Goal: Task Accomplishment & Management: Manage account settings

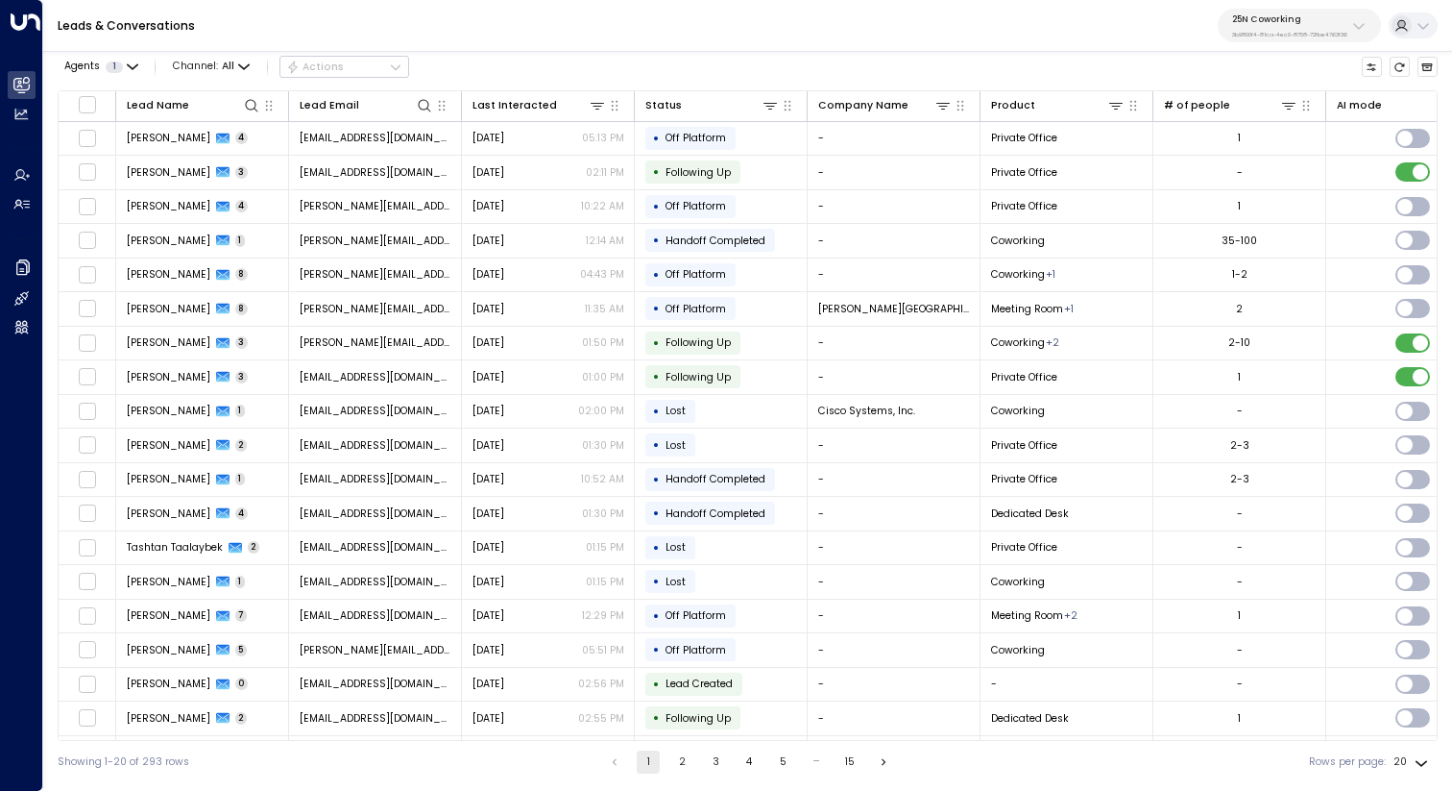
click at [1250, 35] on p "3b9800f4-81ca-4ec0-8758-72fbe4763f36" at bounding box center [1290, 35] width 115 height 8
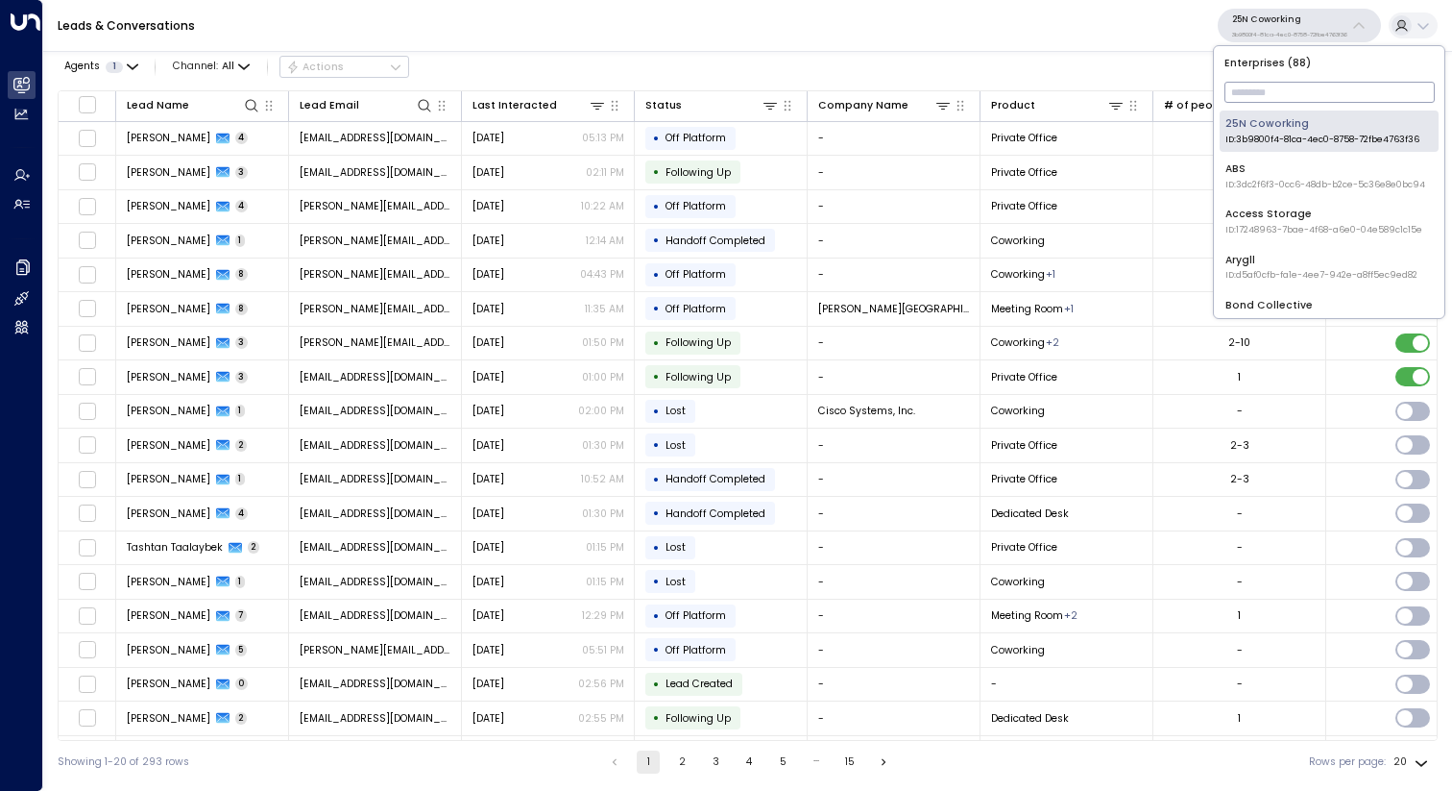
click at [1258, 83] on input "text" at bounding box center [1330, 92] width 210 height 31
click at [1257, 95] on input "text" at bounding box center [1330, 92] width 210 height 31
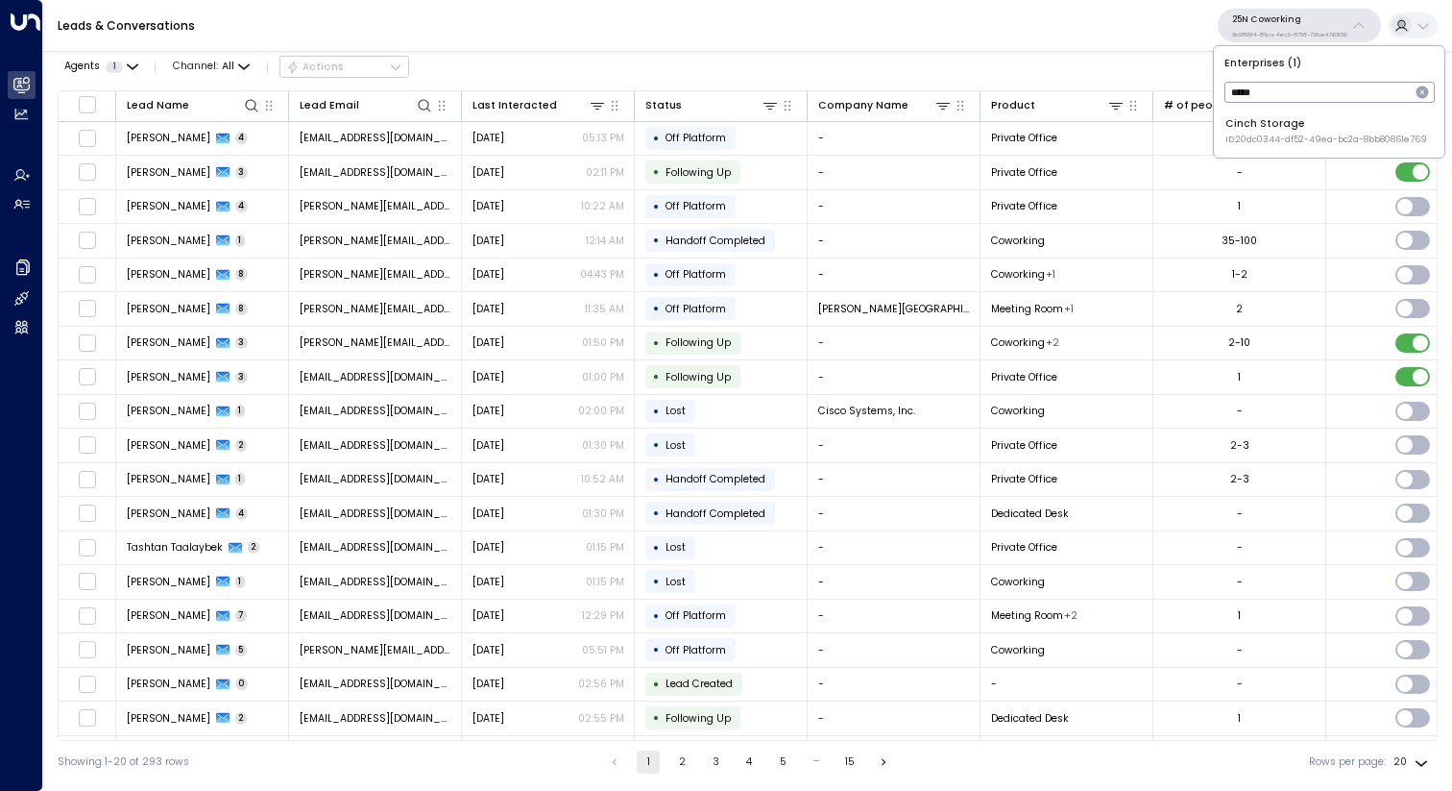
type input "*****"
click at [1262, 132] on div "Cinch Storage ID: 20dc0344-df52-49ea-bc2a-8bb80861e769" at bounding box center [1327, 131] width 202 height 30
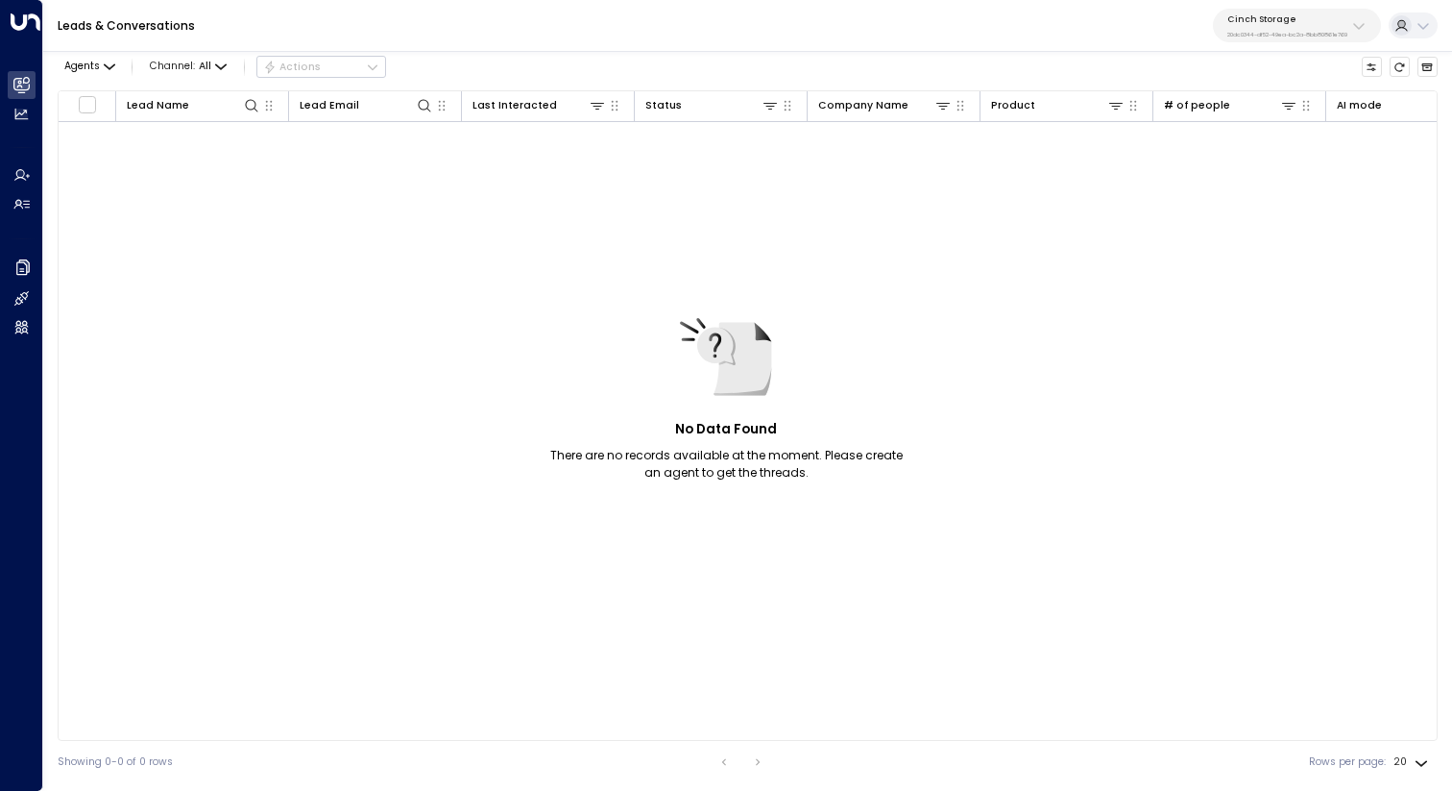
click at [1240, 31] on p "20dc0344-df52-49ea-bc2a-8bb80861e769" at bounding box center [1288, 35] width 120 height 8
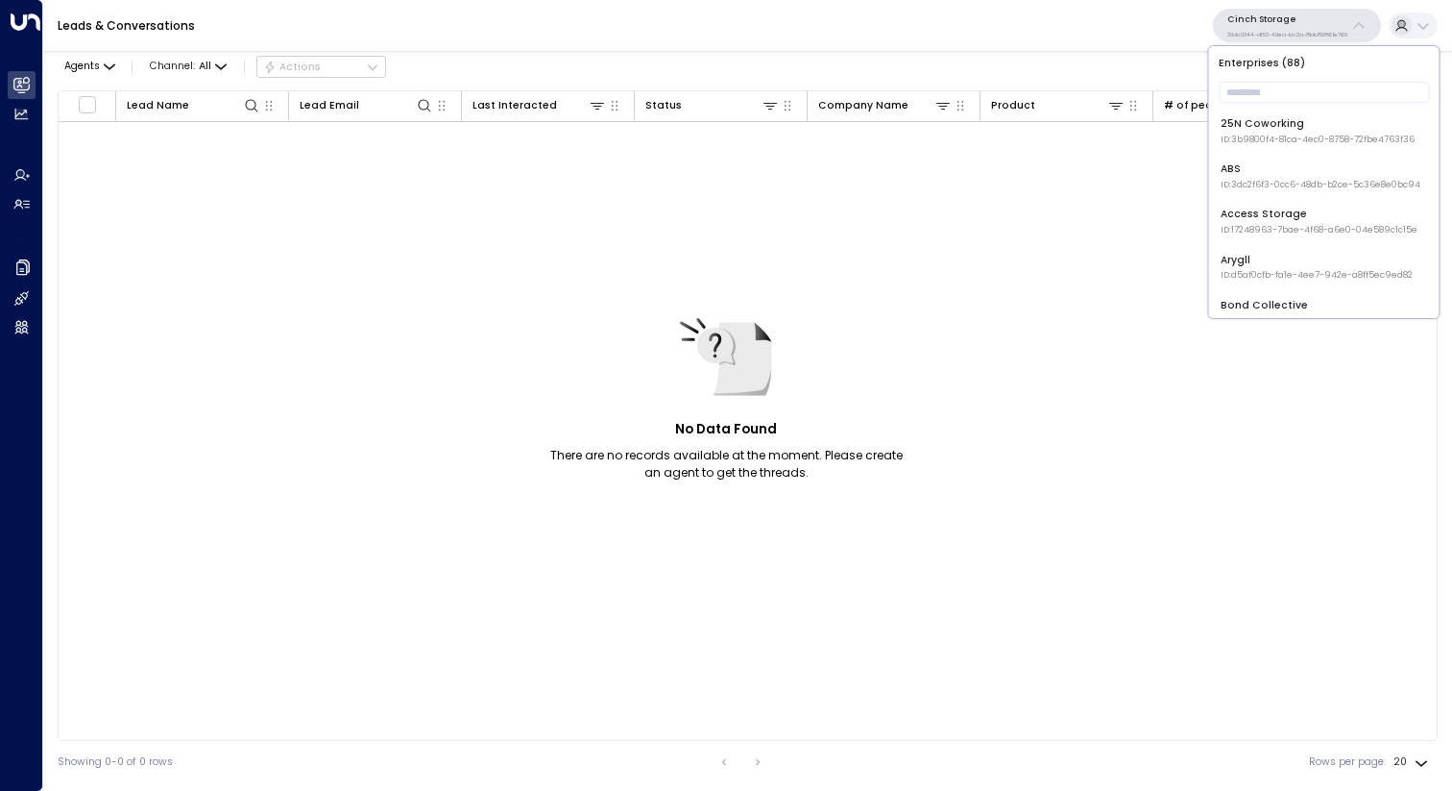
click at [1240, 31] on p "20dc0344-df52-49ea-bc2a-8bb80861e769" at bounding box center [1288, 35] width 120 height 8
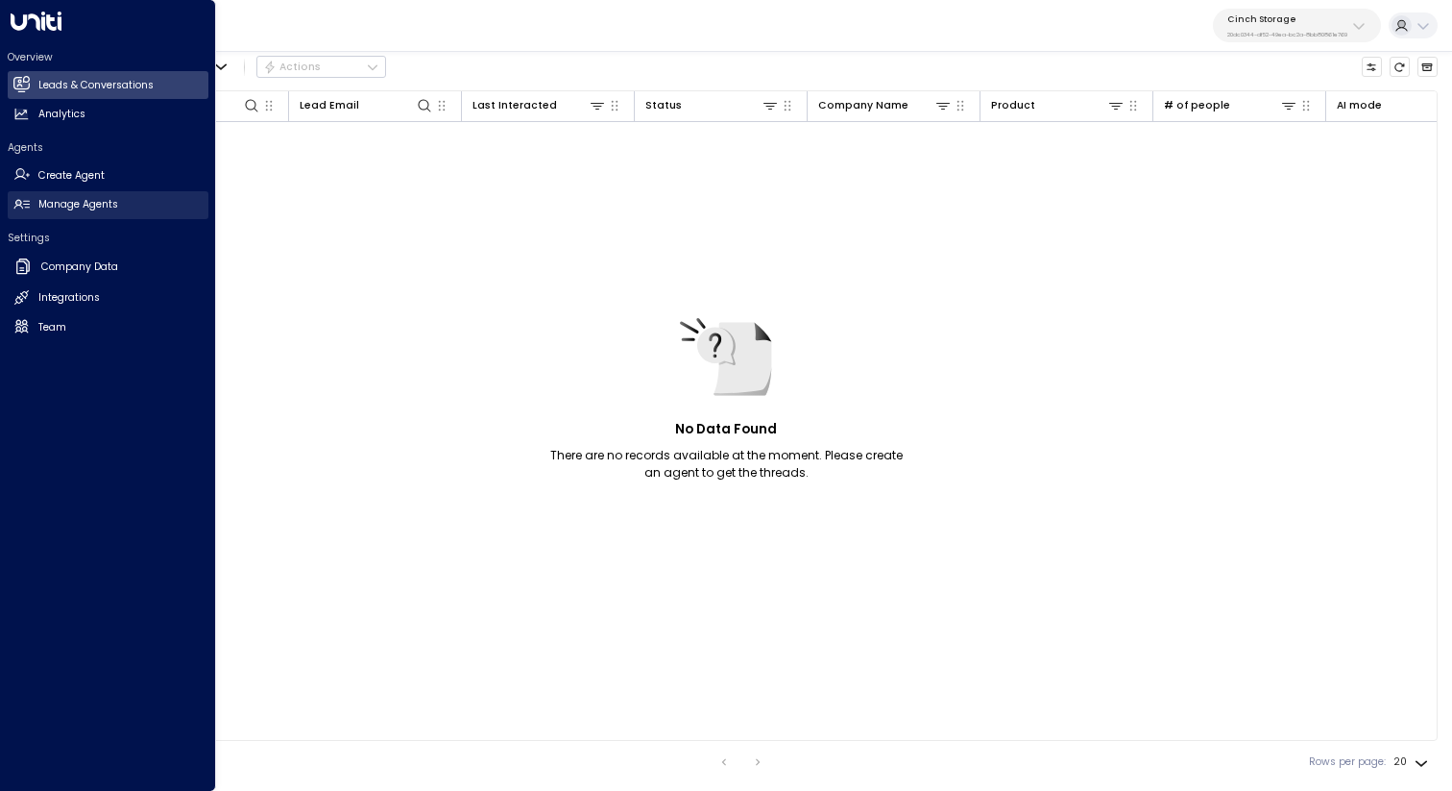
click at [75, 194] on link "Manage Agents Manage Agents" at bounding box center [108, 205] width 201 height 28
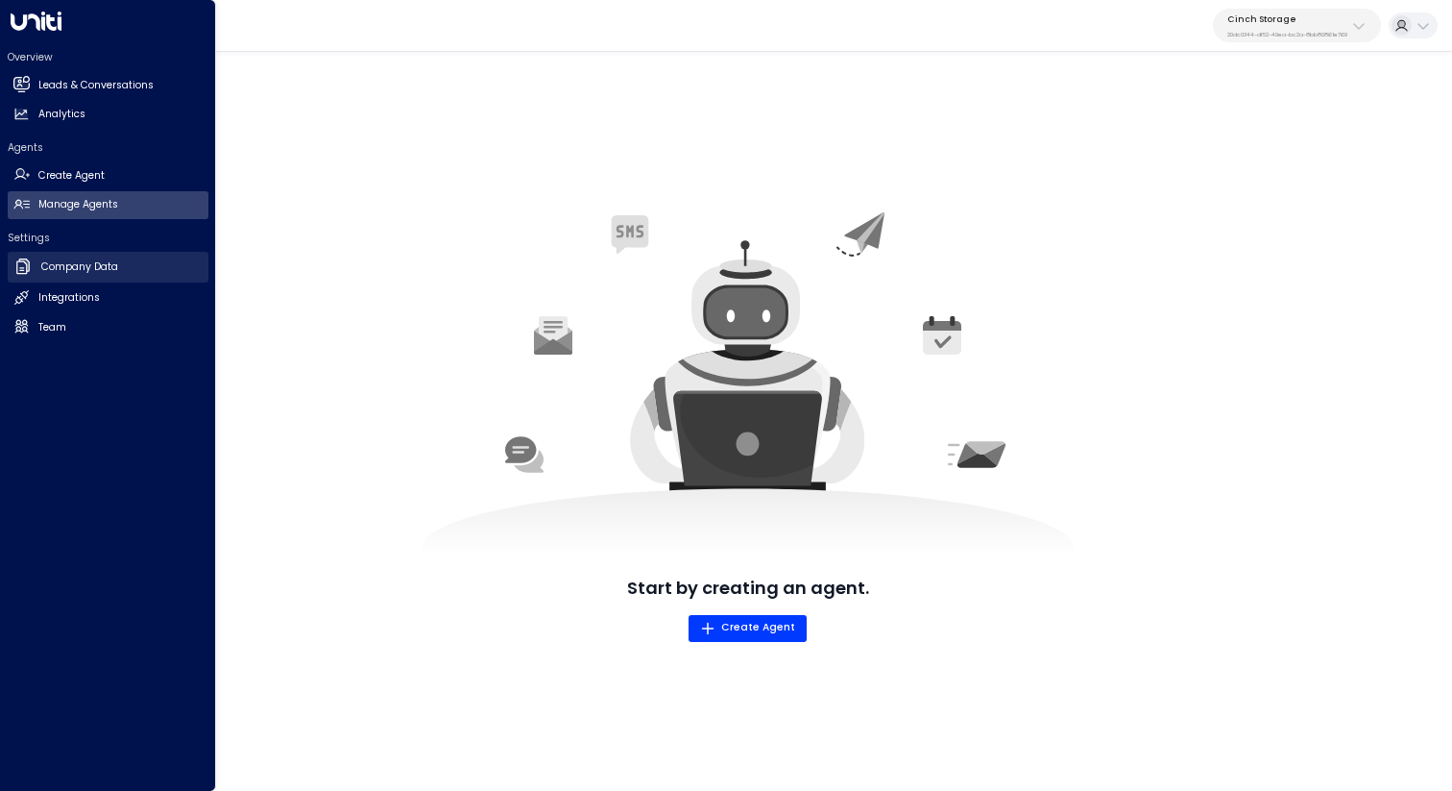
click at [98, 268] on h2 "Company Data" at bounding box center [79, 266] width 77 height 15
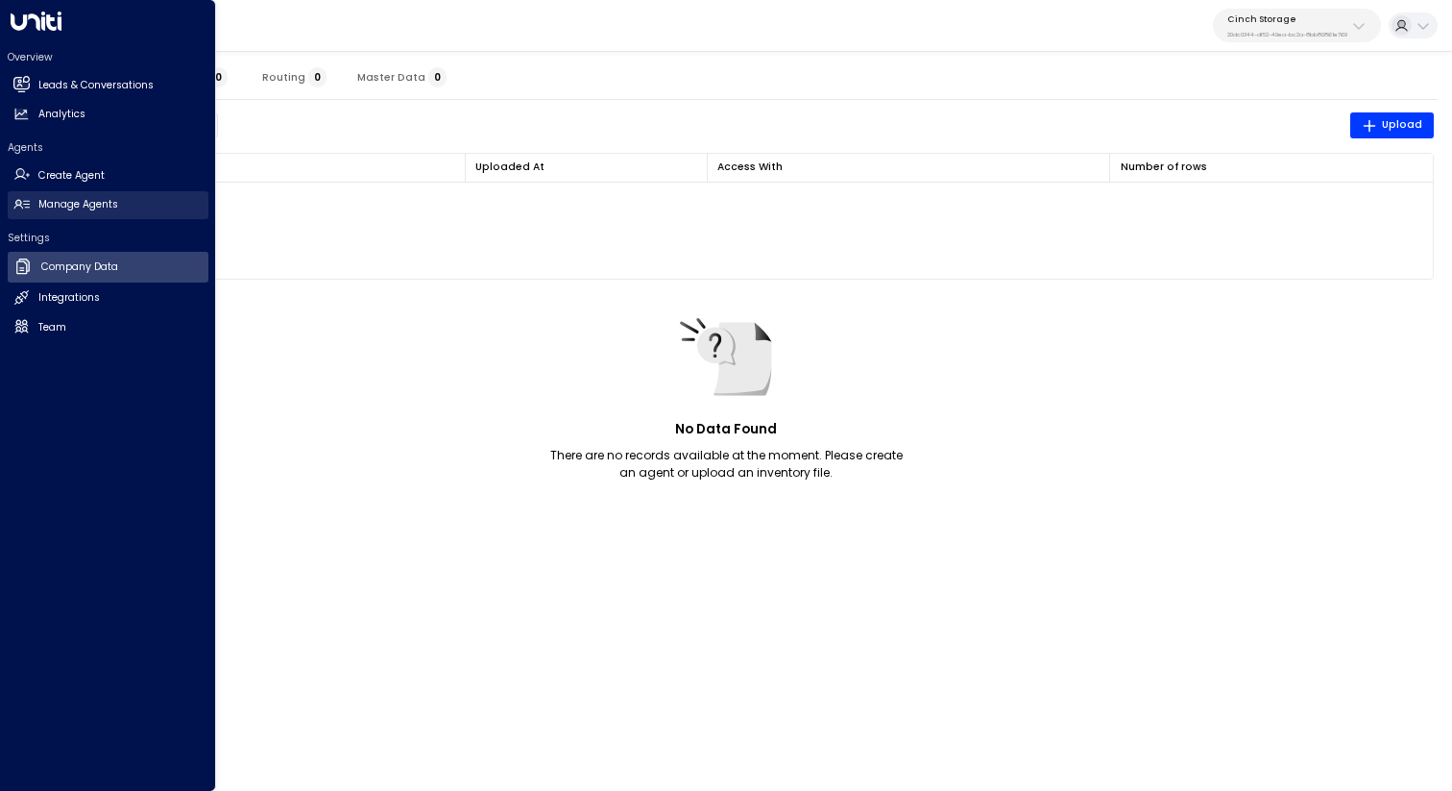
click at [96, 207] on h2 "Manage Agents" at bounding box center [78, 204] width 80 height 15
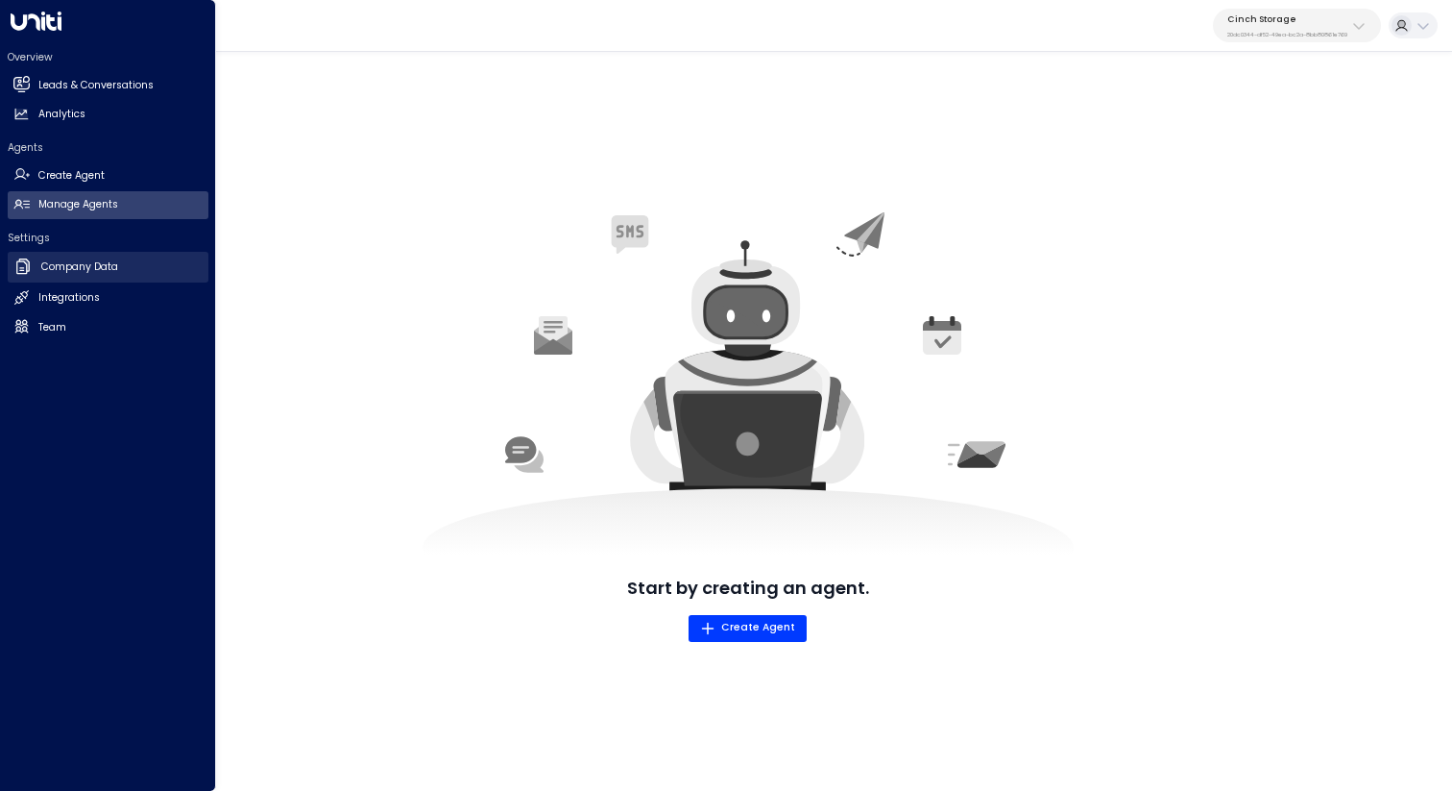
click at [77, 278] on link "Company Data Company Data" at bounding box center [108, 267] width 201 height 31
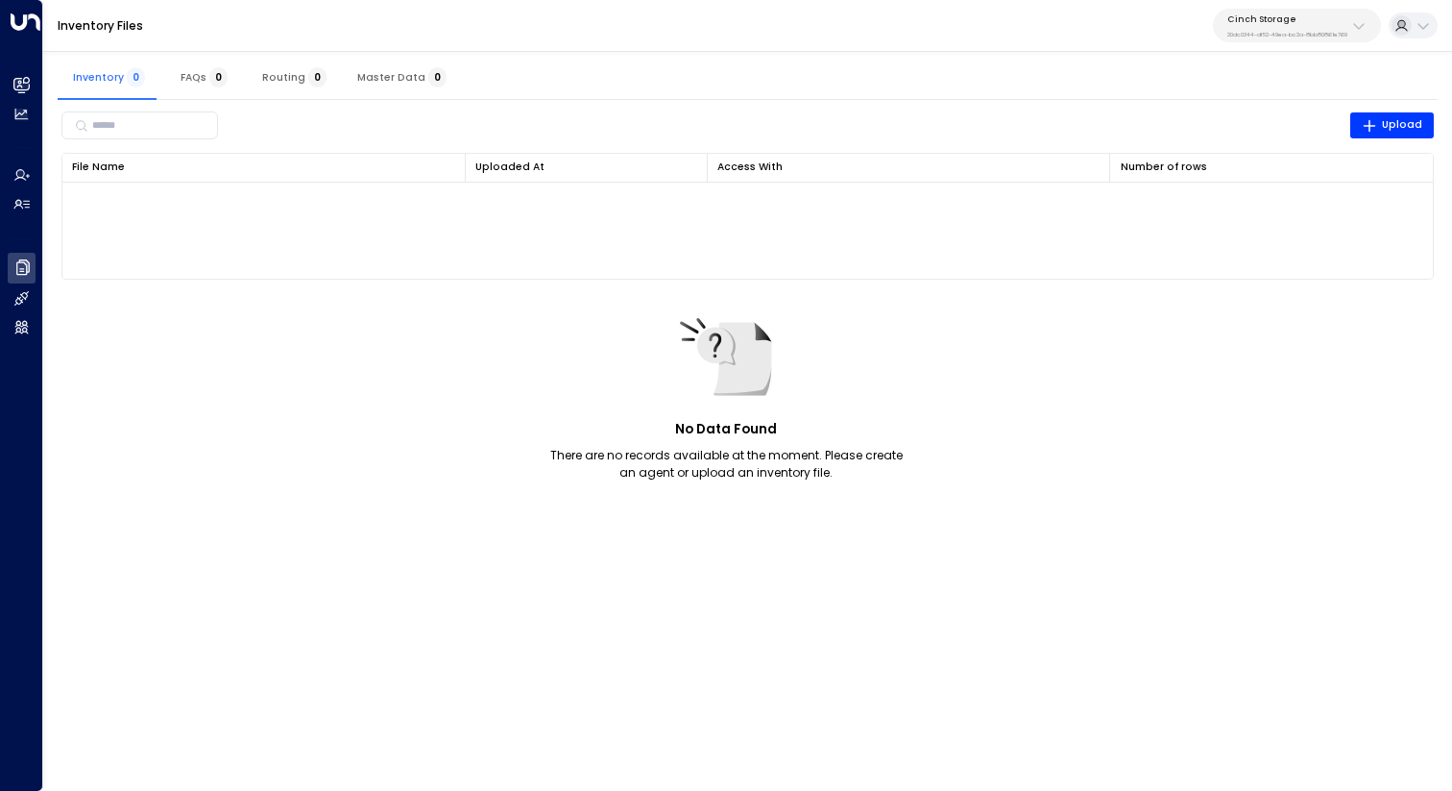
click at [720, 272] on td "No Data Found There are no records available at the moment. Please create an ag…" at bounding box center [748, 231] width 1372 height 96
click at [1356, 120] on button "Upload" at bounding box center [1393, 125] width 85 height 27
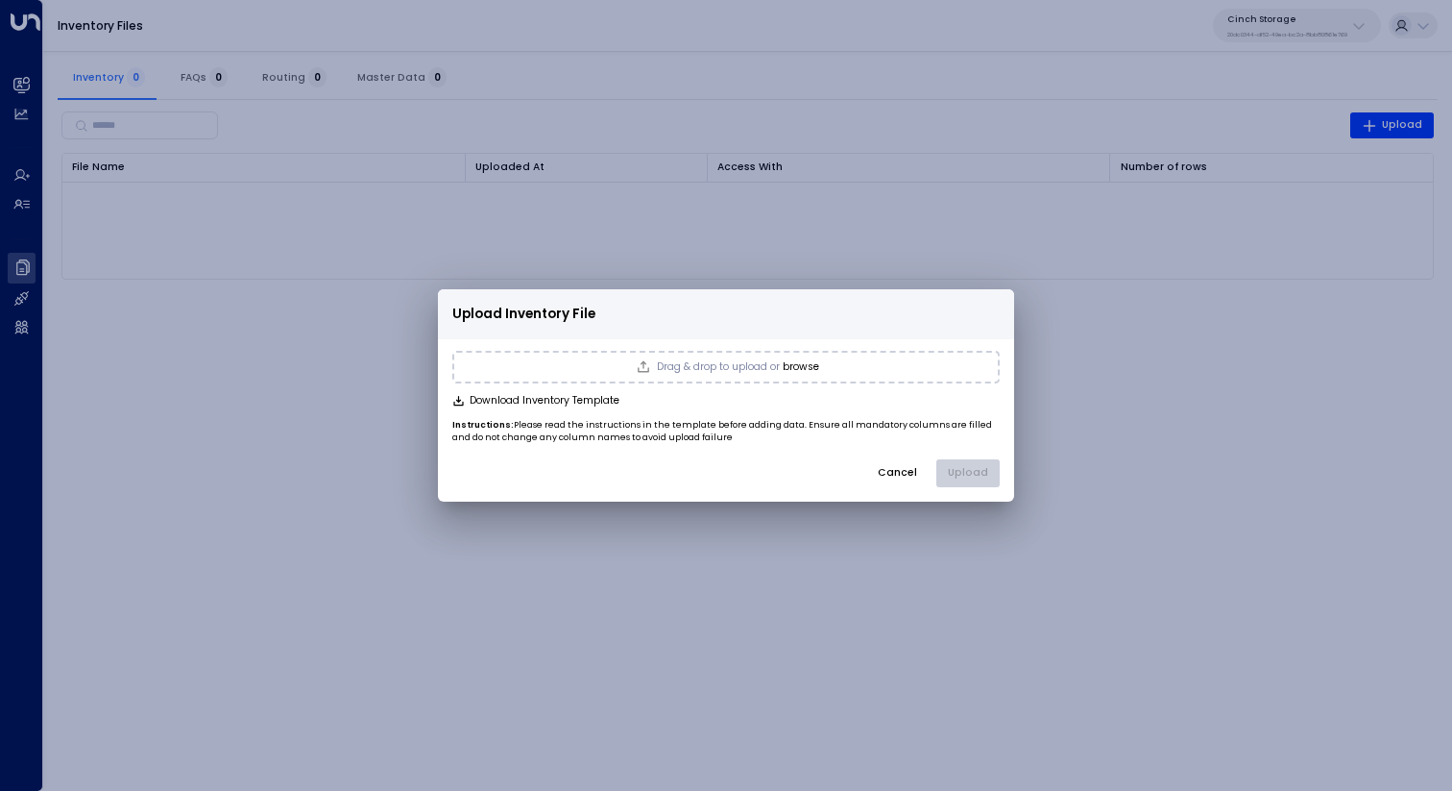
click at [797, 361] on button "browse" at bounding box center [801, 367] width 37 height 12
click at [884, 463] on button "Cancel" at bounding box center [898, 473] width 64 height 29
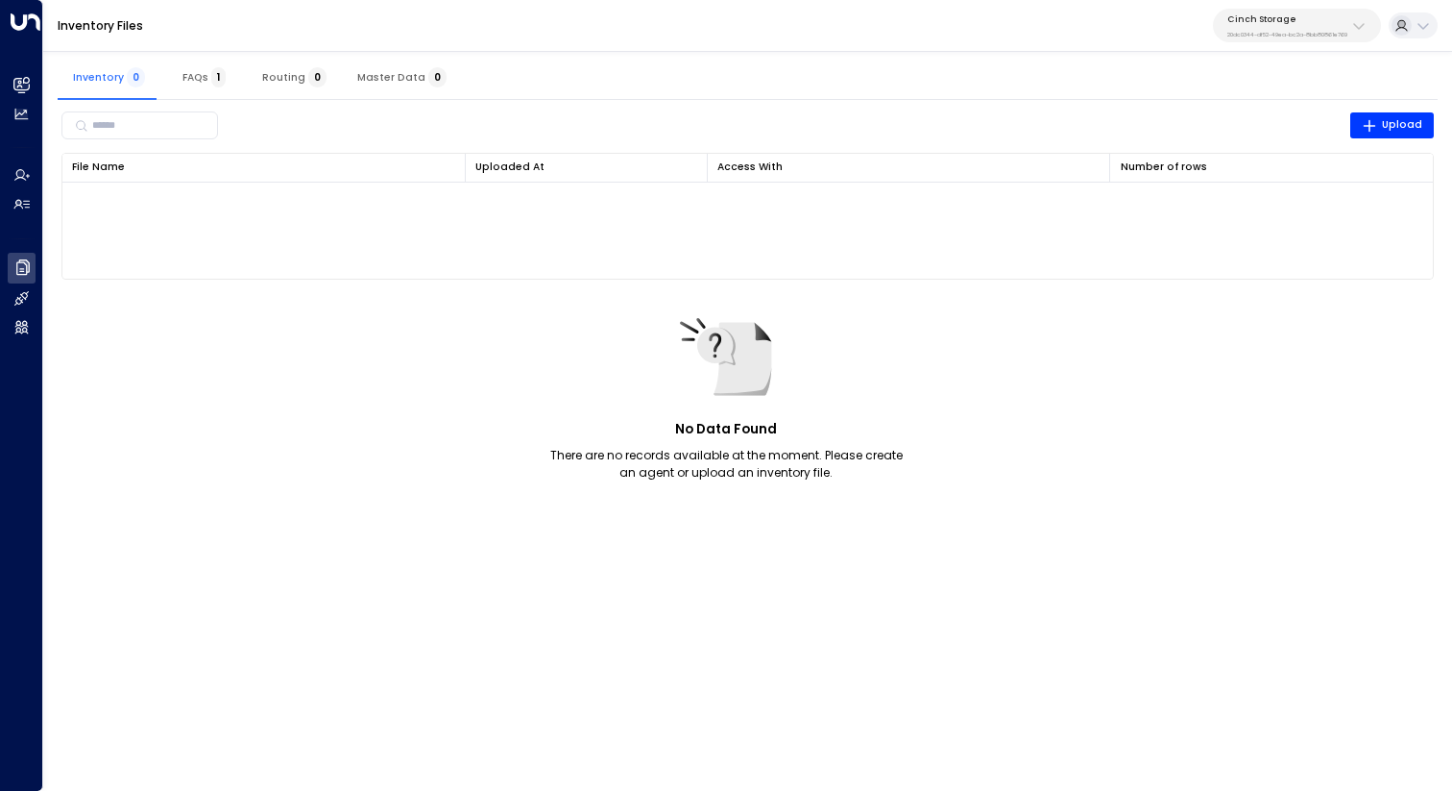
click at [1233, 266] on td "No Data Found There are no records available at the moment. Please create an ag…" at bounding box center [748, 231] width 1372 height 96
click at [1393, 130] on span "Upload" at bounding box center [1392, 124] width 61 height 17
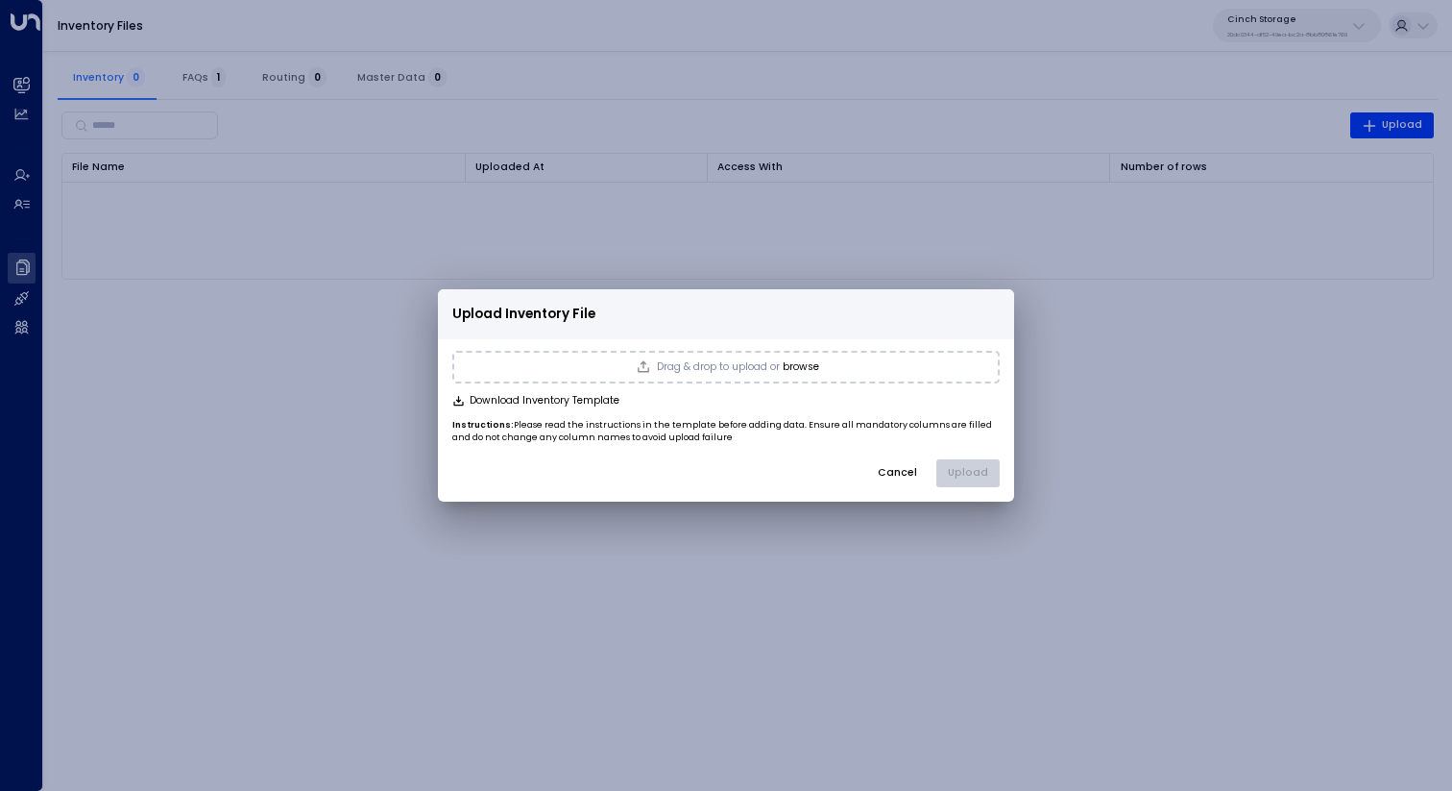
click at [822, 369] on div "Drag & drop to upload or browse" at bounding box center [726, 367] width 548 height 33
click at [964, 467] on button "Upload" at bounding box center [968, 473] width 63 height 29
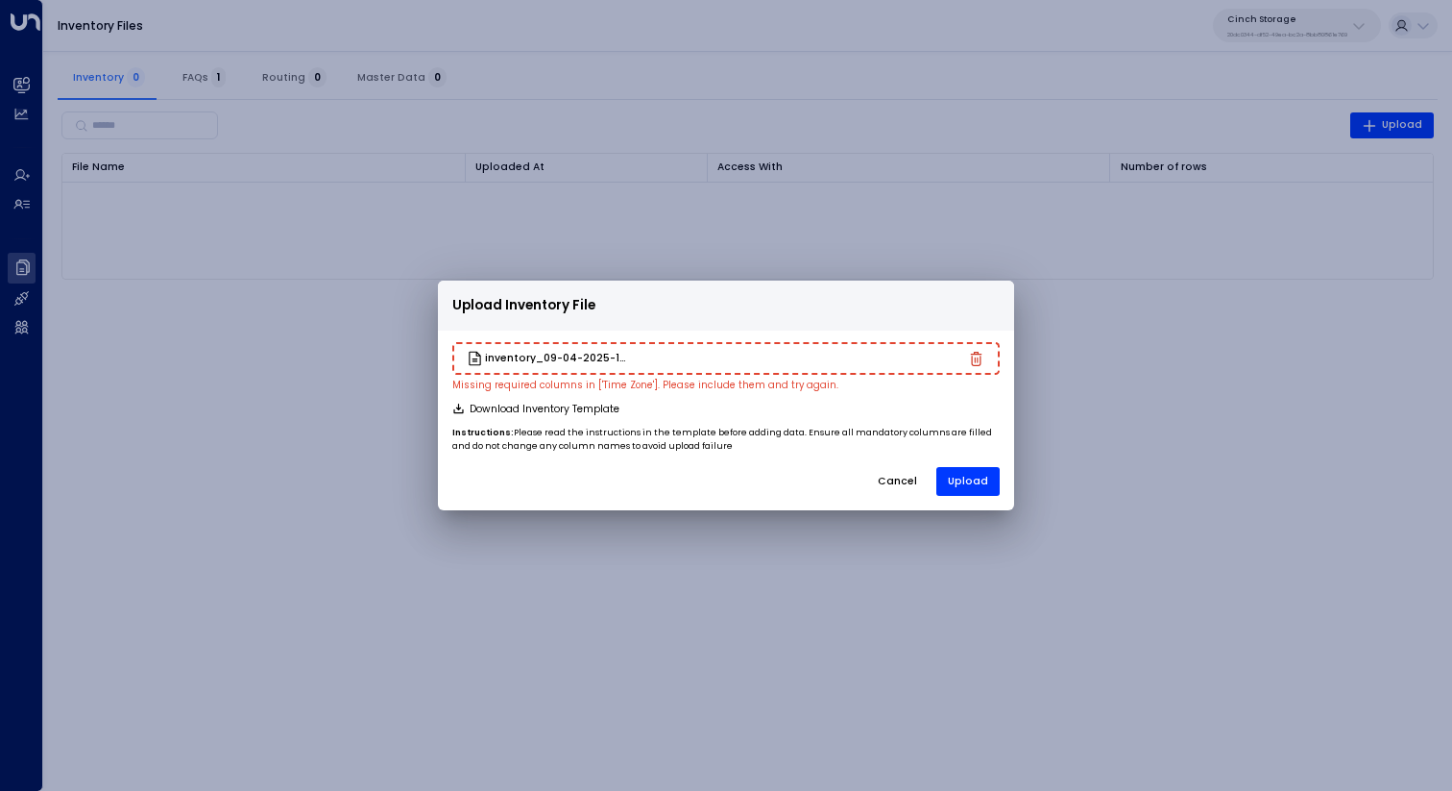
click at [952, 167] on div "Upload Inventory File inventory_09-04-2025-14-51.csv Missing required columns i…" at bounding box center [726, 395] width 1452 height 791
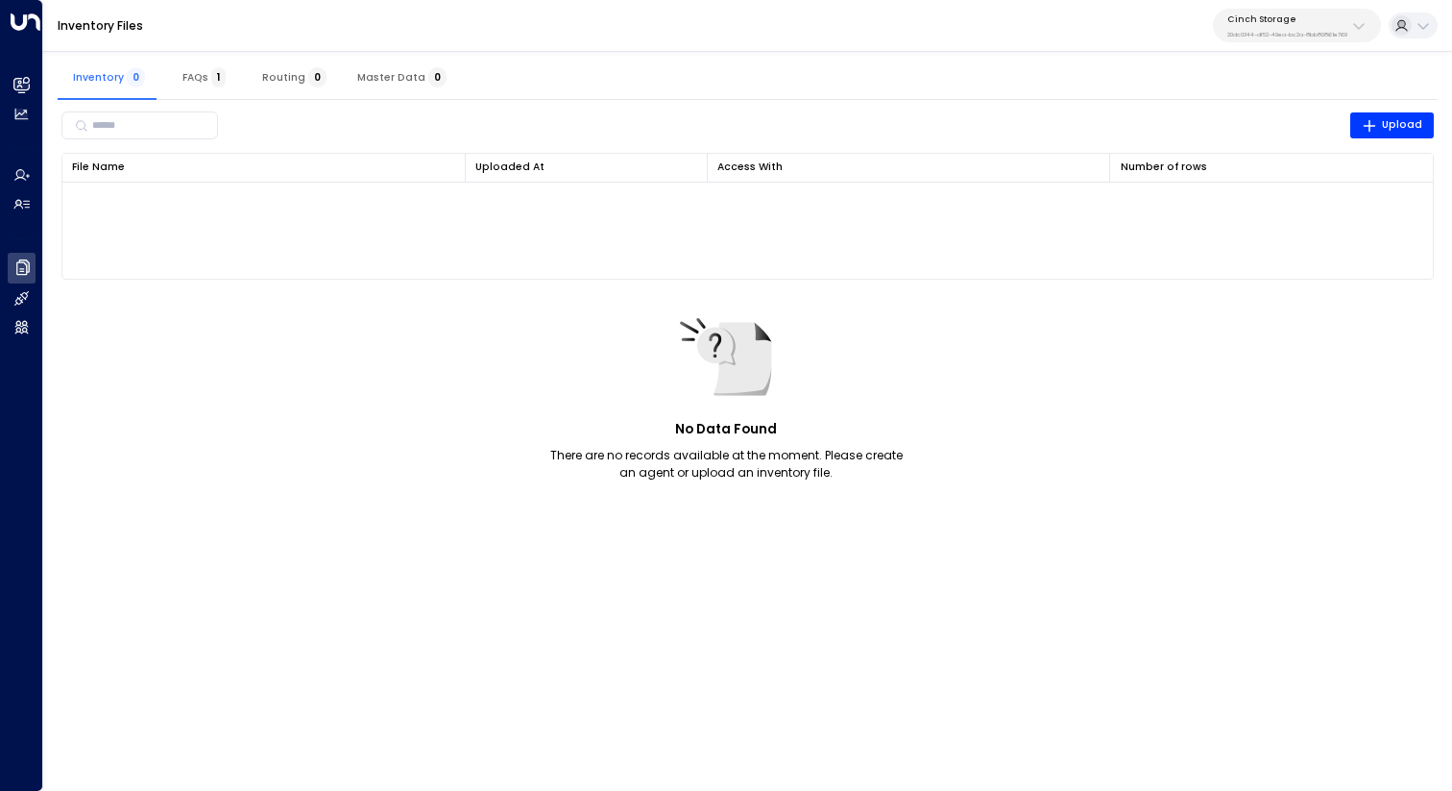
click at [1289, 15] on p "Cinch Storage" at bounding box center [1288, 19] width 120 height 12
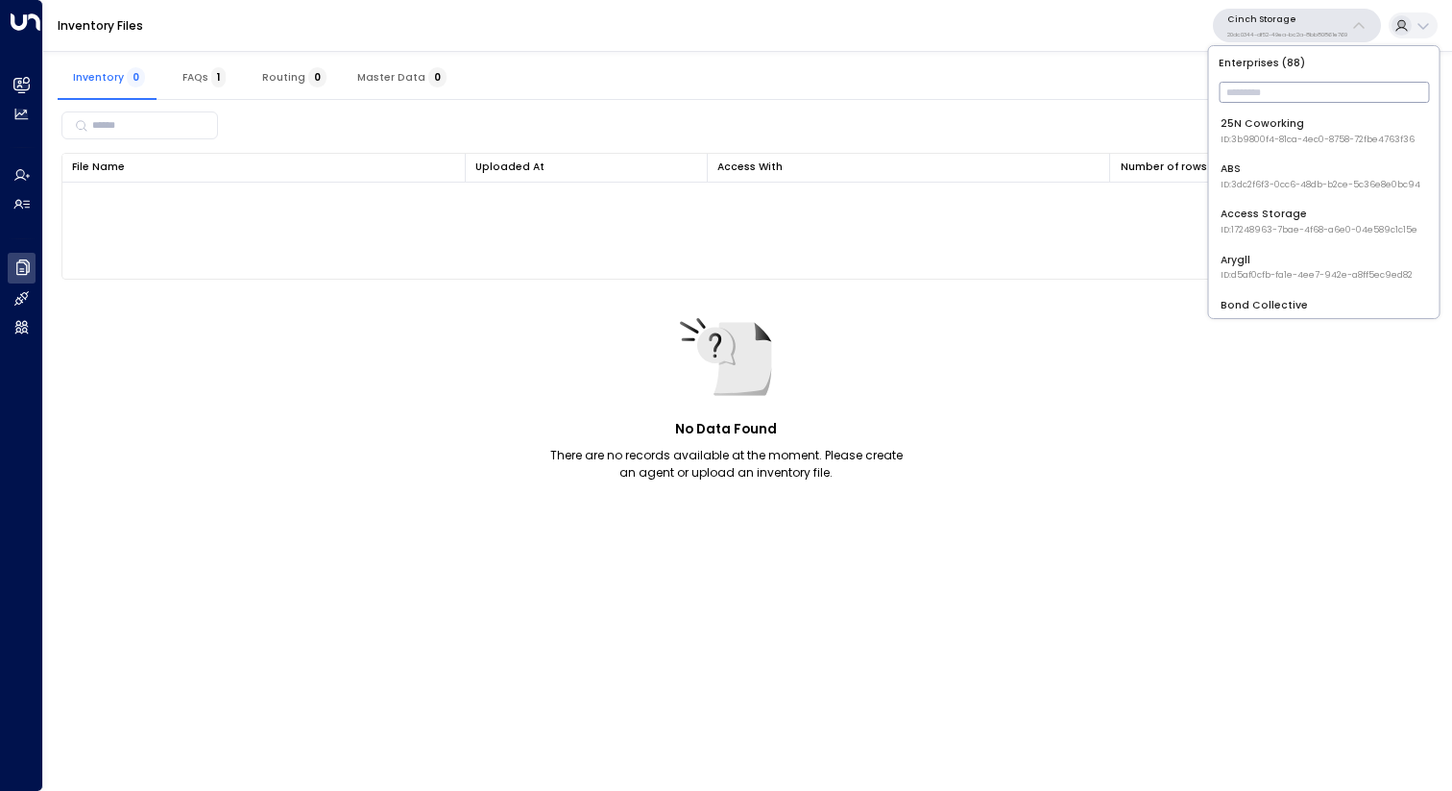
click at [1264, 77] on input "text" at bounding box center [1324, 92] width 210 height 31
click at [1265, 83] on input "text" at bounding box center [1324, 92] width 210 height 31
type input "*******"
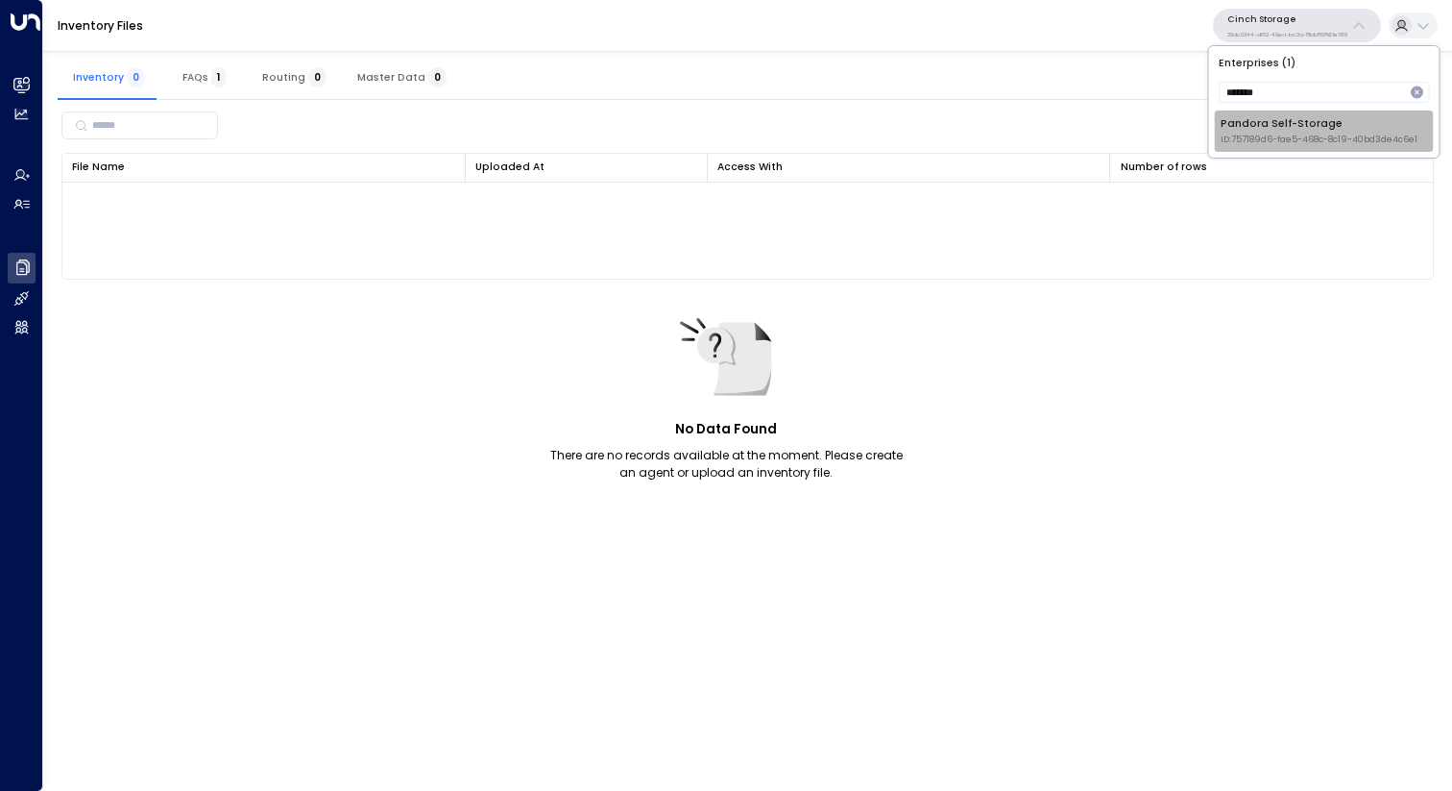
click at [1271, 136] on span "ID: 757189d6-fae5-468c-8c19-40bd3de4c6e1" at bounding box center [1319, 140] width 197 height 13
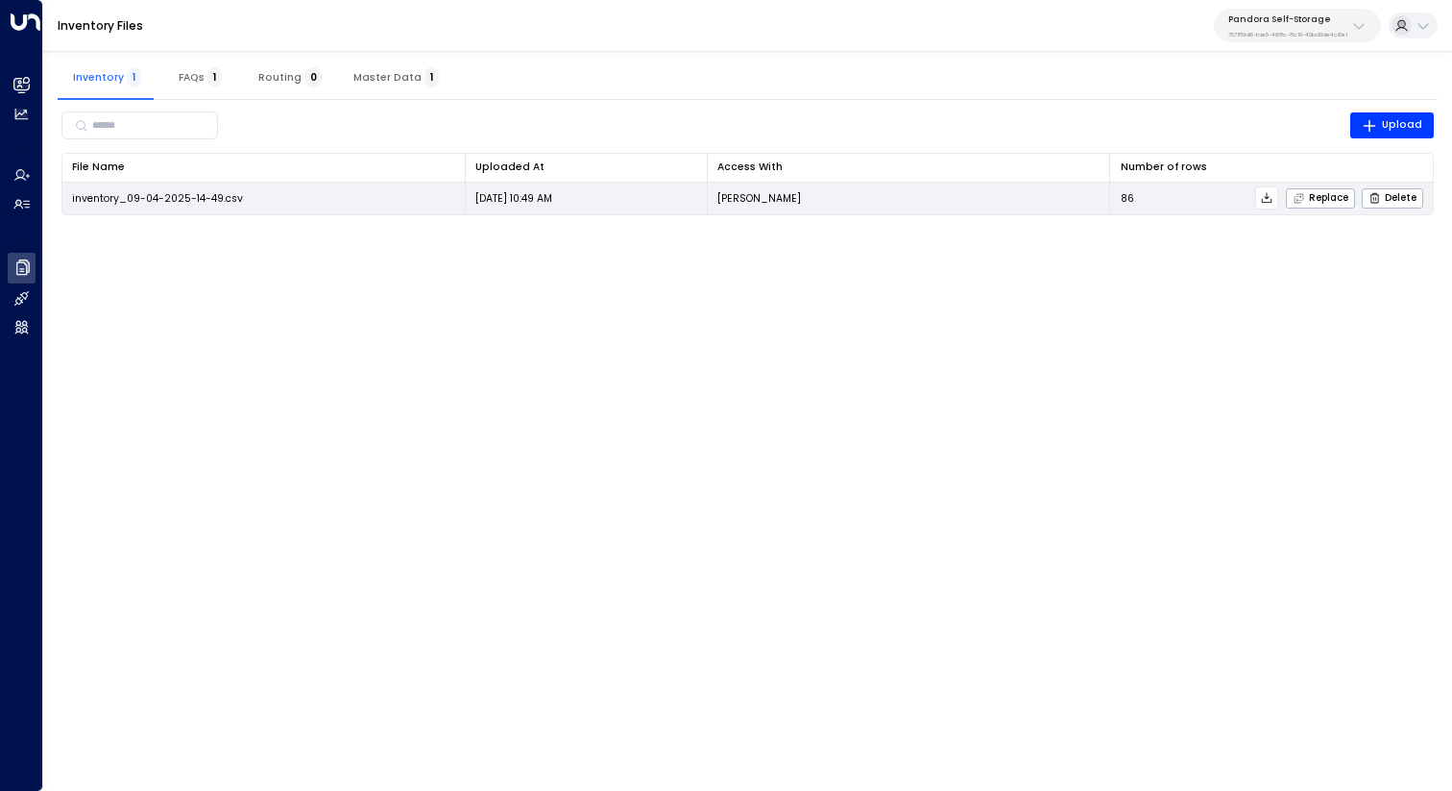
click at [1274, 197] on icon at bounding box center [1266, 197] width 13 height 13
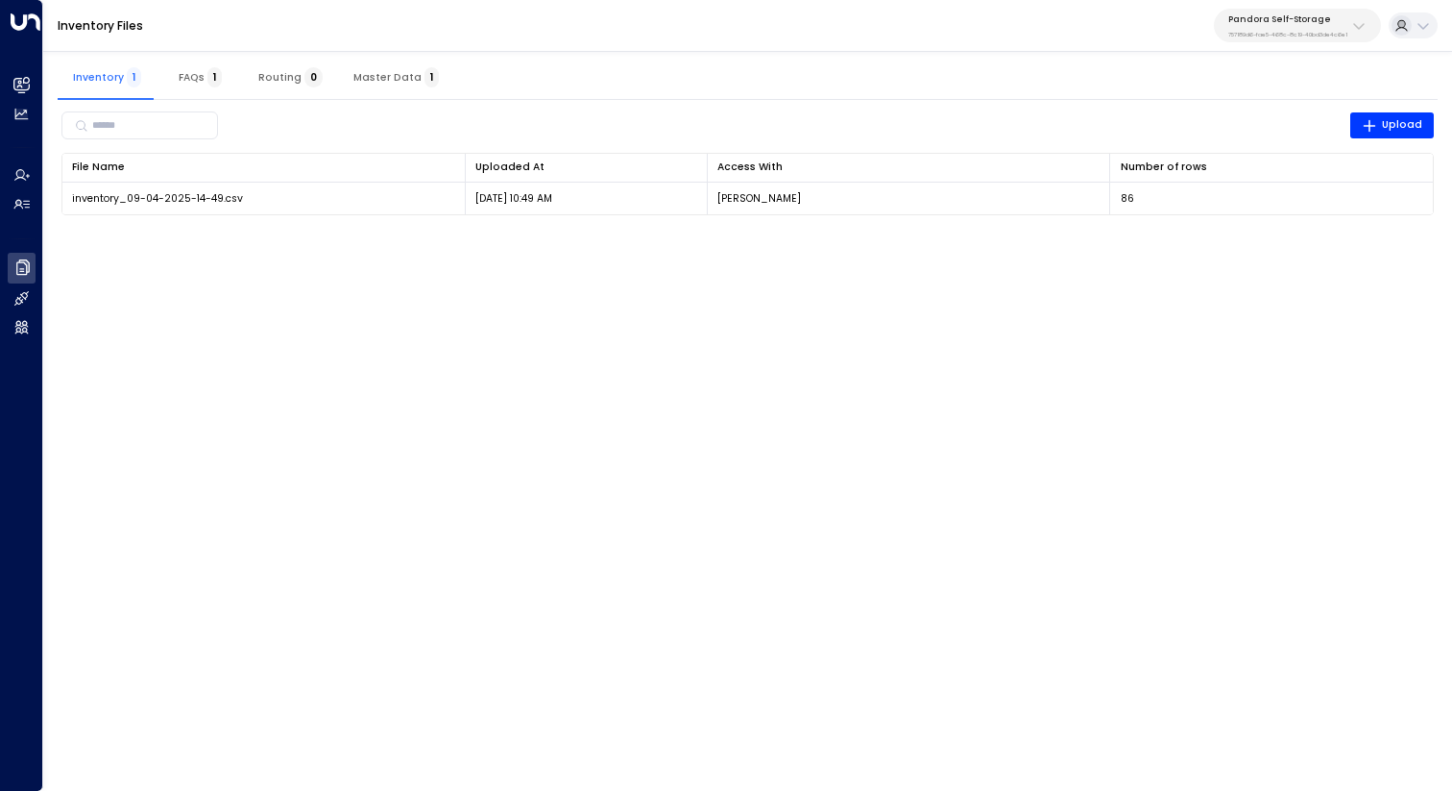
click at [401, 81] on span "Master Data 1" at bounding box center [396, 77] width 85 height 12
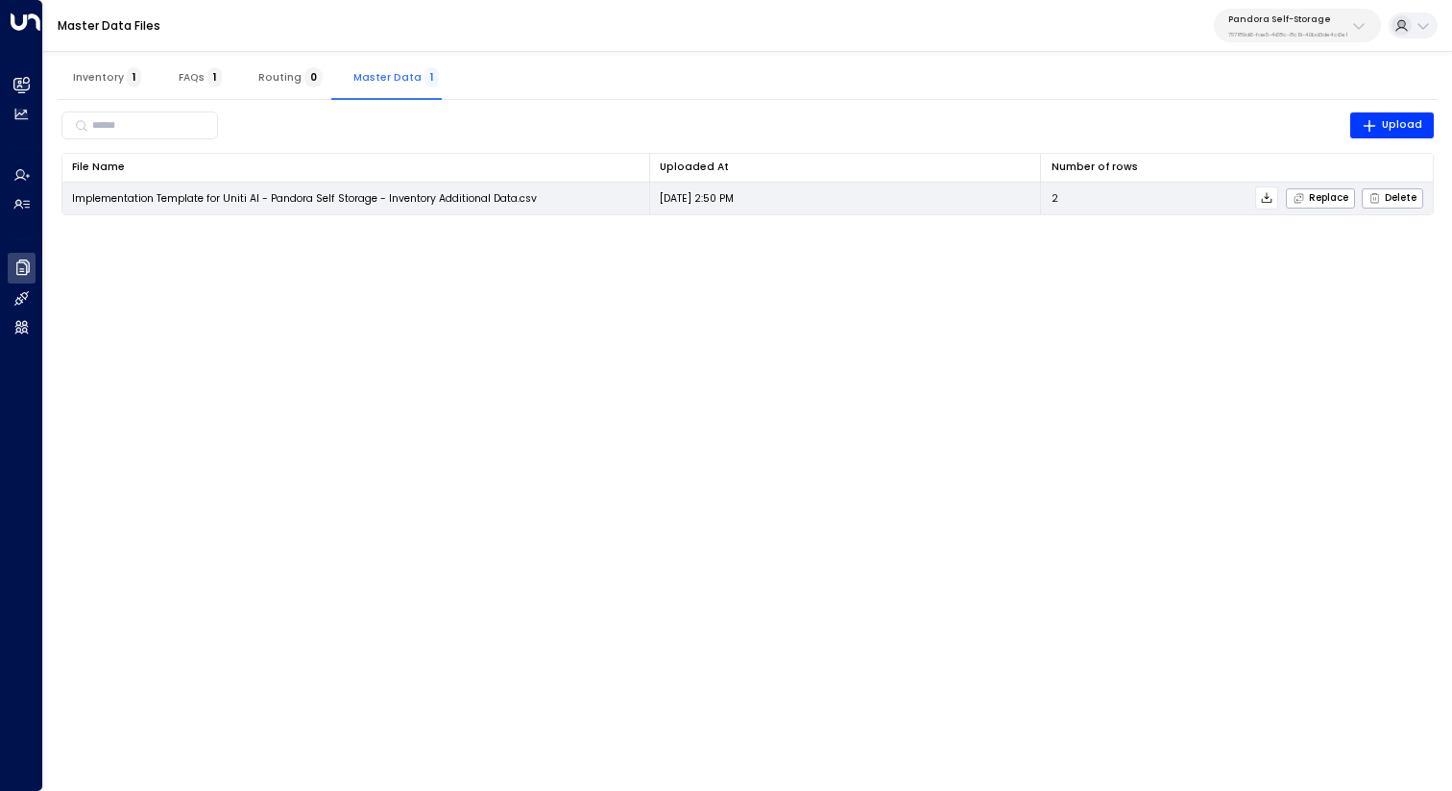
click at [1265, 203] on icon at bounding box center [1266, 197] width 13 height 13
click at [1246, 200] on div "Replace Delete" at bounding box center [1241, 197] width 365 height 23
click at [1308, 200] on span "Replace" at bounding box center [1321, 198] width 56 height 12
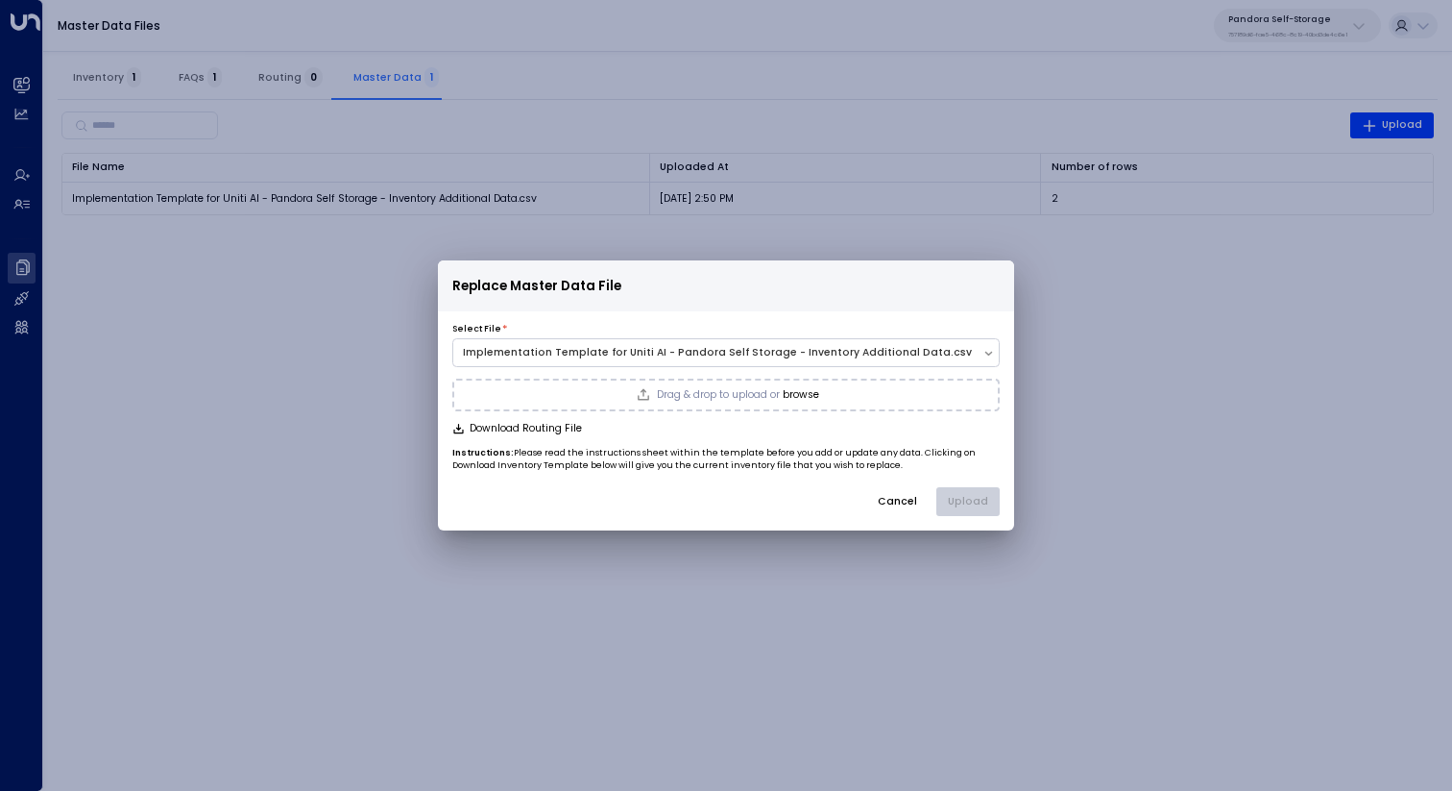
click at [812, 387] on div "Drag & drop to upload or browse" at bounding box center [726, 394] width 186 height 15
click at [1381, 329] on div "Replace Master Data File Select File * Implementation Template for Uniti AI - P…" at bounding box center [726, 395] width 1452 height 791
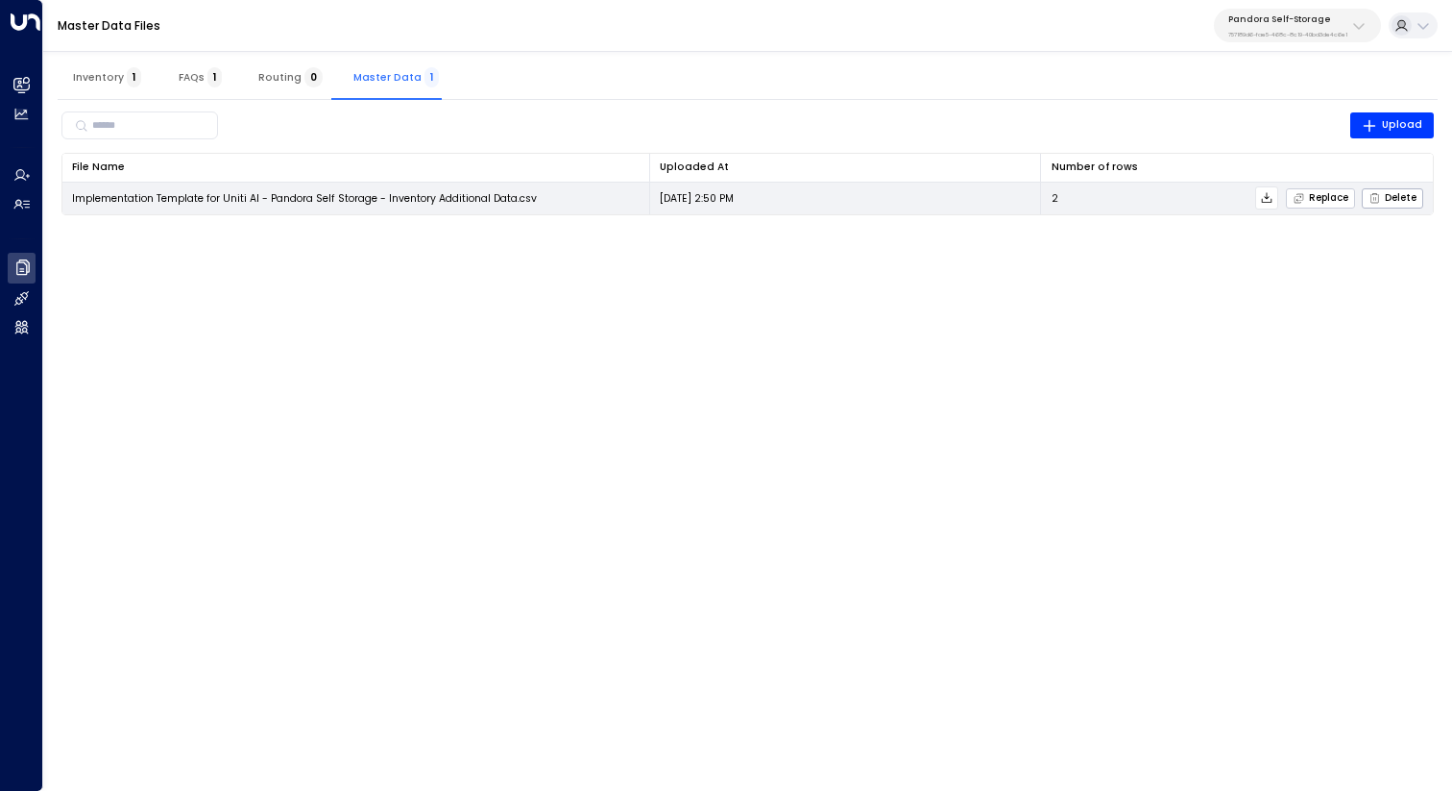
click at [1301, 188] on button "Replace" at bounding box center [1320, 198] width 69 height 20
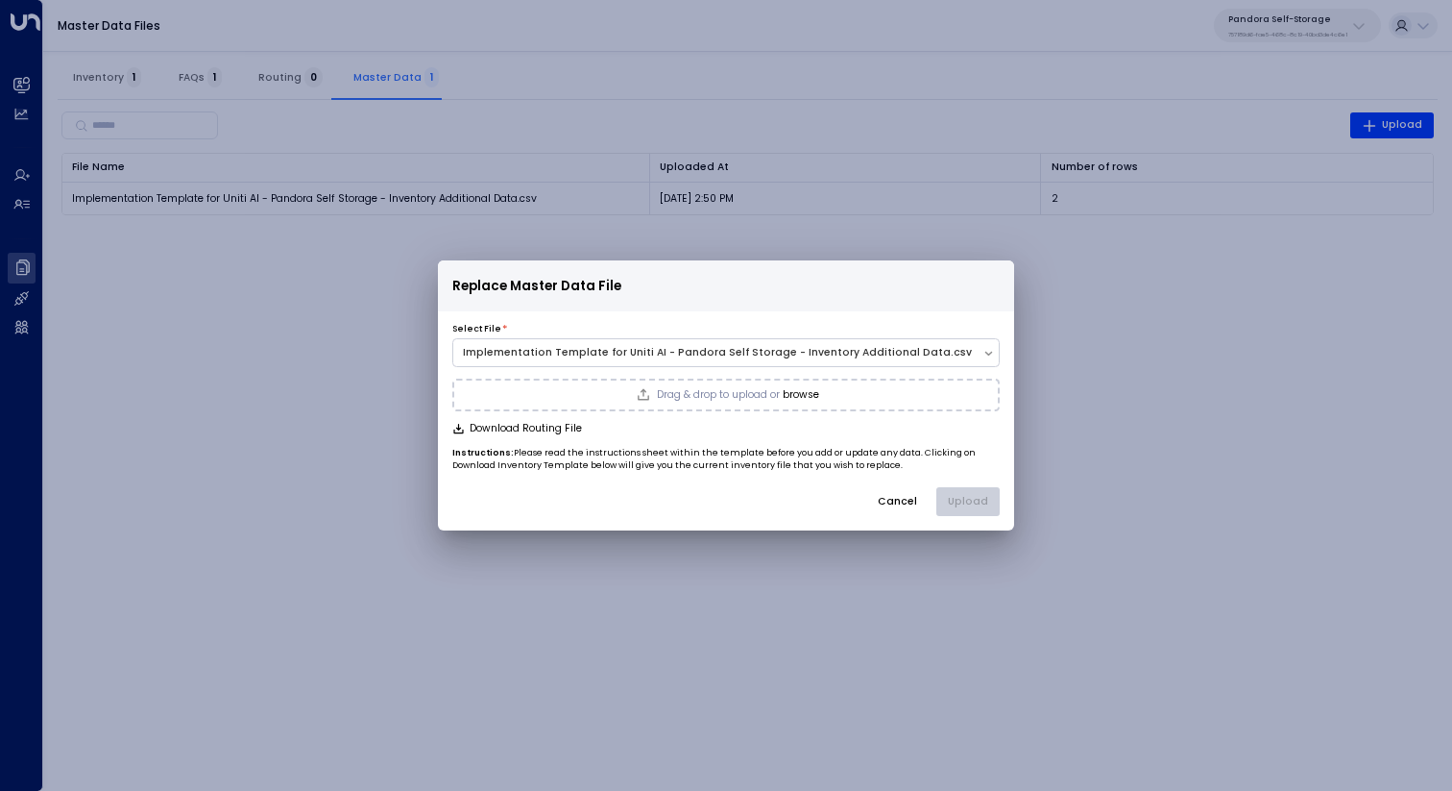
click at [809, 397] on button "browse" at bounding box center [801, 395] width 37 height 12
click at [986, 505] on button "Upload" at bounding box center [968, 501] width 63 height 29
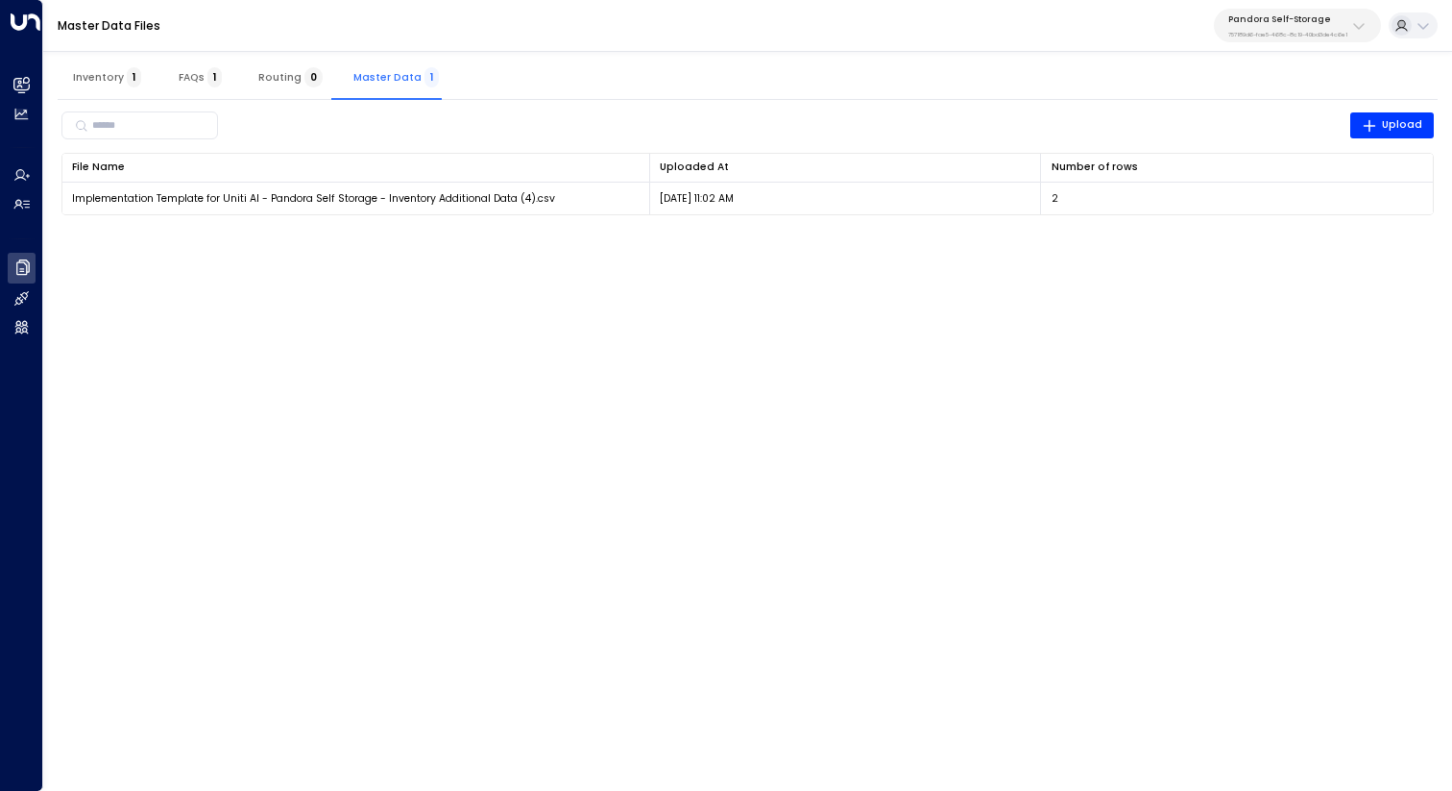
click at [1053, 233] on html "Overview Leads & Conversations Leads & Conversations Analytics Analytics Agents…" at bounding box center [726, 116] width 1452 height 233
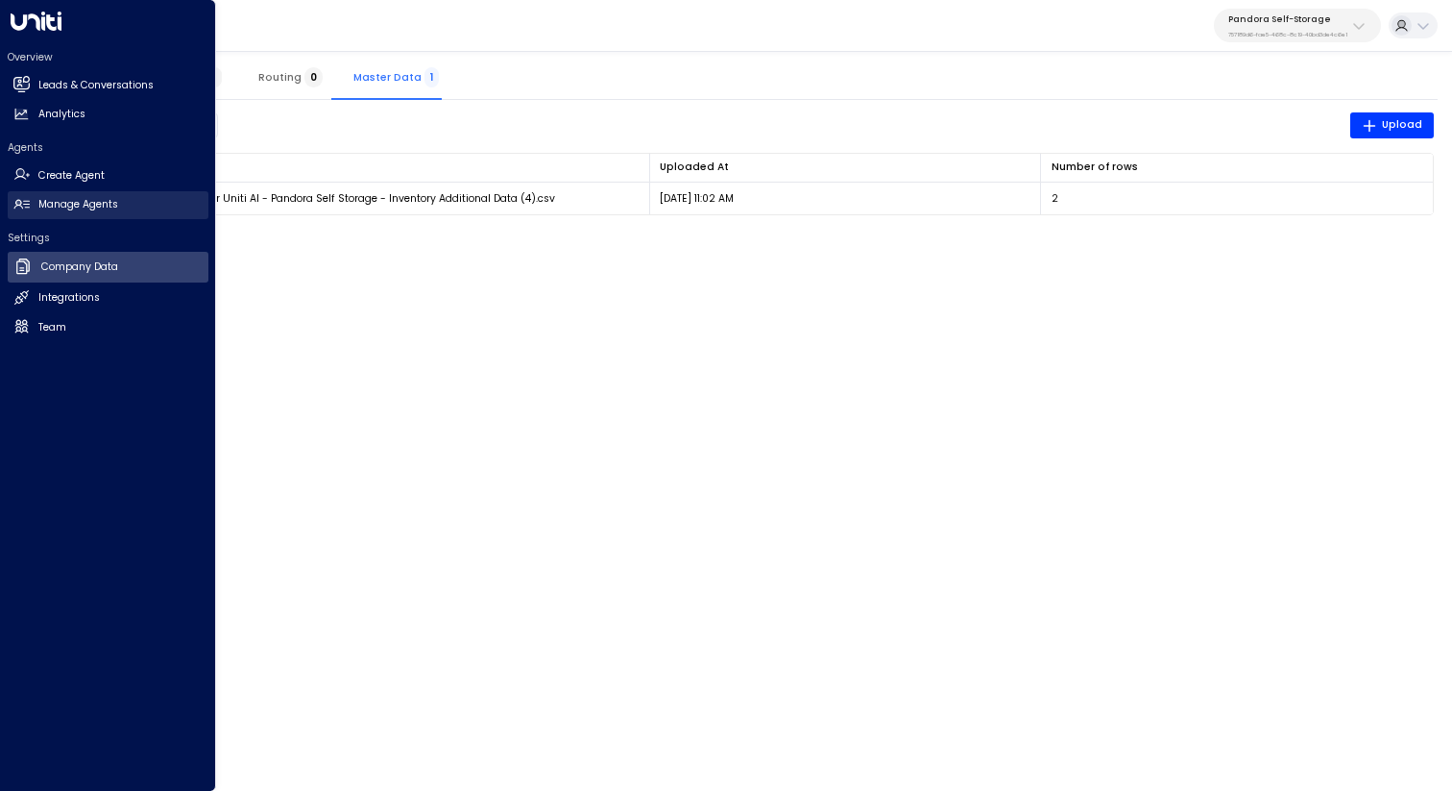
click at [66, 199] on h2 "Manage Agents" at bounding box center [78, 204] width 80 height 15
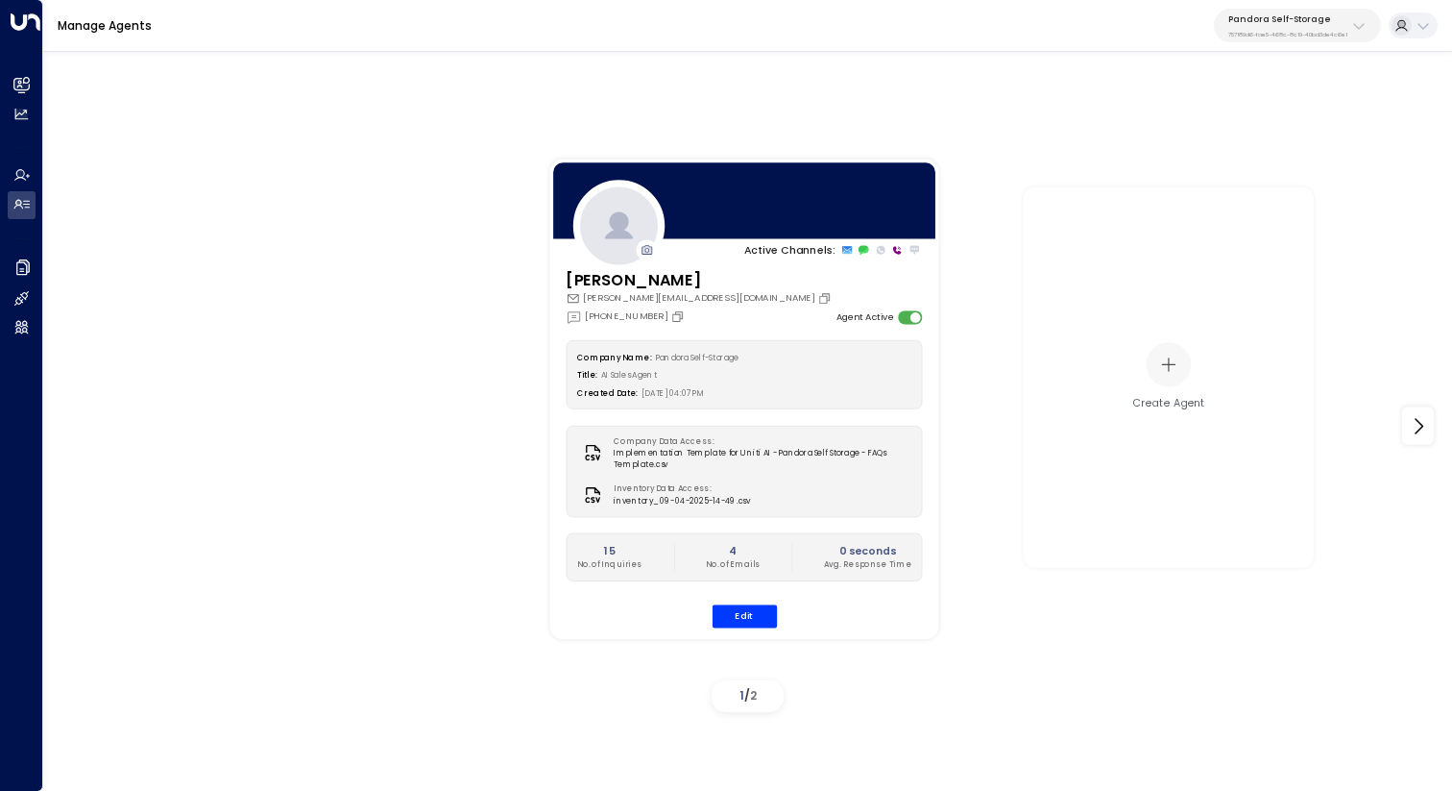
click at [354, 291] on div "Active Channels: Julien Tremblay julien.tremblay@pandoramini.com +1 (514) 600-0…" at bounding box center [748, 426] width 1337 height 587
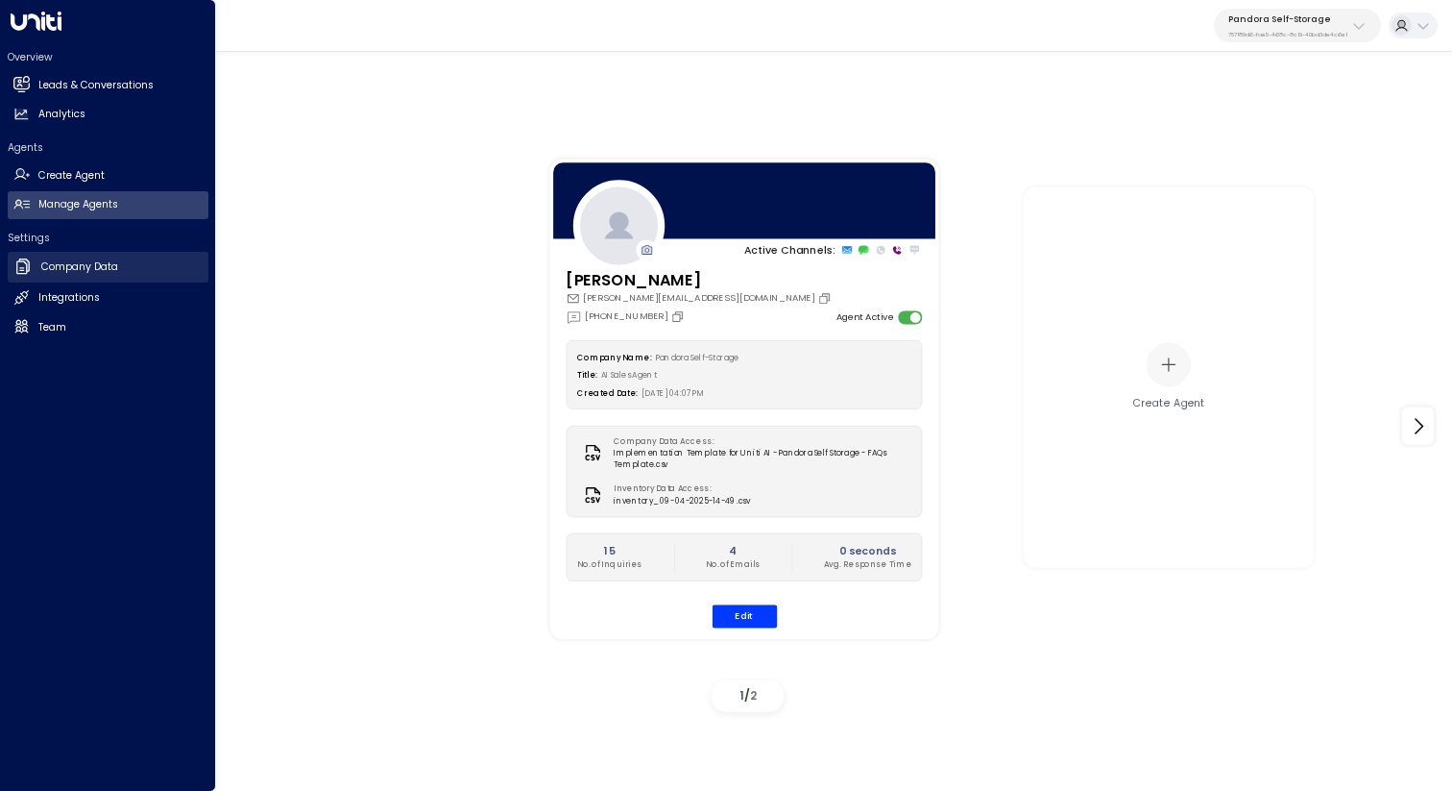
click at [58, 261] on h2 "Company Data" at bounding box center [79, 266] width 77 height 15
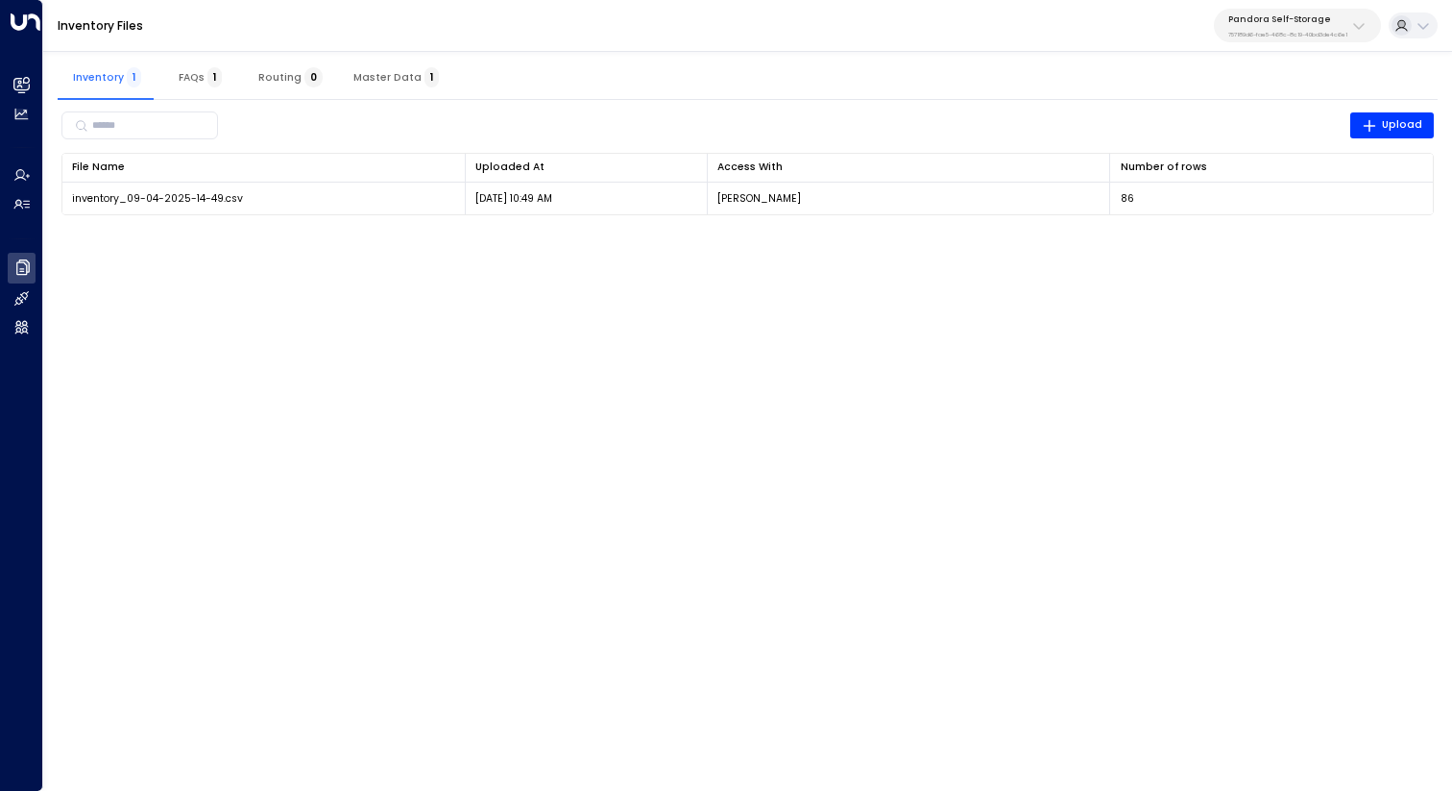
click at [1276, 6] on div "Inventory Files Pandora Self-Storage 757189d6-fae5-468c-8c19-40bd3de4c6e1" at bounding box center [747, 26] width 1409 height 52
click at [1274, 19] on p "Pandora Self-Storage" at bounding box center [1288, 19] width 119 height 12
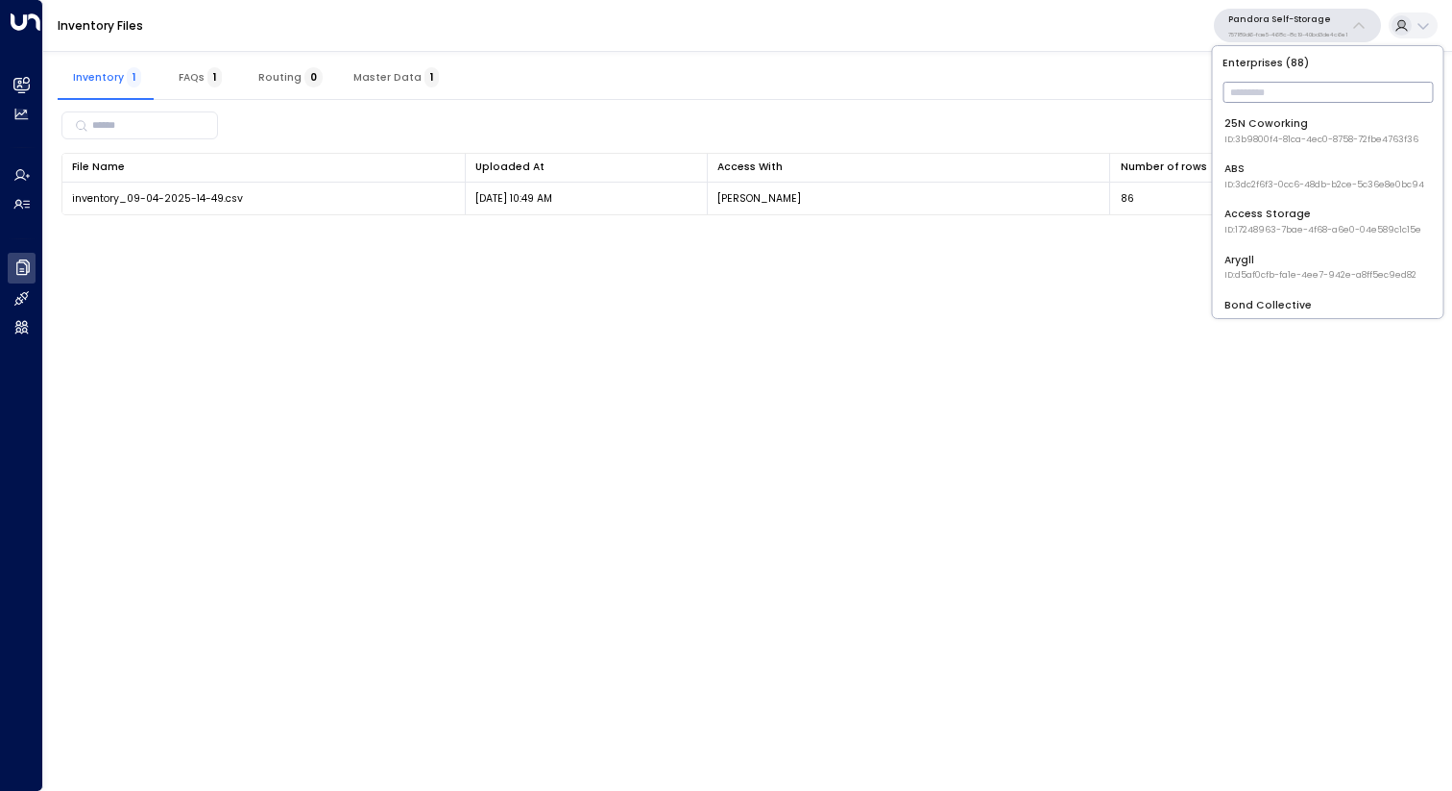
click at [1257, 96] on input "text" at bounding box center [1328, 92] width 210 height 31
type input "*****"
click at [1293, 119] on div "Cinch Storage ID: 20dc0344-df52-49ea-bc2a-8bb80861e769" at bounding box center [1326, 131] width 202 height 30
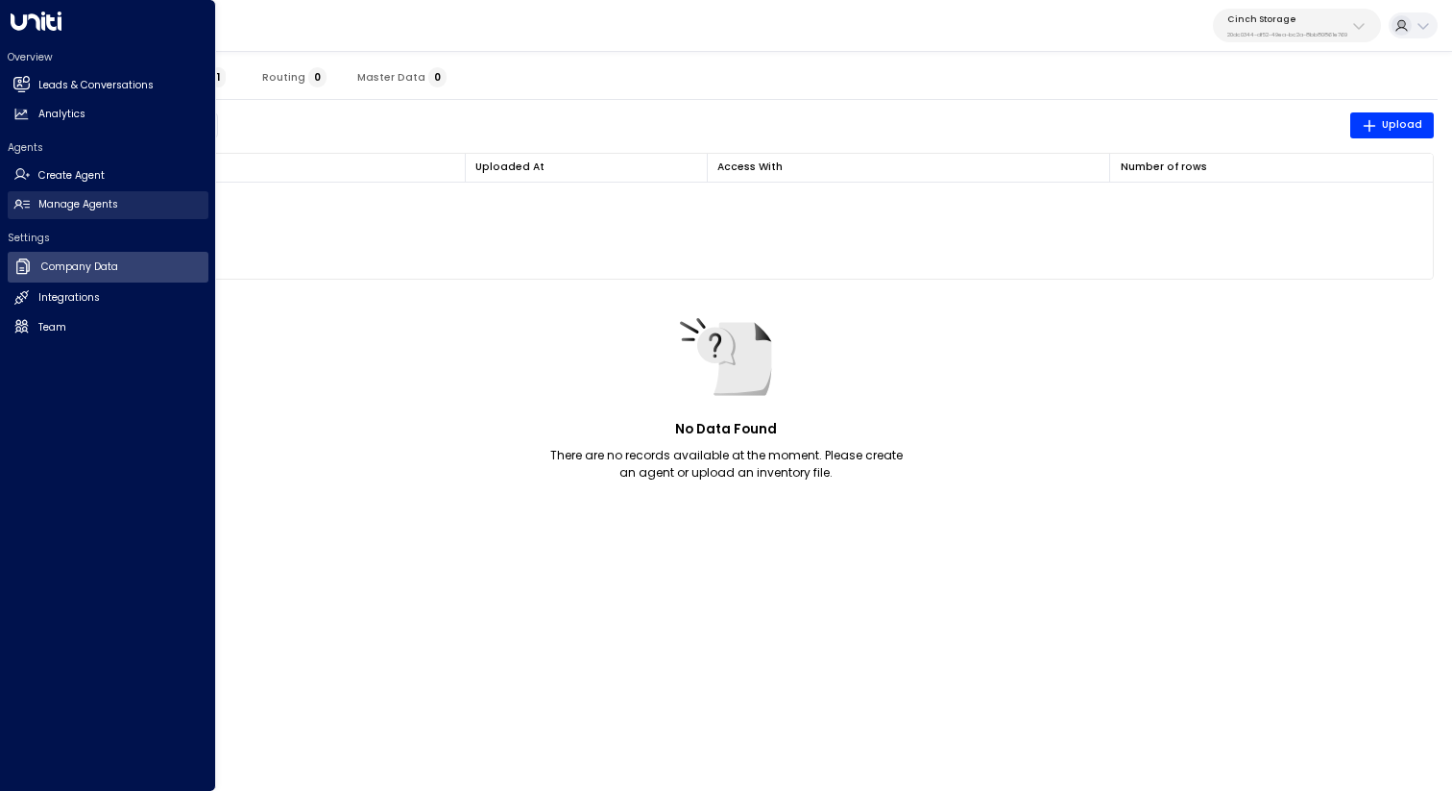
click at [40, 209] on h2 "Manage Agents" at bounding box center [78, 204] width 80 height 15
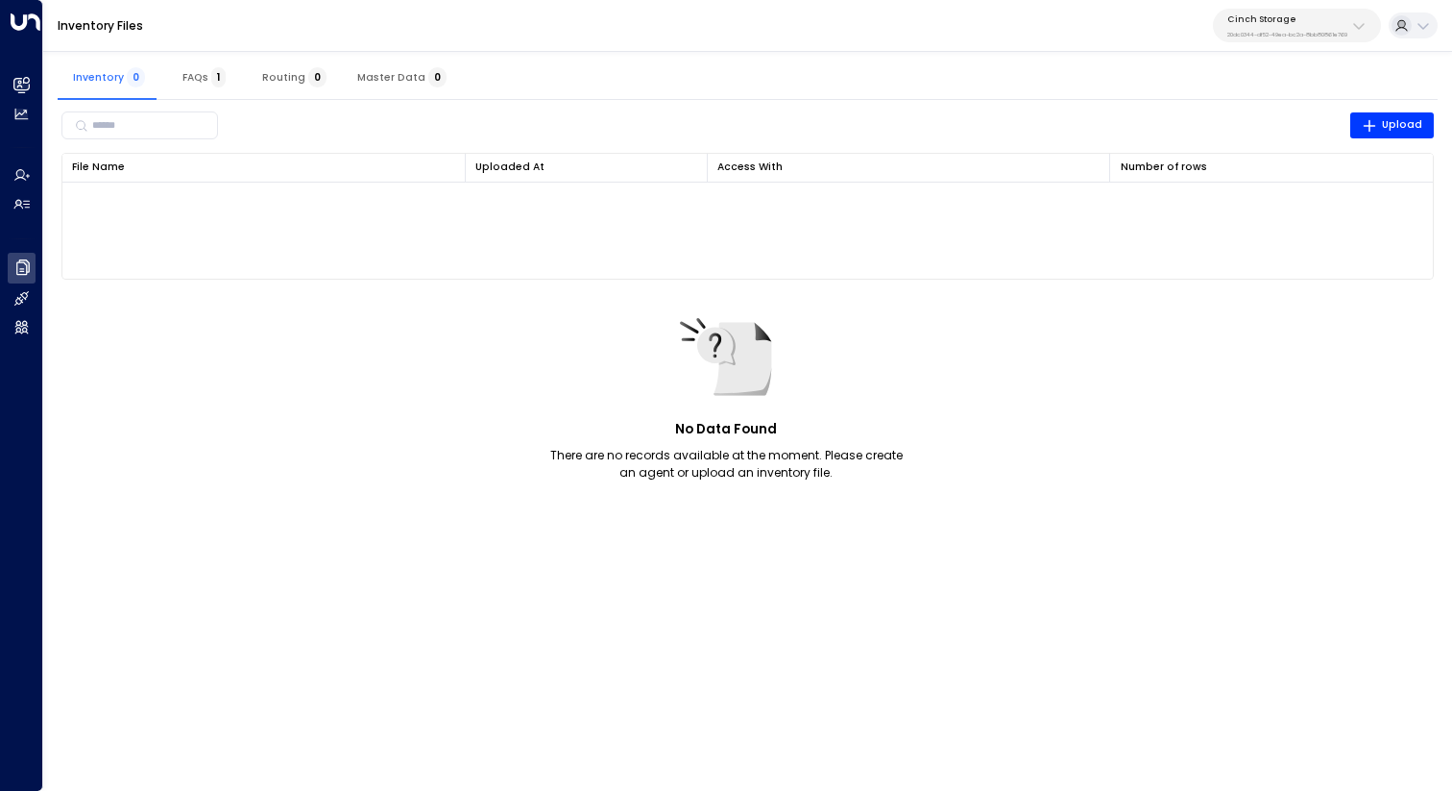
click at [592, 353] on div "No Data Found There are no records available at the moment. Please create an ag…" at bounding box center [727, 395] width 360 height 172
click at [1258, 38] on button "Cinch Storage 20dc0344-df52-49ea-bc2a-8bb80861e769" at bounding box center [1297, 26] width 168 height 34
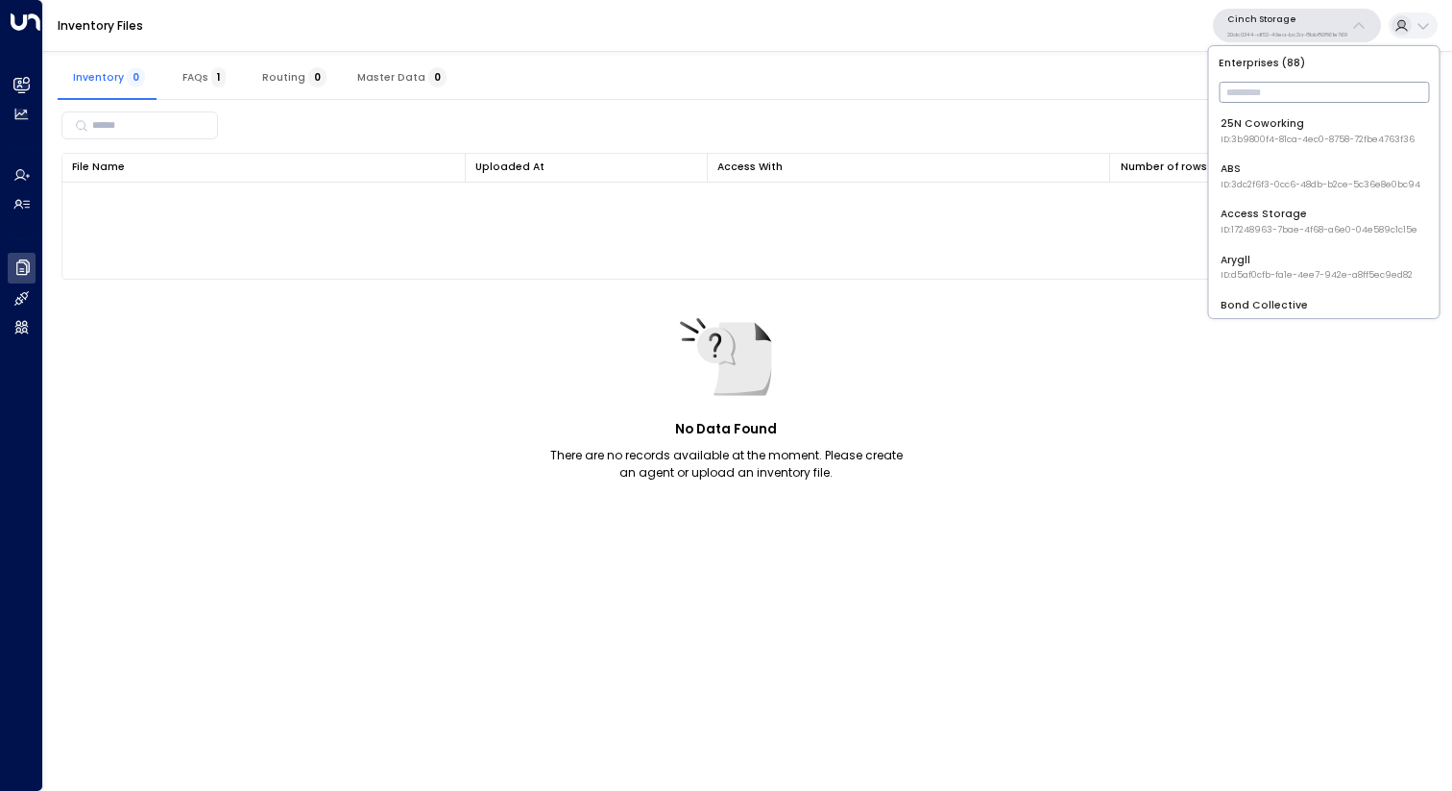
click at [1264, 84] on input "text" at bounding box center [1324, 92] width 210 height 31
type input "***"
click at [1257, 126] on div "Access Storage ID: 17248963-7bae-4f68-a6e0-04e589c1c15e" at bounding box center [1319, 131] width 197 height 30
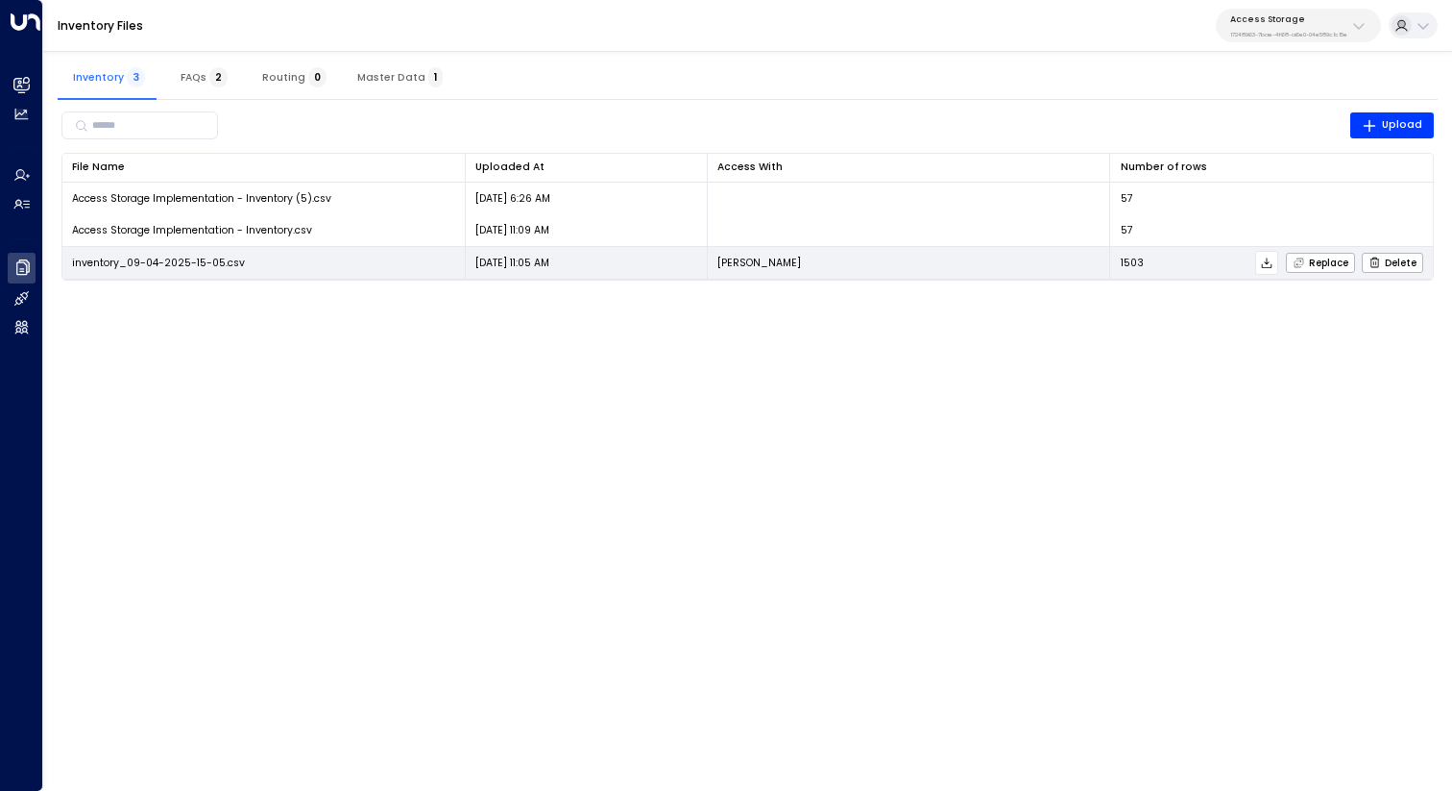
click at [1266, 265] on icon at bounding box center [1266, 262] width 13 height 13
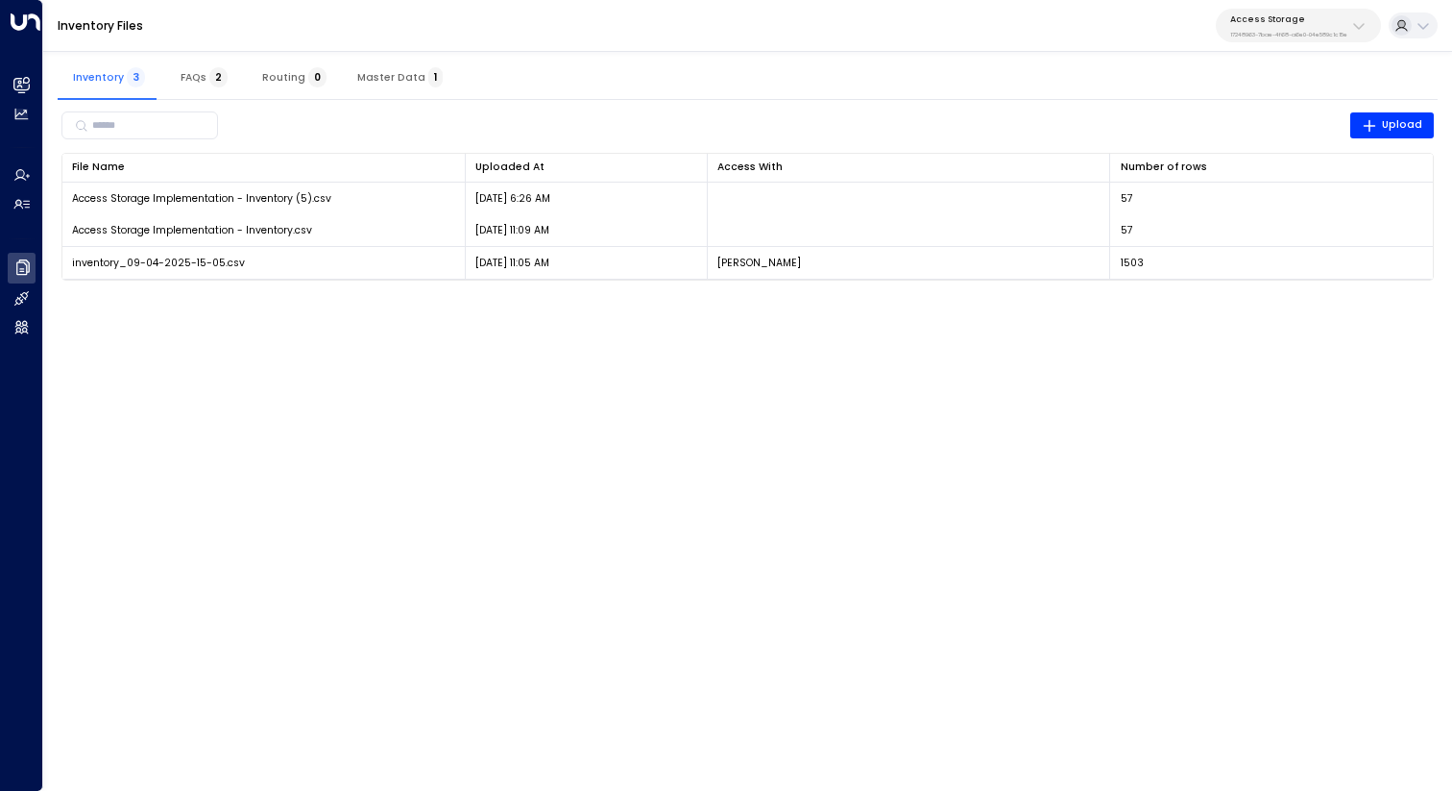
click at [1074, 50] on div "Inventory Files Access Storage 17248963-7bae-4f68-a6e0-04e589c1c15e" at bounding box center [747, 26] width 1409 height 52
click at [395, 75] on span "Master Data 1" at bounding box center [399, 77] width 85 height 12
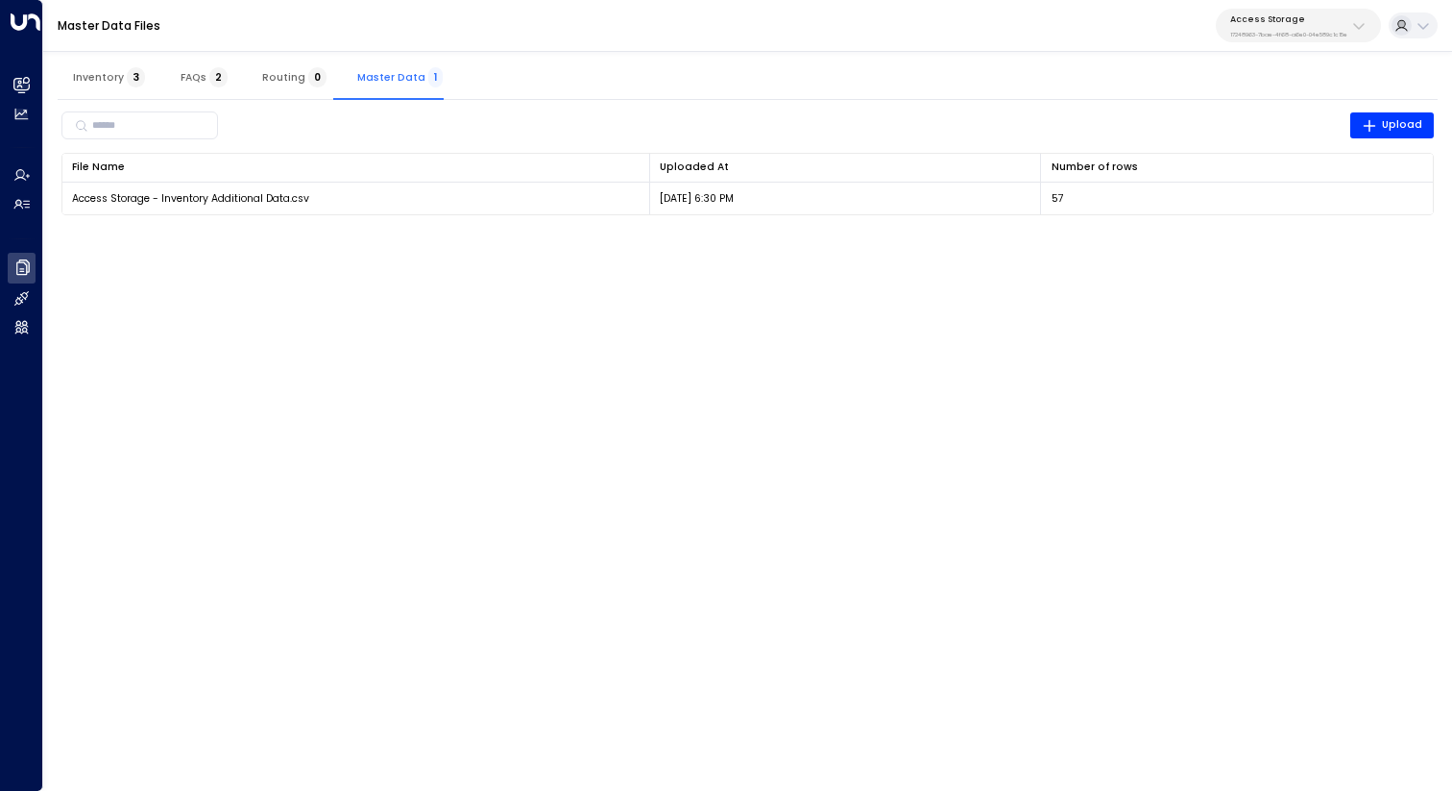
click at [1233, 36] on p "17248963-7bae-4f68-a6e0-04e589c1c15e" at bounding box center [1289, 35] width 117 height 8
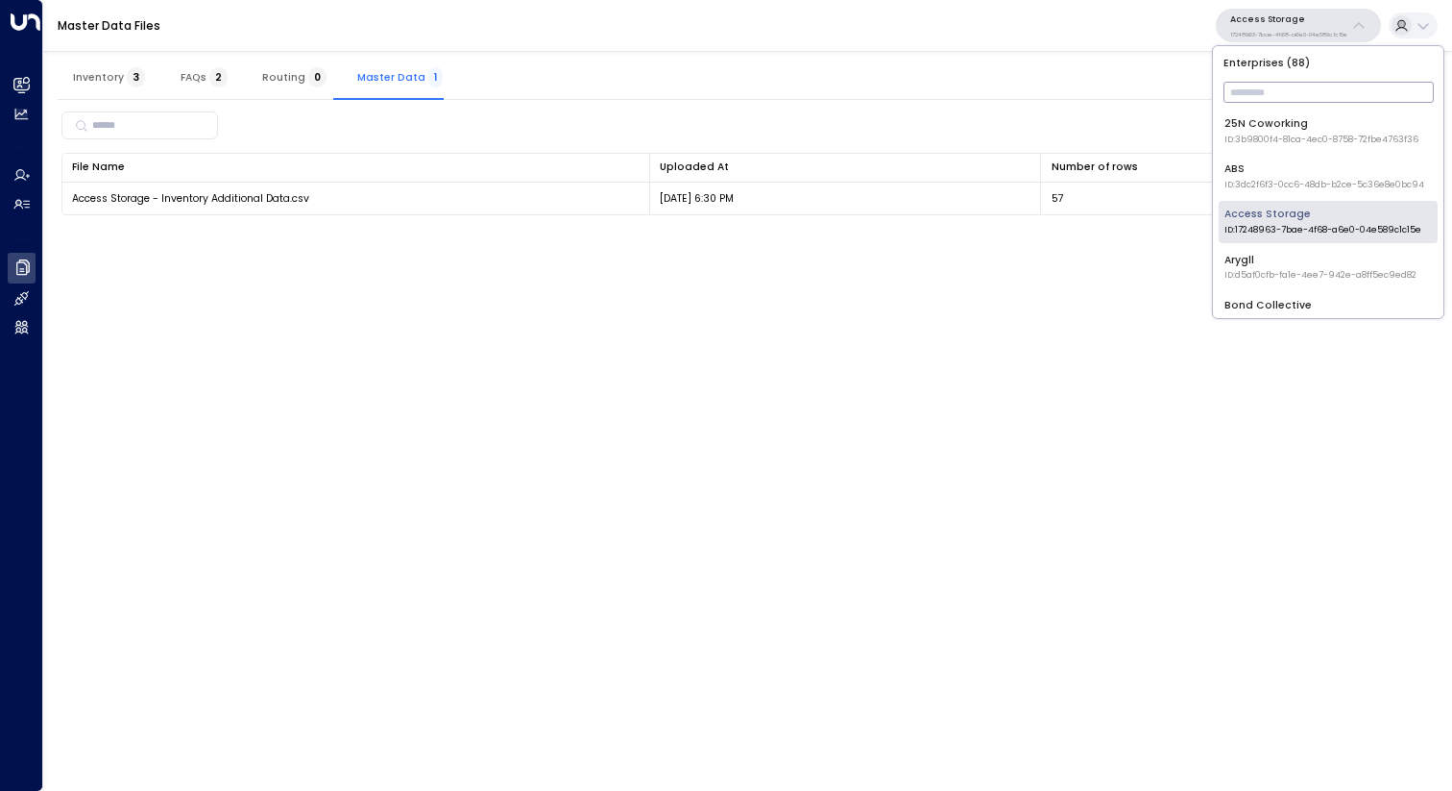
click at [1246, 99] on input "text" at bounding box center [1329, 92] width 210 height 31
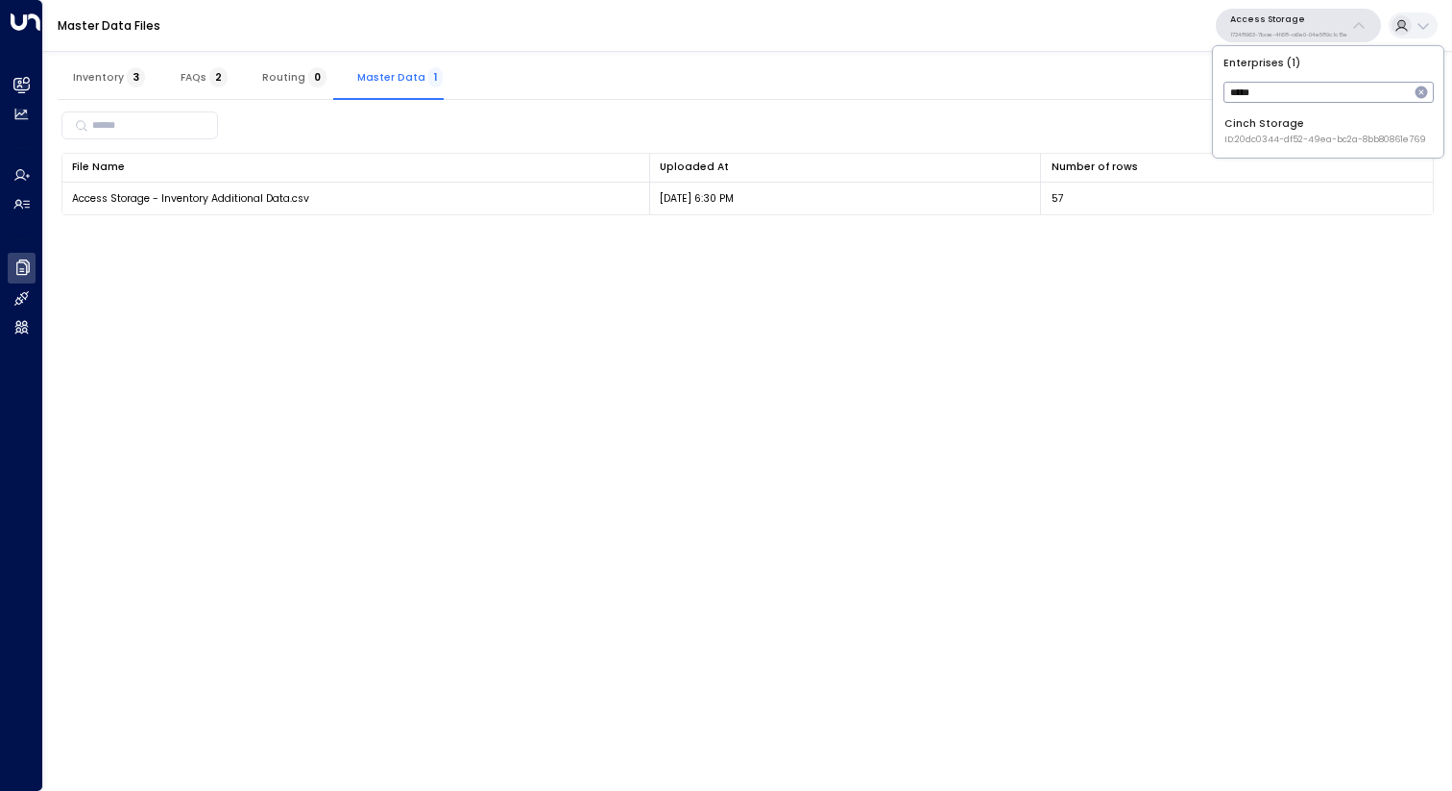
type input "*****"
click at [1257, 122] on div "Cinch Storage ID: 20dc0344-df52-49ea-bc2a-8bb80861e769" at bounding box center [1326, 131] width 202 height 30
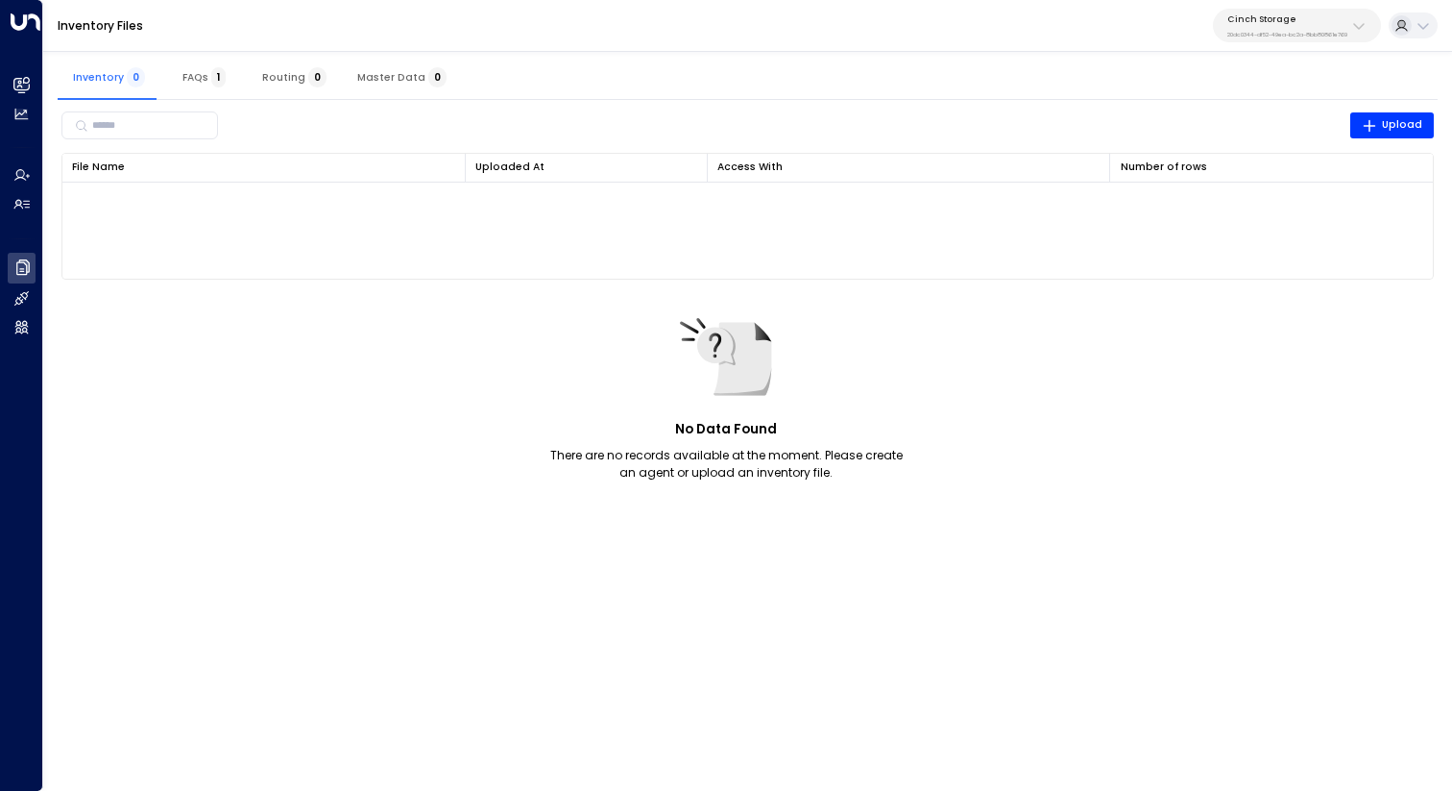
click at [370, 71] on span "Master Data 0" at bounding box center [401, 77] width 89 height 12
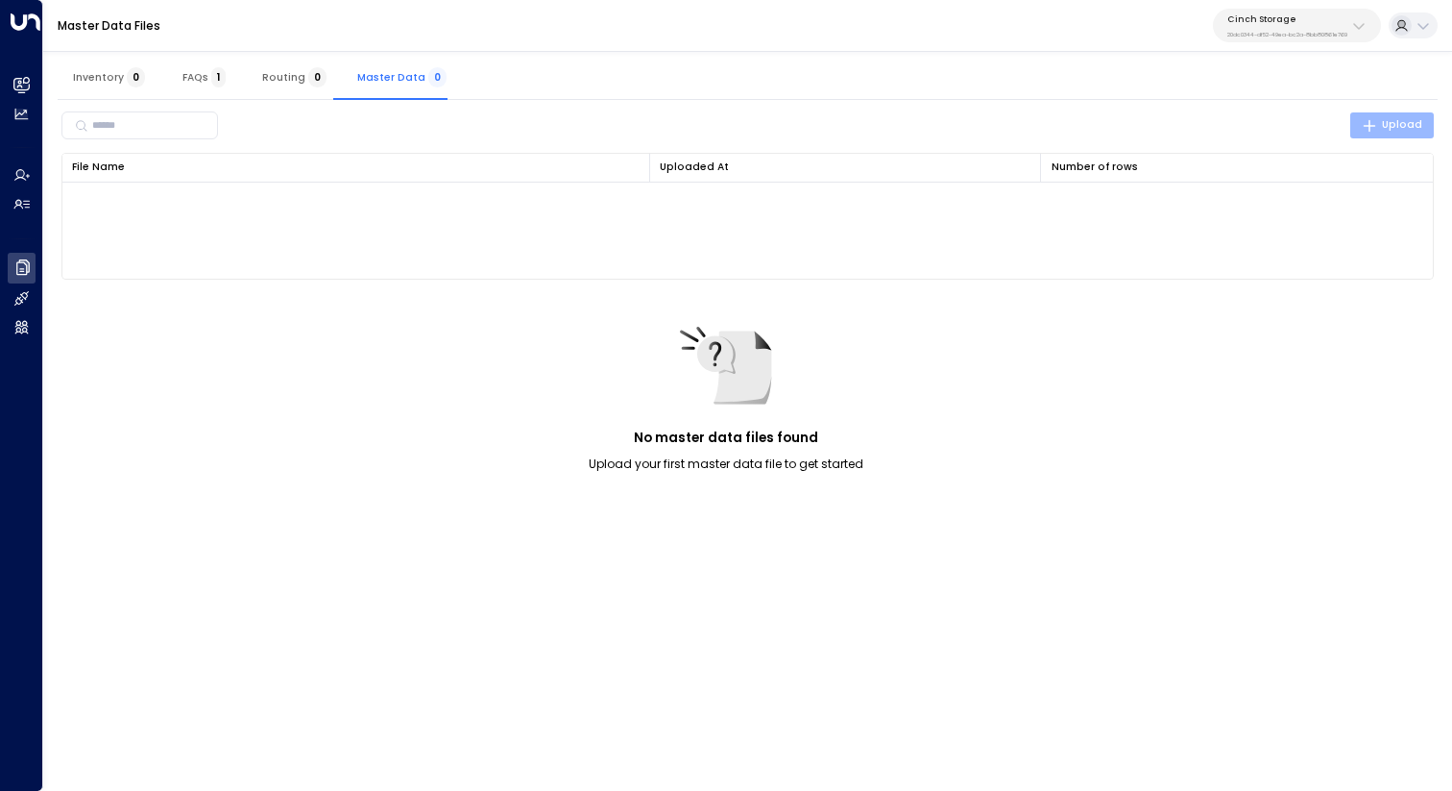
click at [1403, 130] on span "Upload" at bounding box center [1392, 124] width 61 height 17
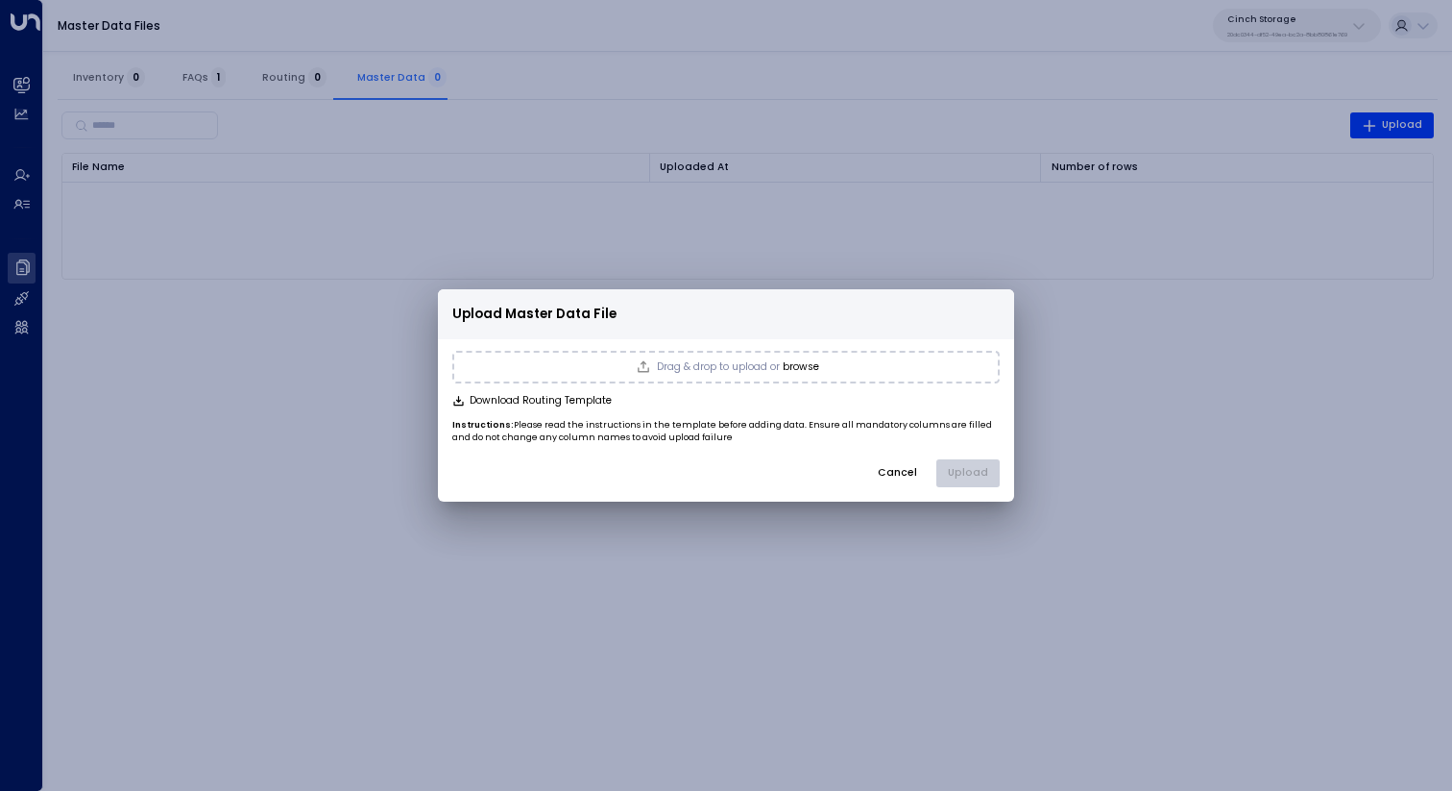
click at [785, 363] on button "browse" at bounding box center [801, 367] width 37 height 12
click at [979, 476] on button "Upload" at bounding box center [968, 473] width 63 height 29
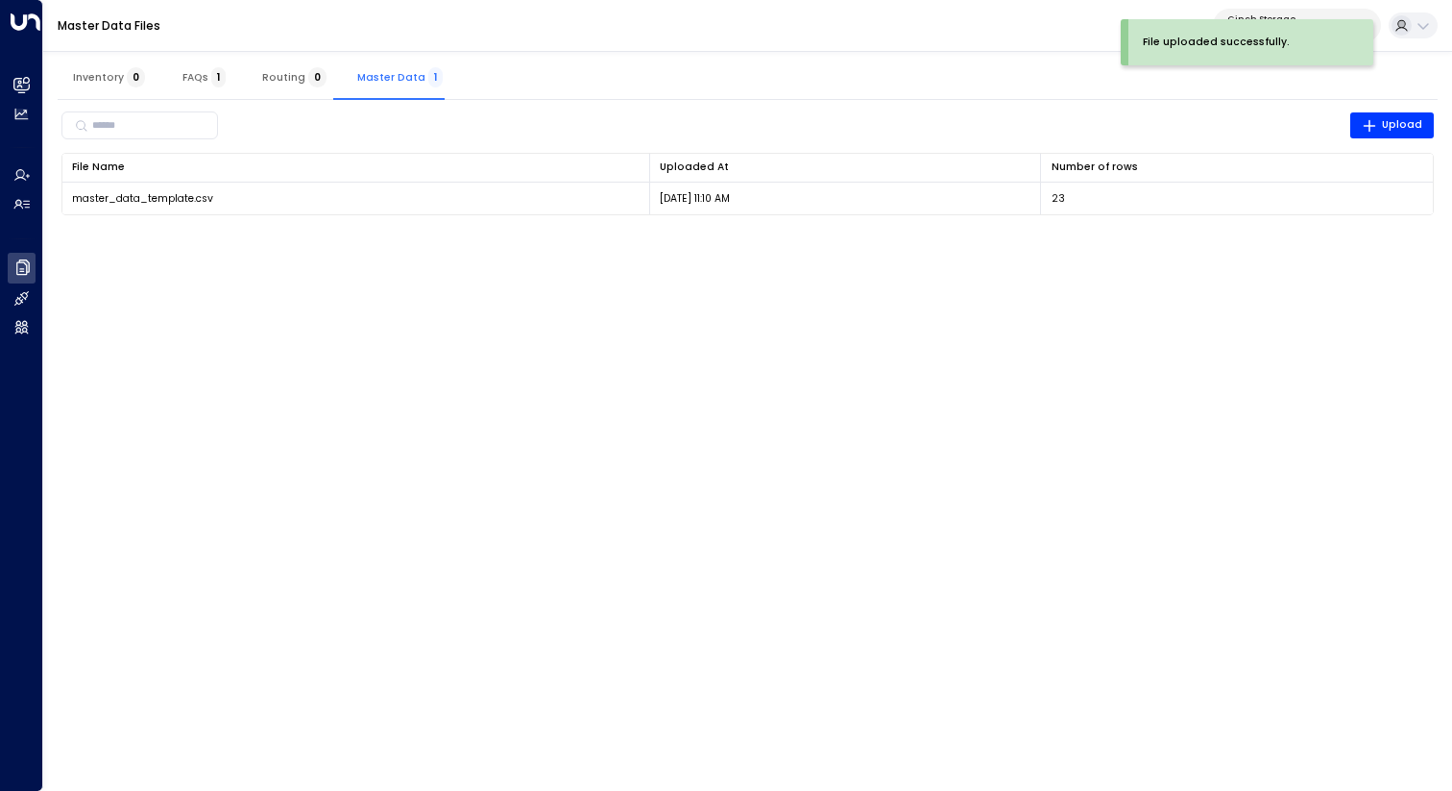
click at [940, 233] on html "File uploaded successfully. Overview Leads & Conversations Leads & Conversation…" at bounding box center [726, 116] width 1452 height 233
click at [116, 74] on span "Inventory 0" at bounding box center [109, 77] width 72 height 12
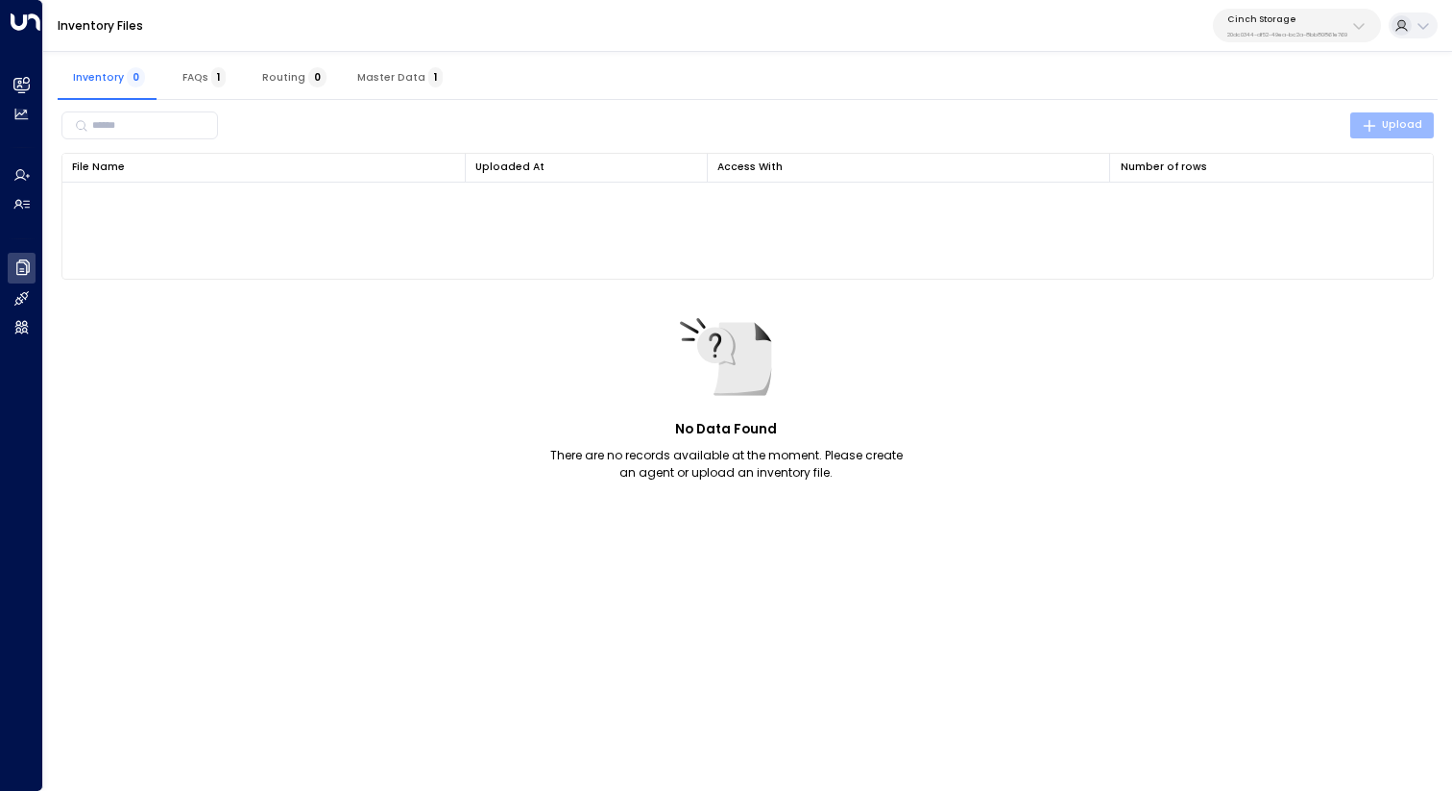
click at [1404, 116] on span "Upload" at bounding box center [1392, 124] width 61 height 17
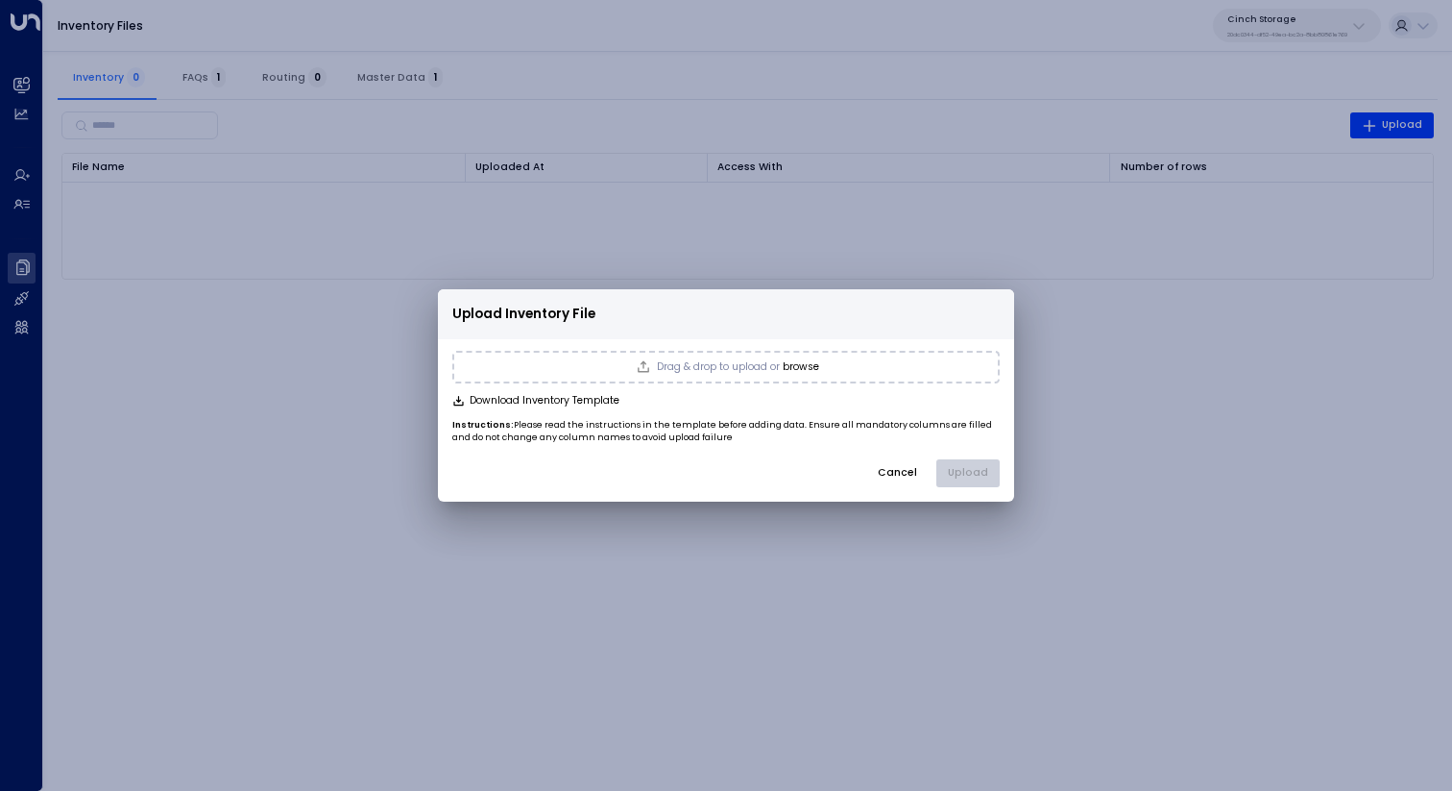
click at [798, 368] on button "browse" at bounding box center [801, 367] width 37 height 12
click at [991, 473] on button "Upload" at bounding box center [968, 473] width 63 height 29
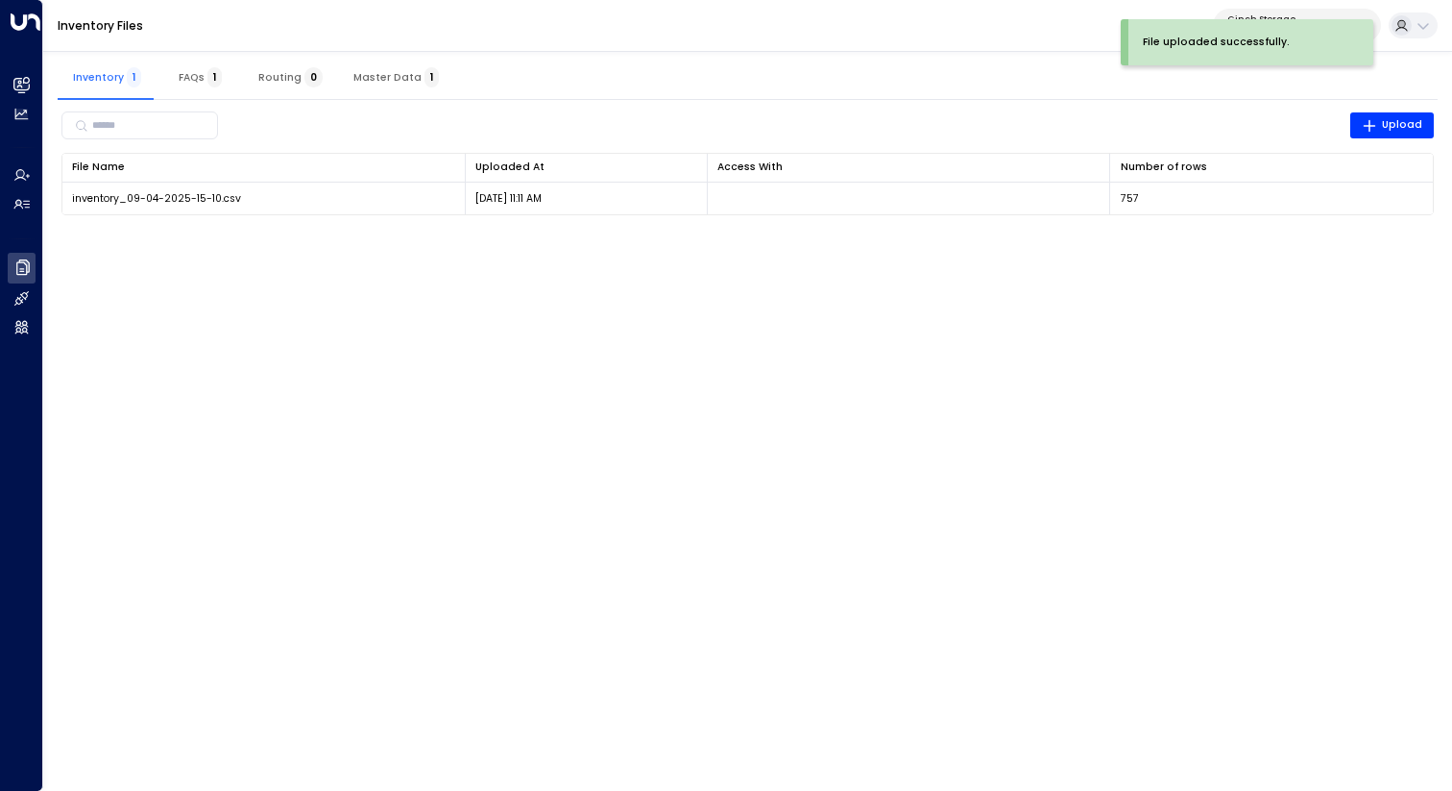
click at [403, 233] on html "File uploaded successfully. Overview Leads & Conversations Leads & Conversation…" at bounding box center [726, 116] width 1452 height 233
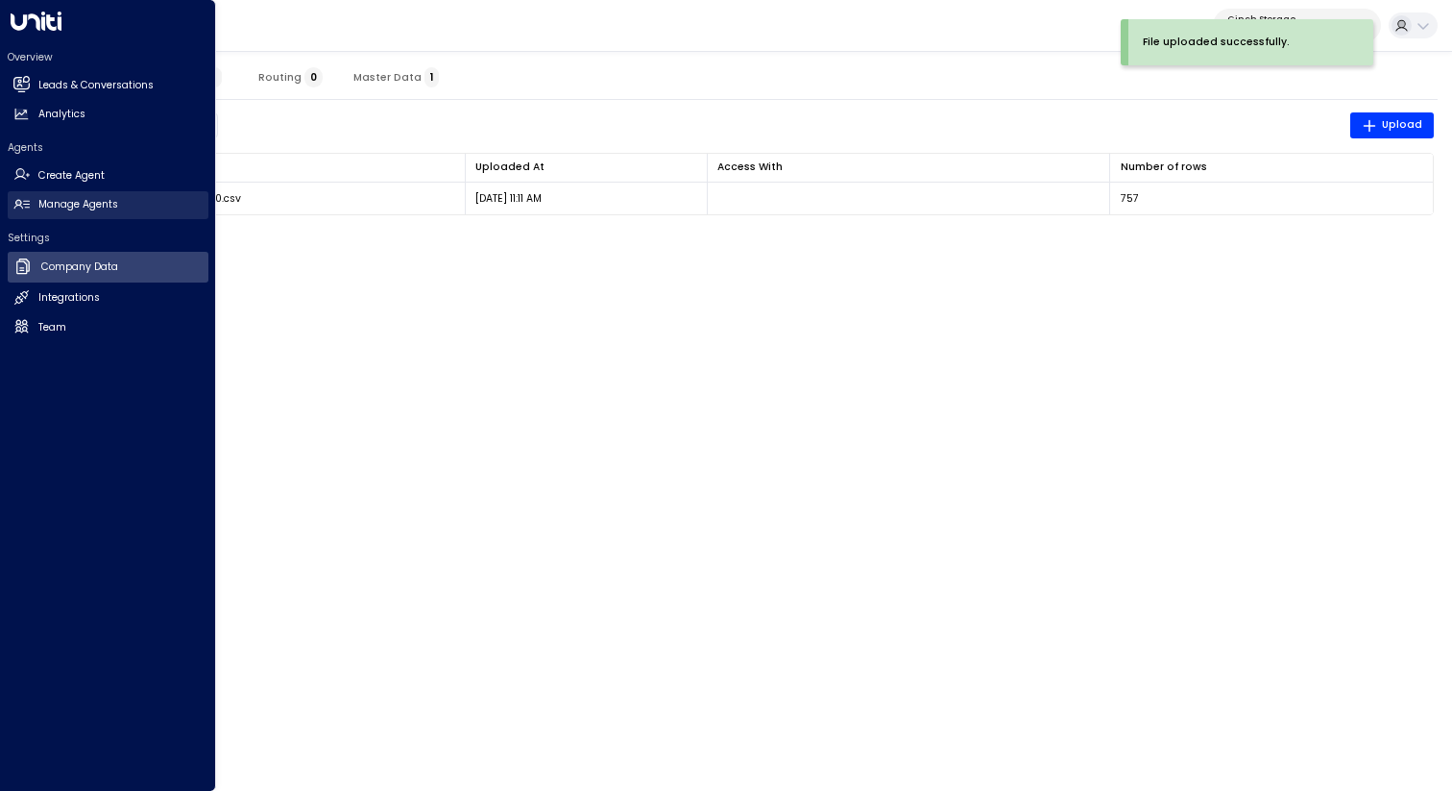
click at [53, 199] on h2 "Manage Agents" at bounding box center [78, 204] width 80 height 15
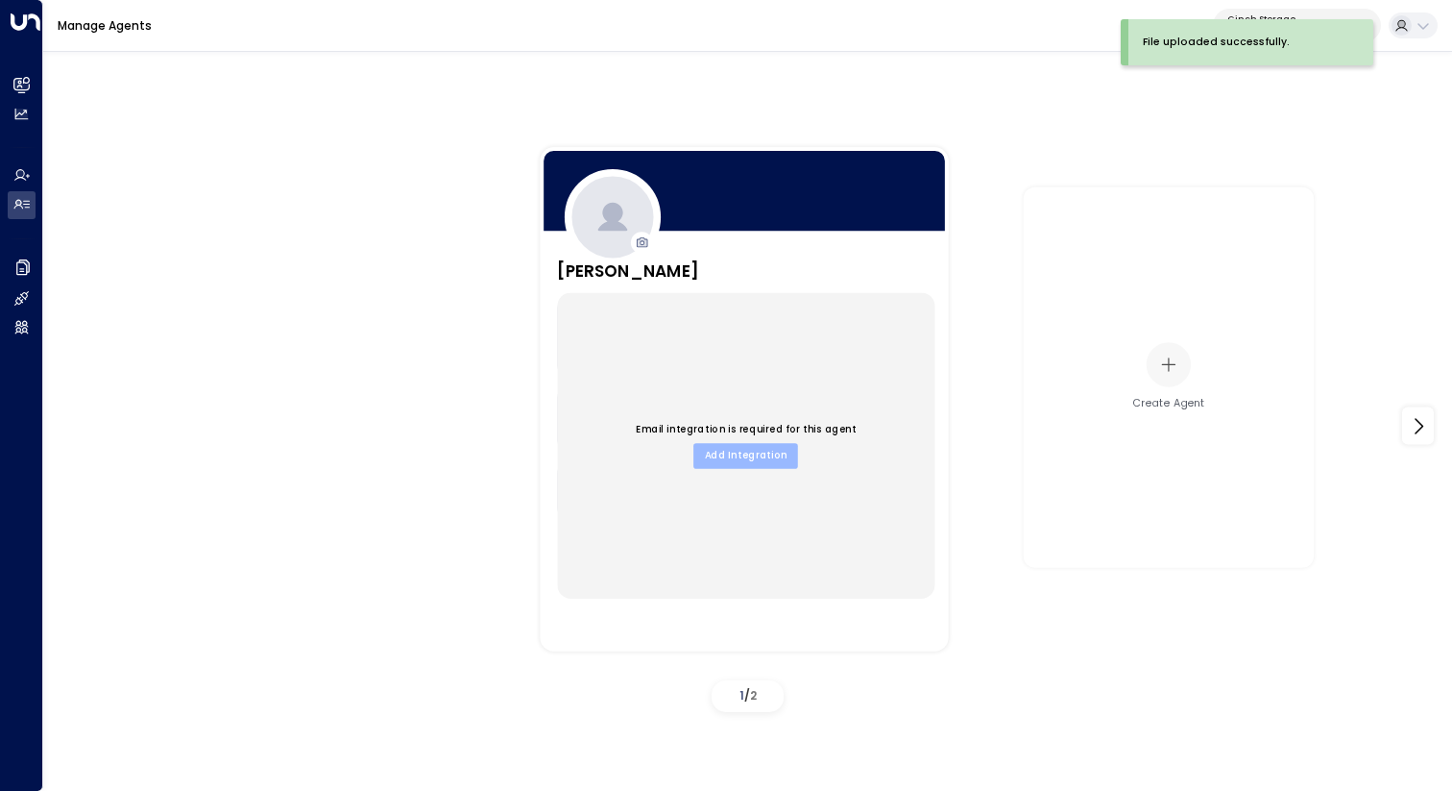
click at [744, 447] on button "Add Integration" at bounding box center [746, 456] width 105 height 25
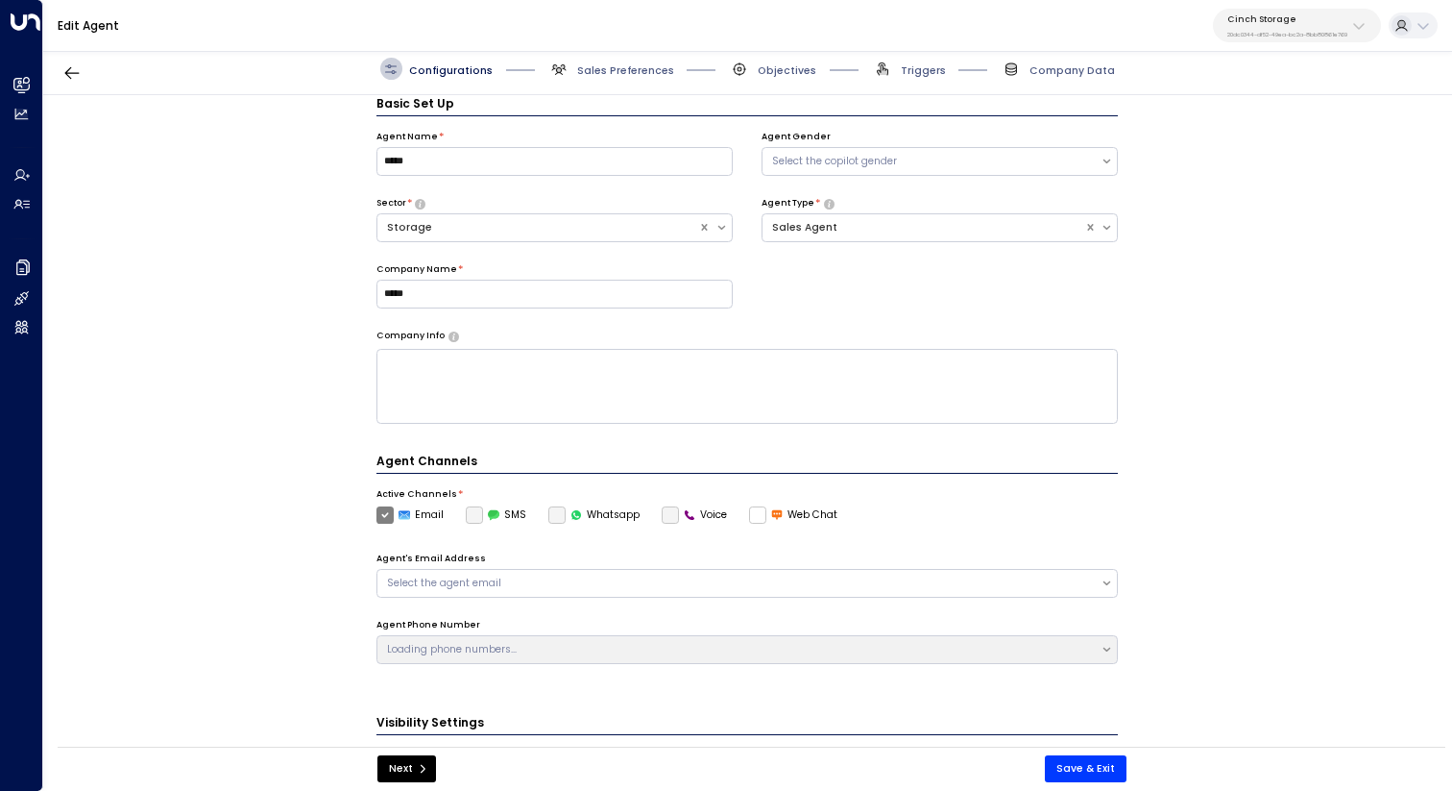
scroll to position [21, 0]
click at [1056, 73] on span "Company Data" at bounding box center [1072, 70] width 85 height 14
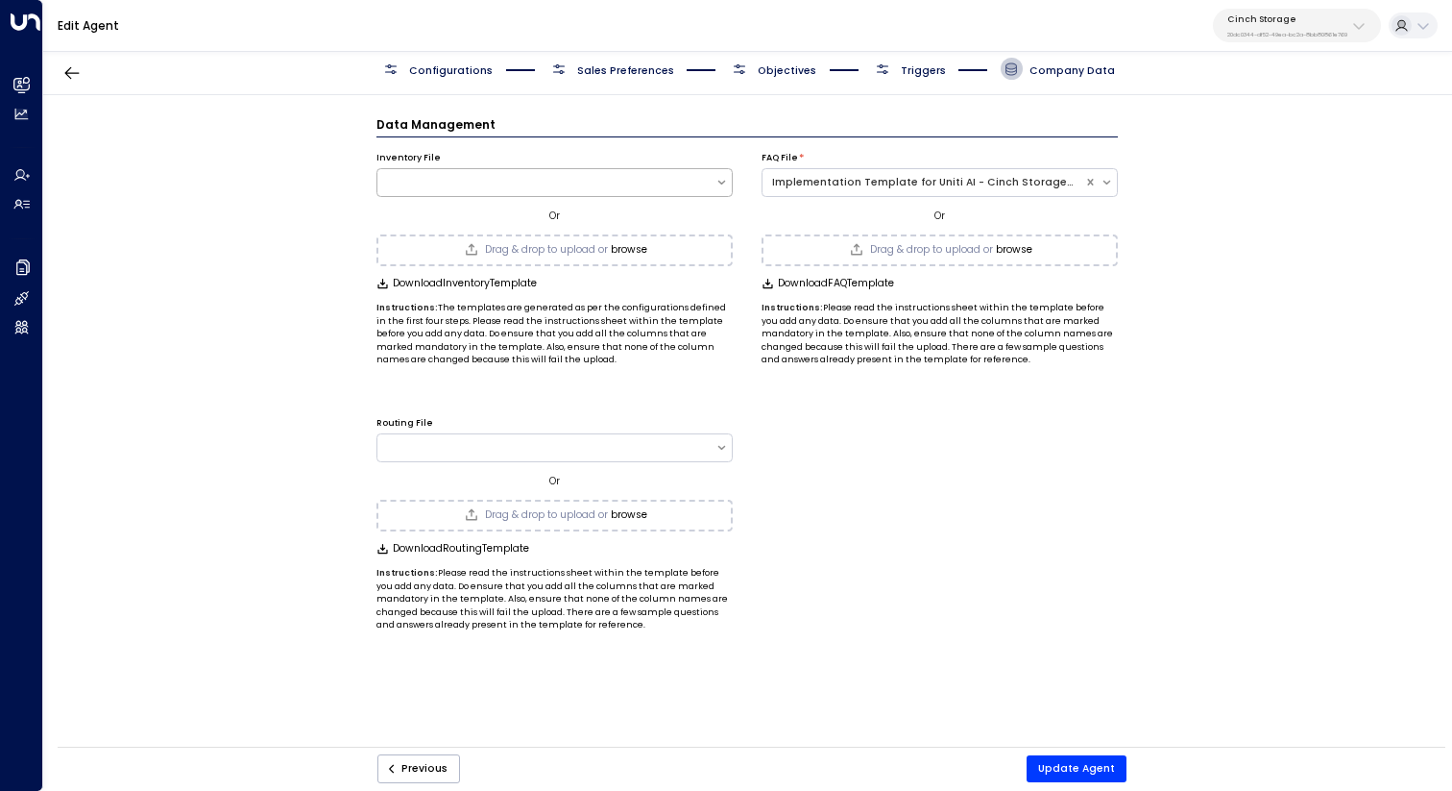
click at [557, 178] on div at bounding box center [547, 181] width 338 height 15
click at [541, 218] on div "inventory_09-04-2025-15-10.csv" at bounding box center [555, 223] width 356 height 31
click at [1066, 759] on button "Update Agent" at bounding box center [1077, 768] width 100 height 27
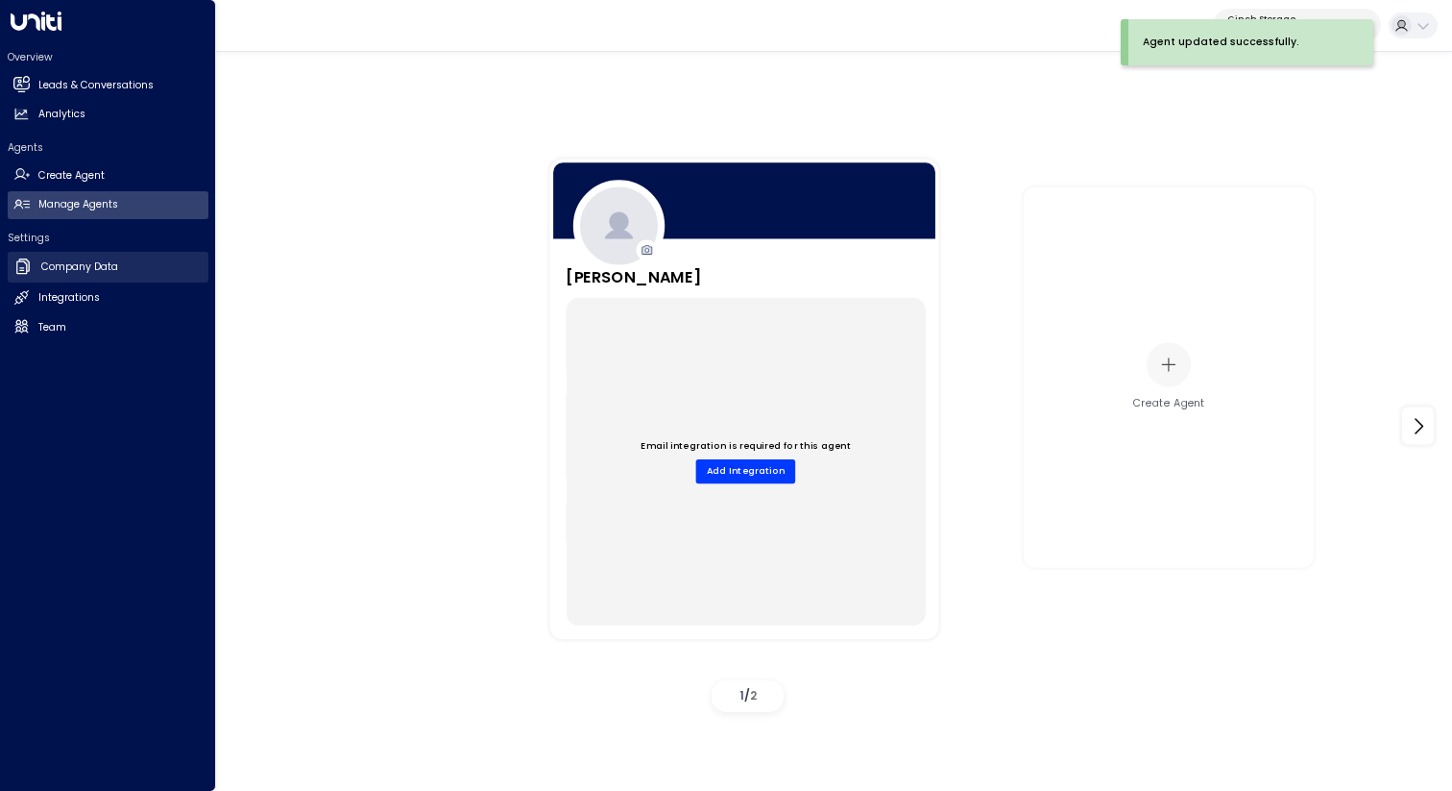
click at [88, 265] on h2 "Company Data" at bounding box center [79, 266] width 77 height 15
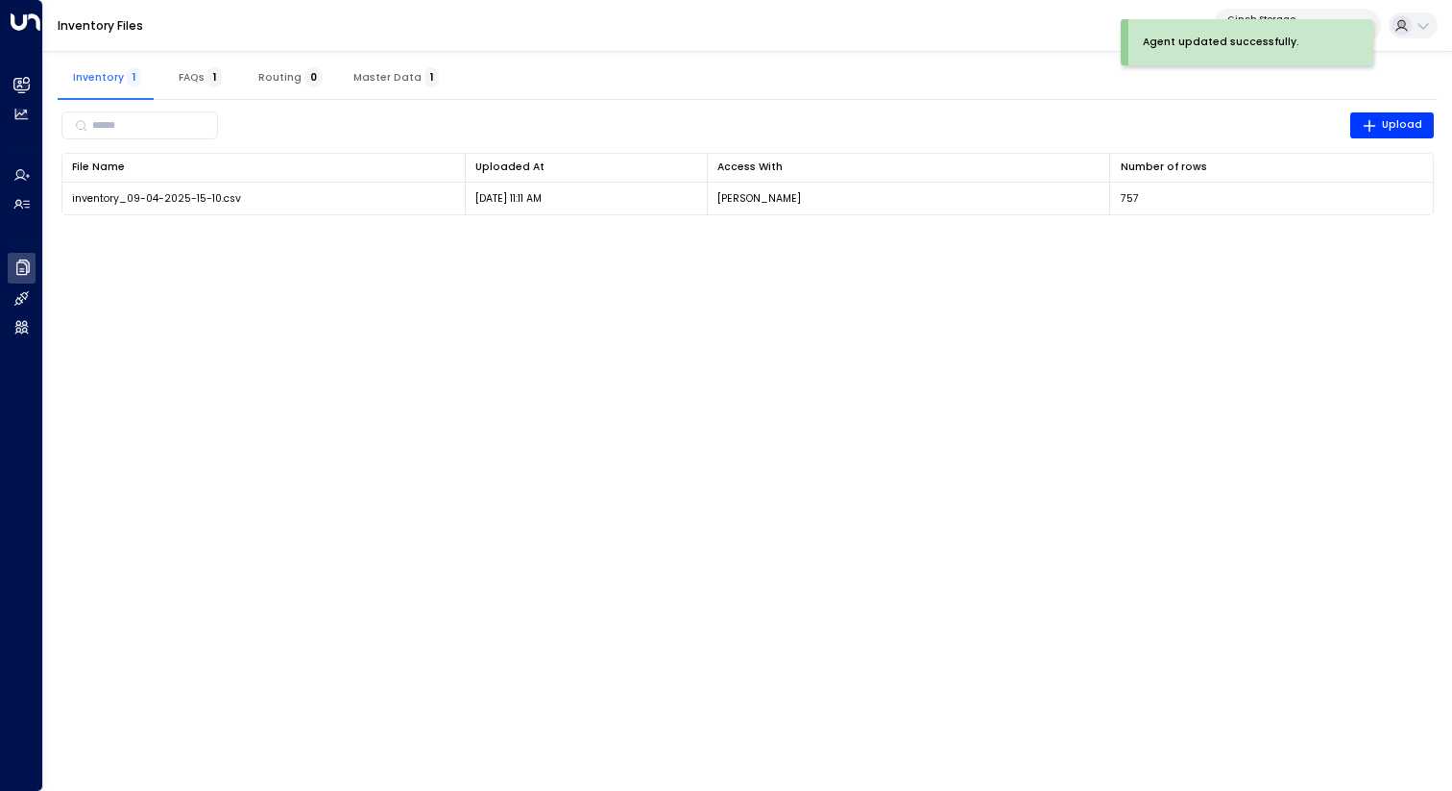
click at [735, 233] on html "Agent updated successfully. Overview Leads & Conversations Leads & Conversation…" at bounding box center [726, 116] width 1452 height 233
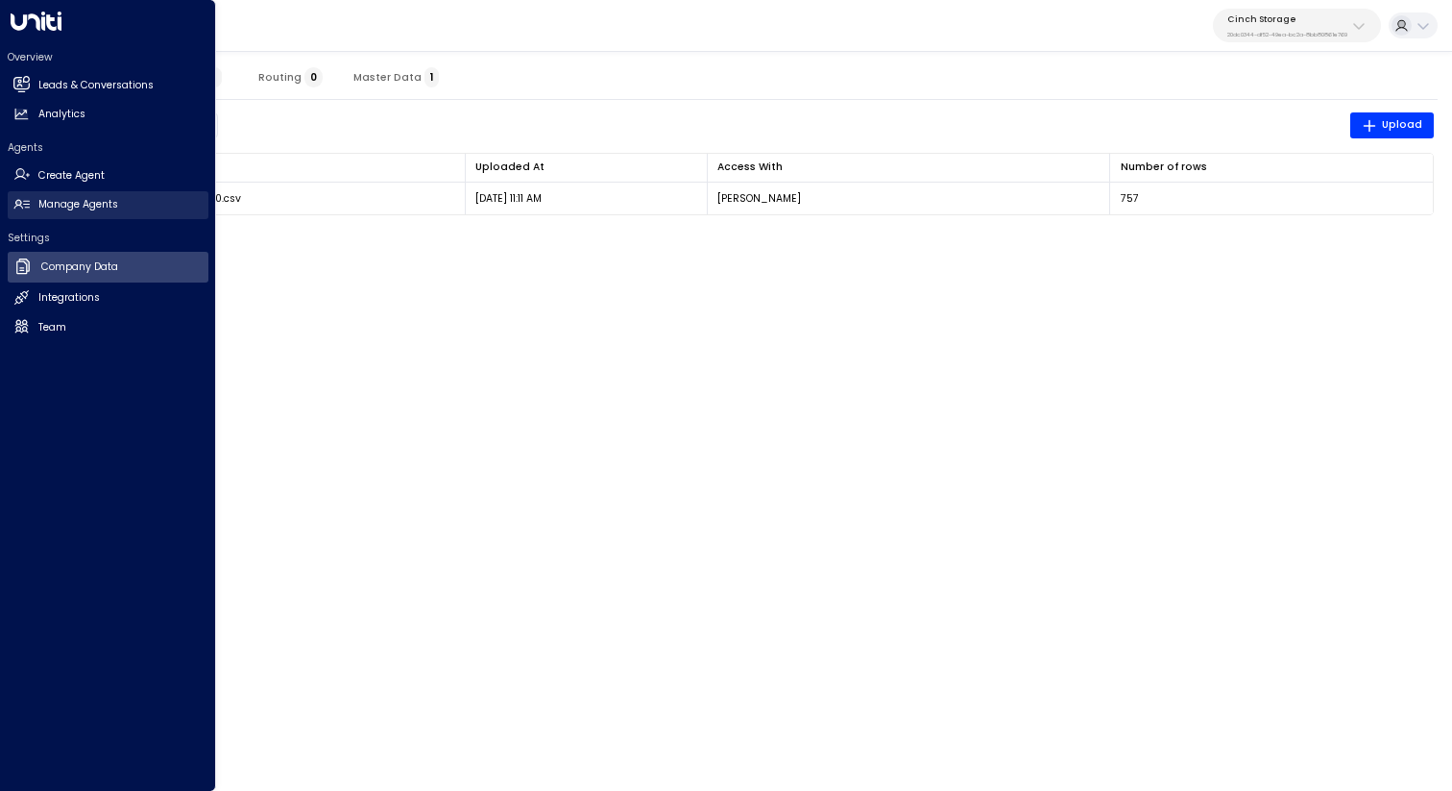
click at [110, 212] on link "Manage Agents Manage Agents" at bounding box center [108, 205] width 201 height 28
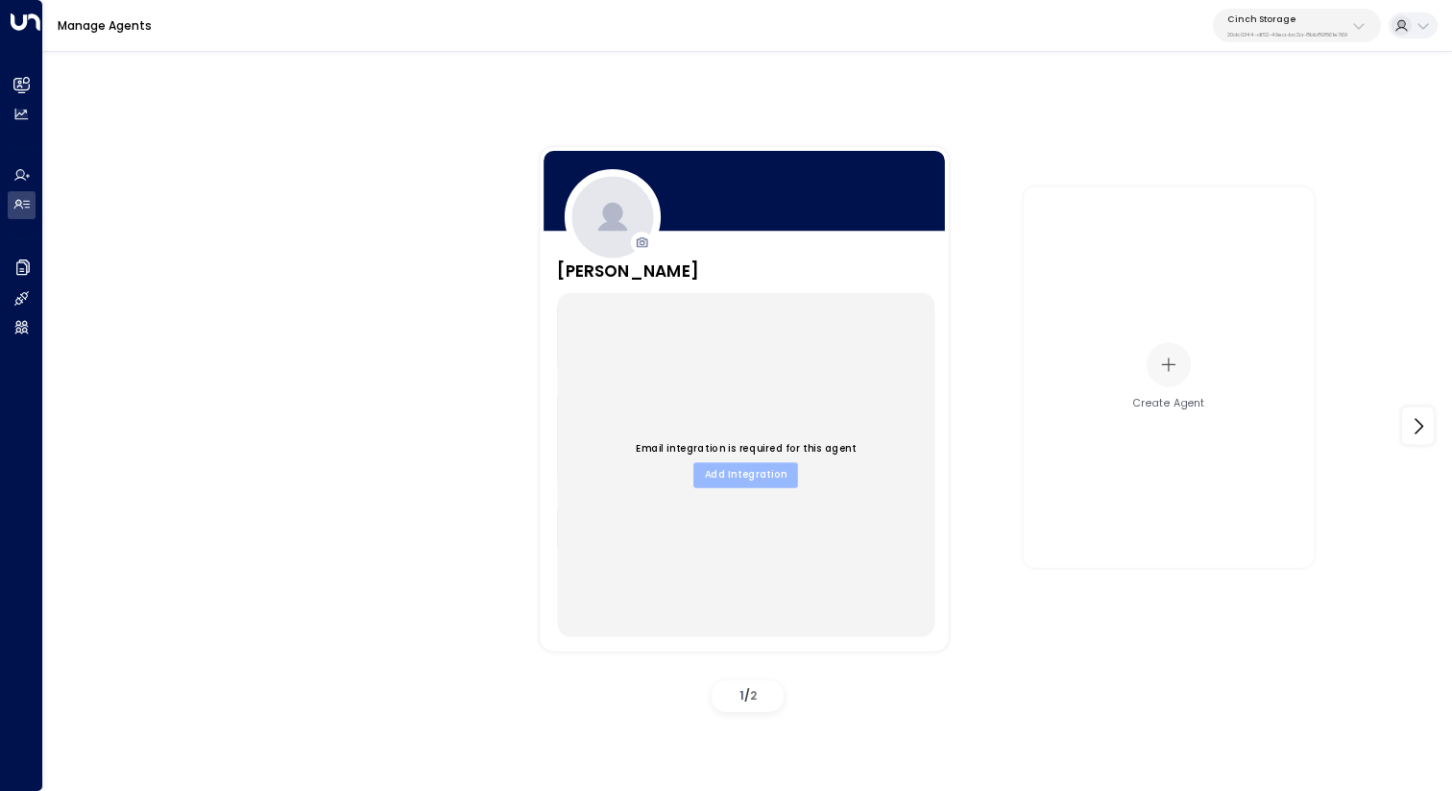
click at [755, 474] on button "Add Integration" at bounding box center [746, 475] width 105 height 25
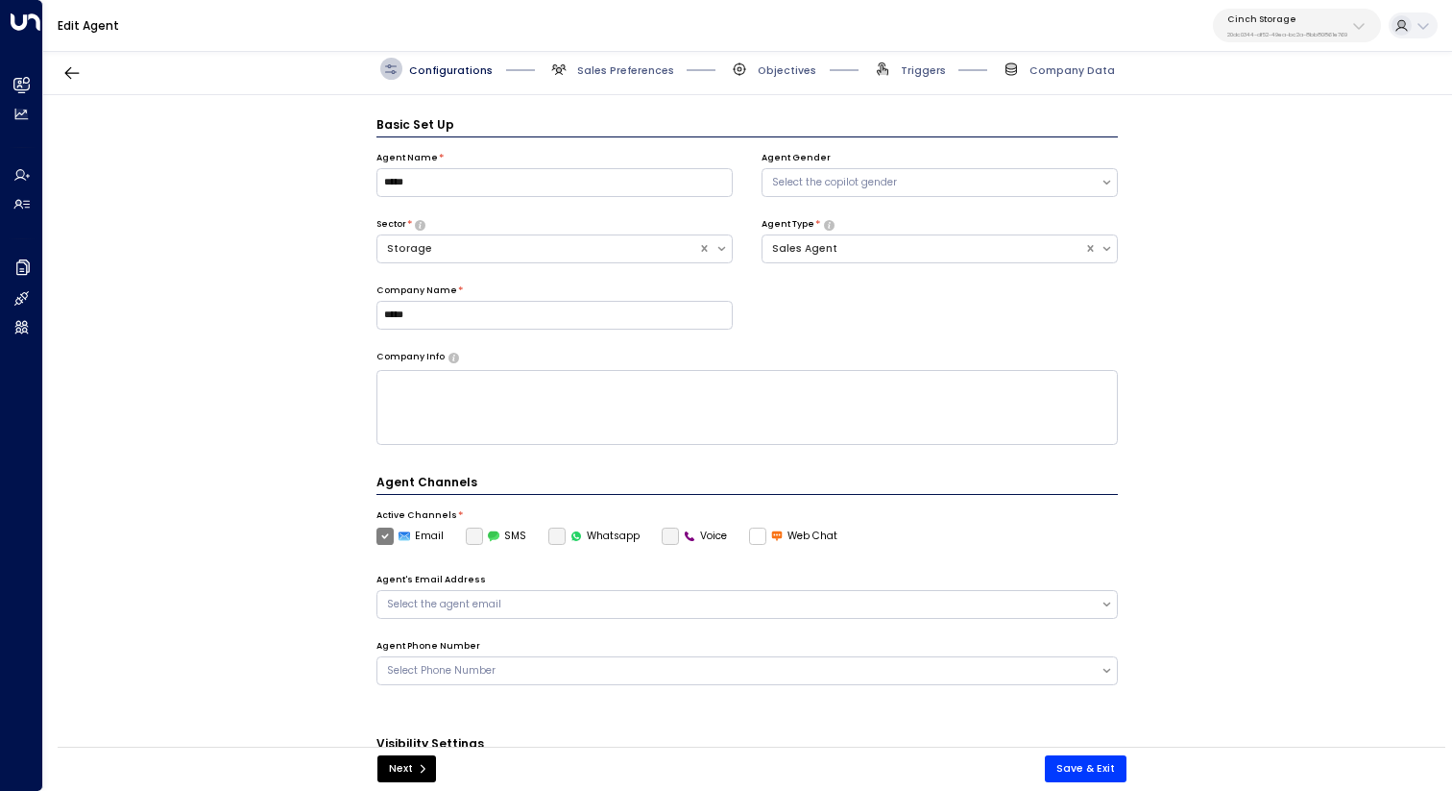
scroll to position [21, 0]
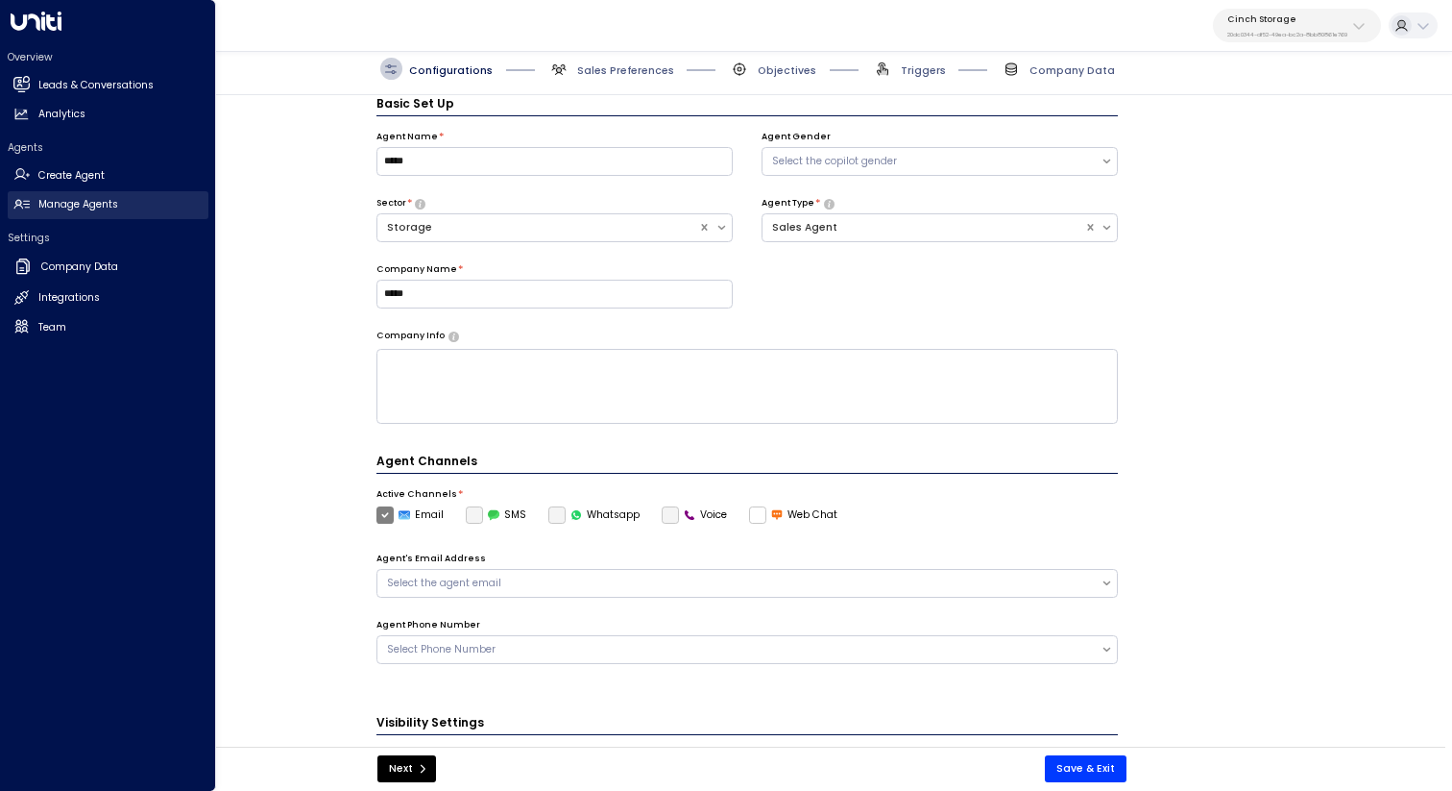
click at [101, 207] on h2 "Manage Agents" at bounding box center [78, 204] width 80 height 15
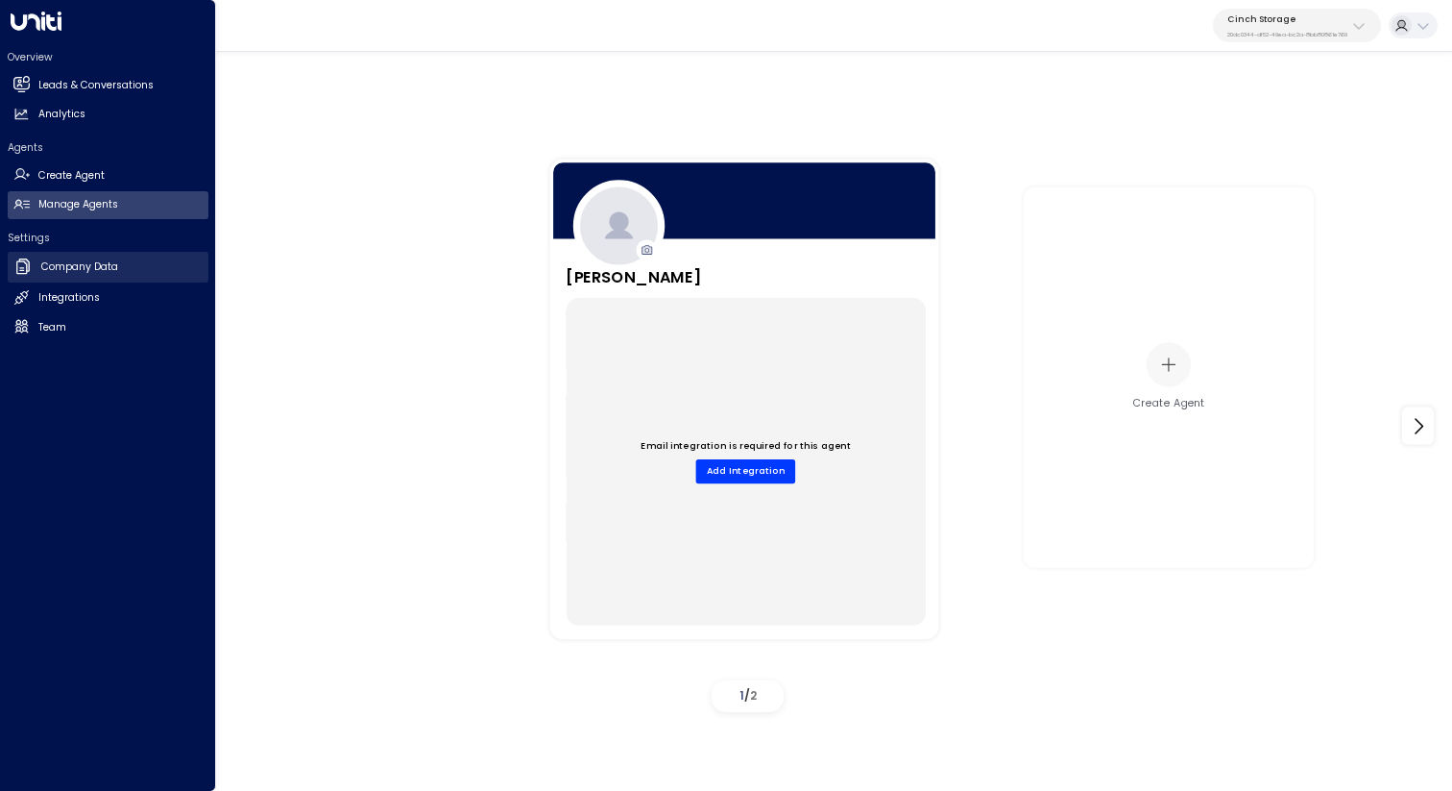
click at [108, 263] on h2 "Company Data" at bounding box center [79, 266] width 77 height 15
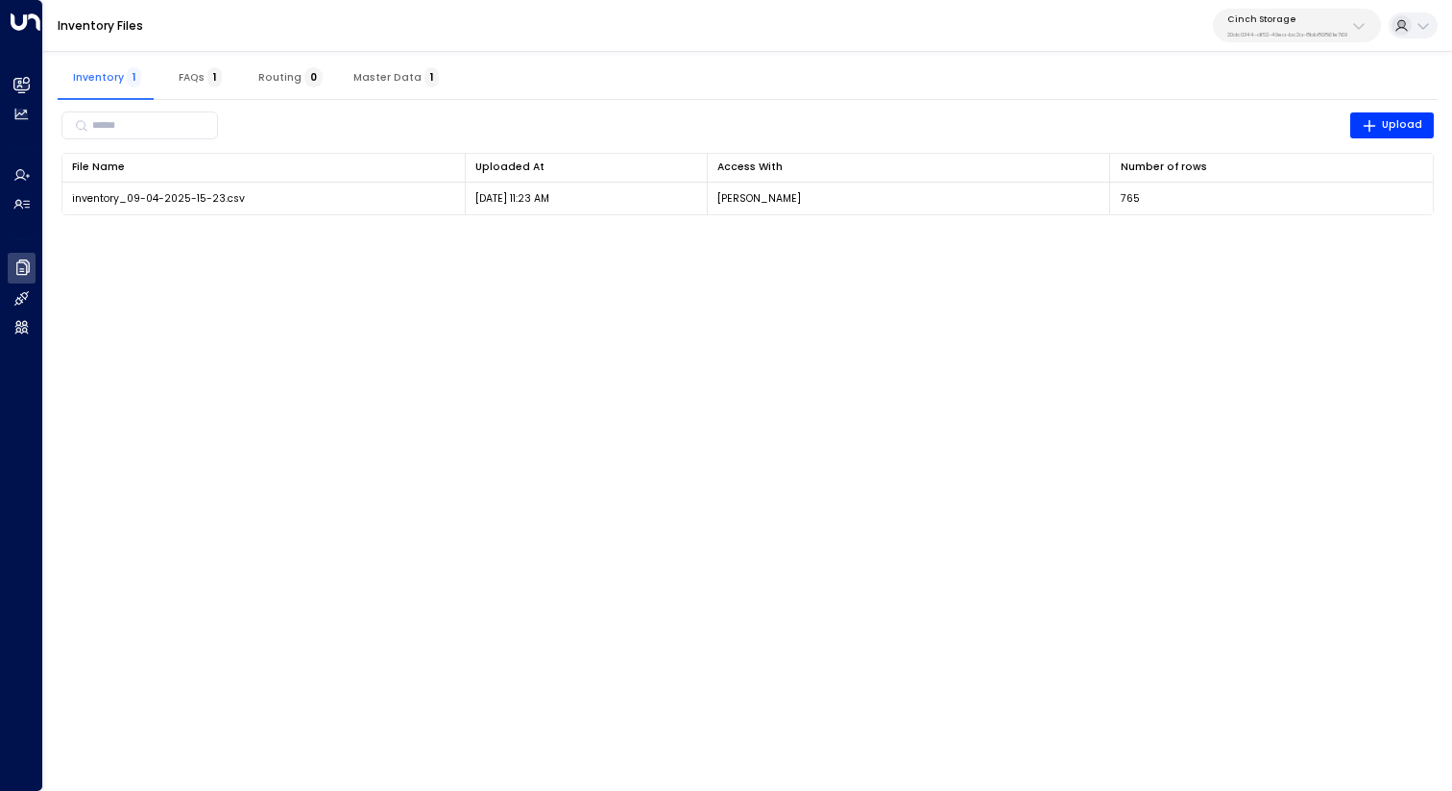
click at [789, 233] on html "Overview Leads & Conversations Leads & Conversations Analytics Analytics Agents…" at bounding box center [726, 116] width 1452 height 233
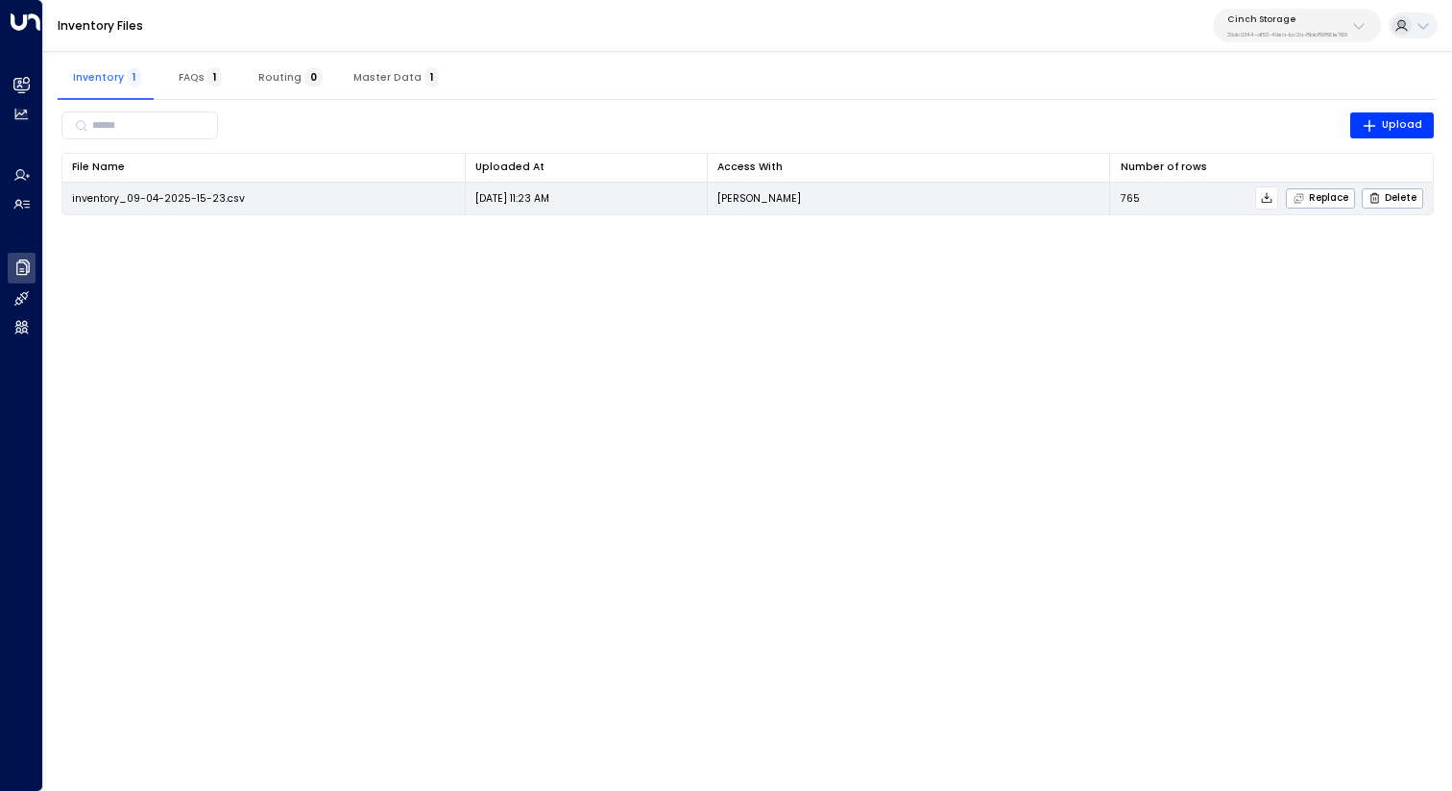
click at [1270, 199] on icon at bounding box center [1266, 197] width 13 height 13
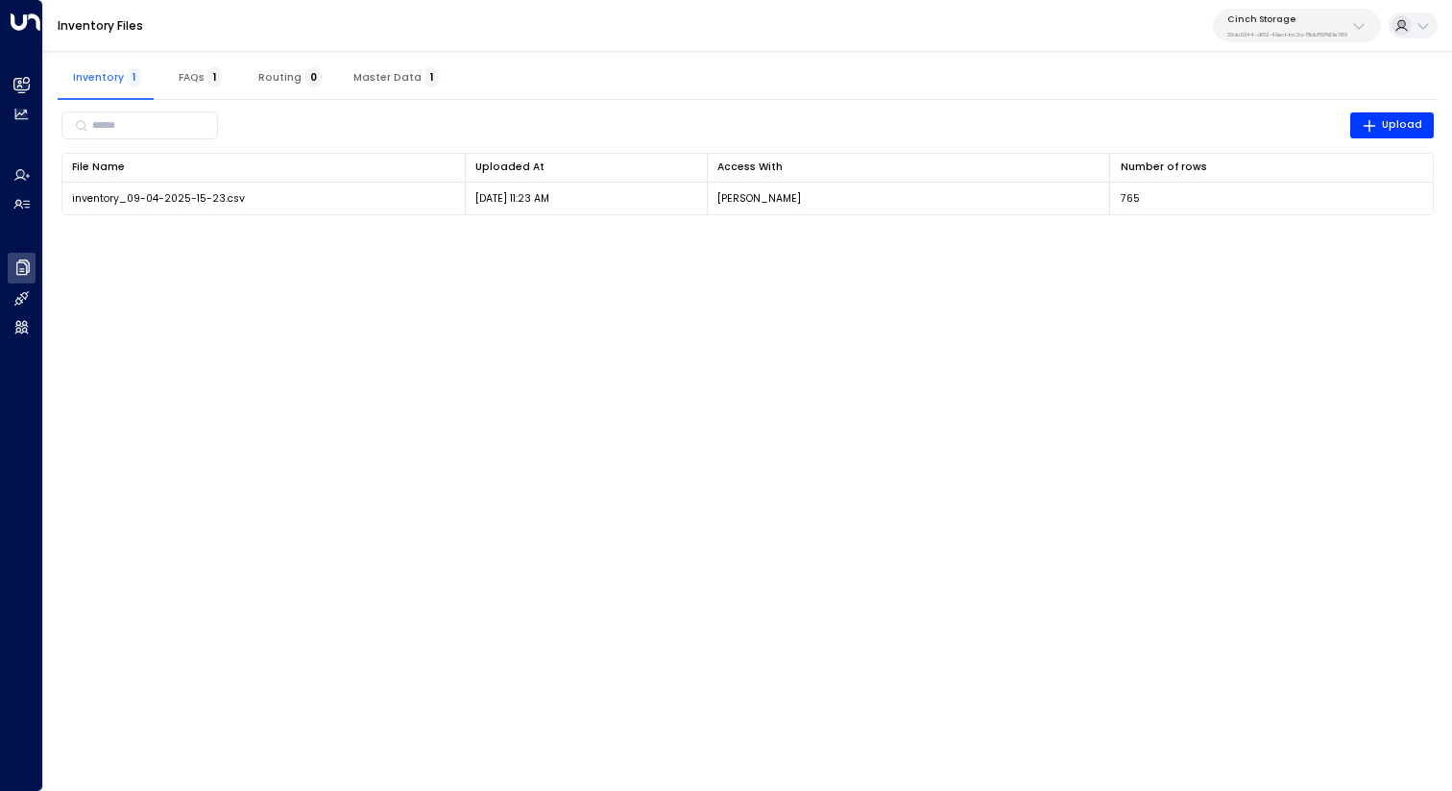
click at [644, 233] on html "Overview Leads & Conversations Leads & Conversations Analytics Analytics Agents…" at bounding box center [726, 116] width 1452 height 233
click at [991, 233] on html "Overview Leads & Conversations Leads & Conversations Analytics Analytics Agents…" at bounding box center [726, 116] width 1452 height 233
click at [866, 66] on div "Inventory 1 FAQs 1 Routing 0 Master Data 1" at bounding box center [748, 77] width 1380 height 46
click at [1258, 13] on p "Cinch Storage" at bounding box center [1288, 19] width 120 height 12
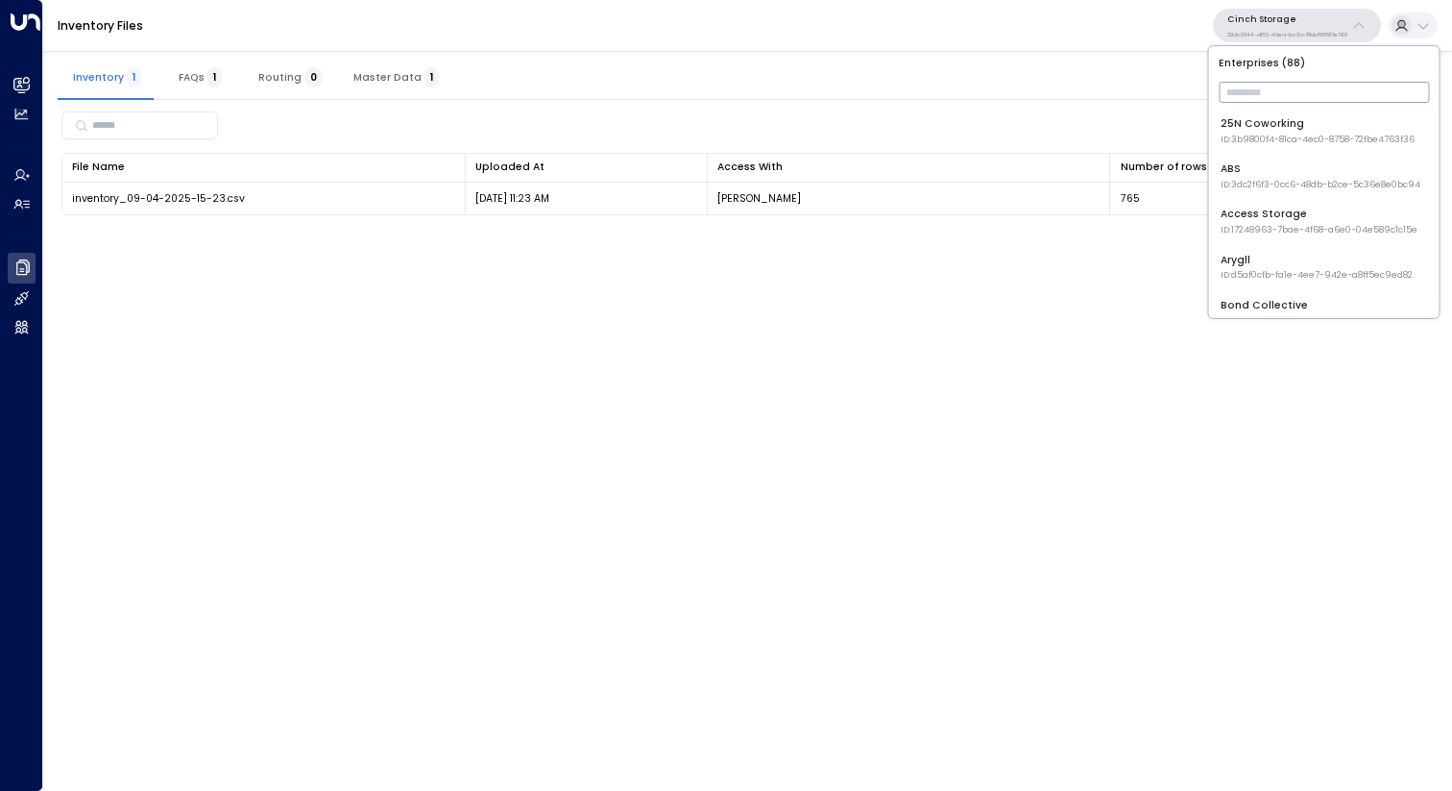
click at [1265, 85] on input "text" at bounding box center [1324, 92] width 210 height 31
type input "*"
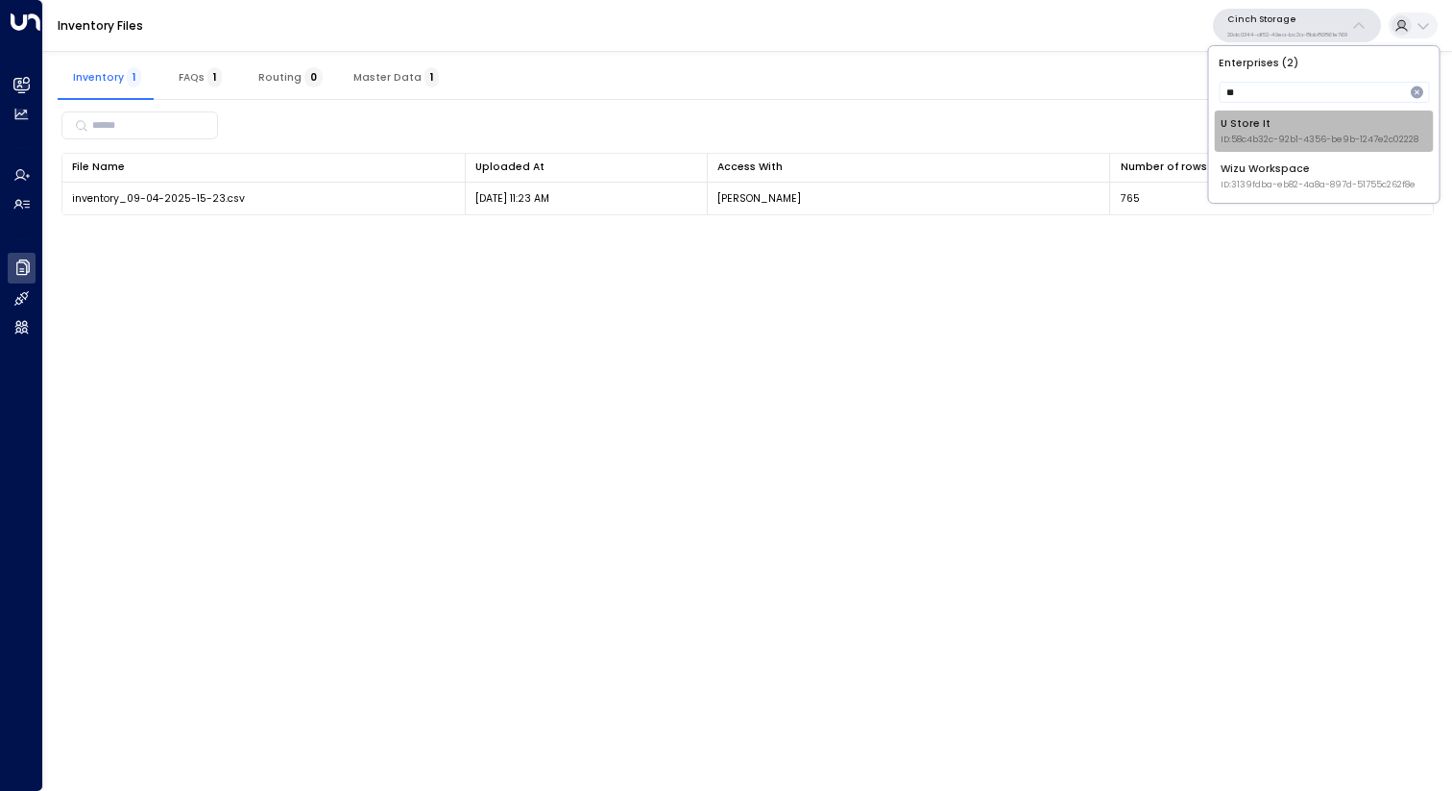
click at [1292, 116] on div "U Store It ID: 58c4b32c-92b1-4356-be9b-1247e2c02228" at bounding box center [1320, 131] width 198 height 30
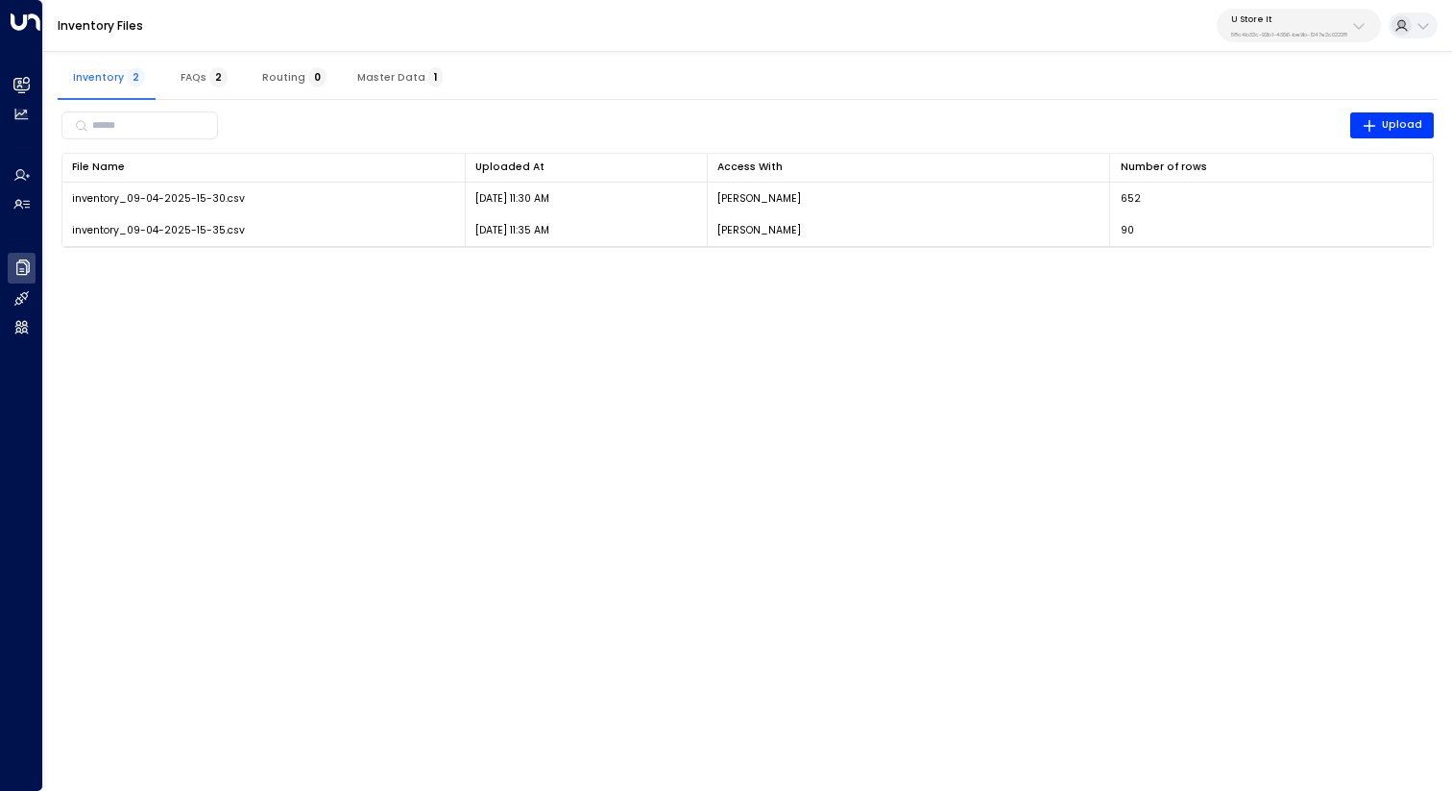
click at [1217, 146] on div "​ Upload File Name 0 Uploaded At 0 Access With Number of rows 0 inventory_09-04…" at bounding box center [748, 178] width 1374 height 140
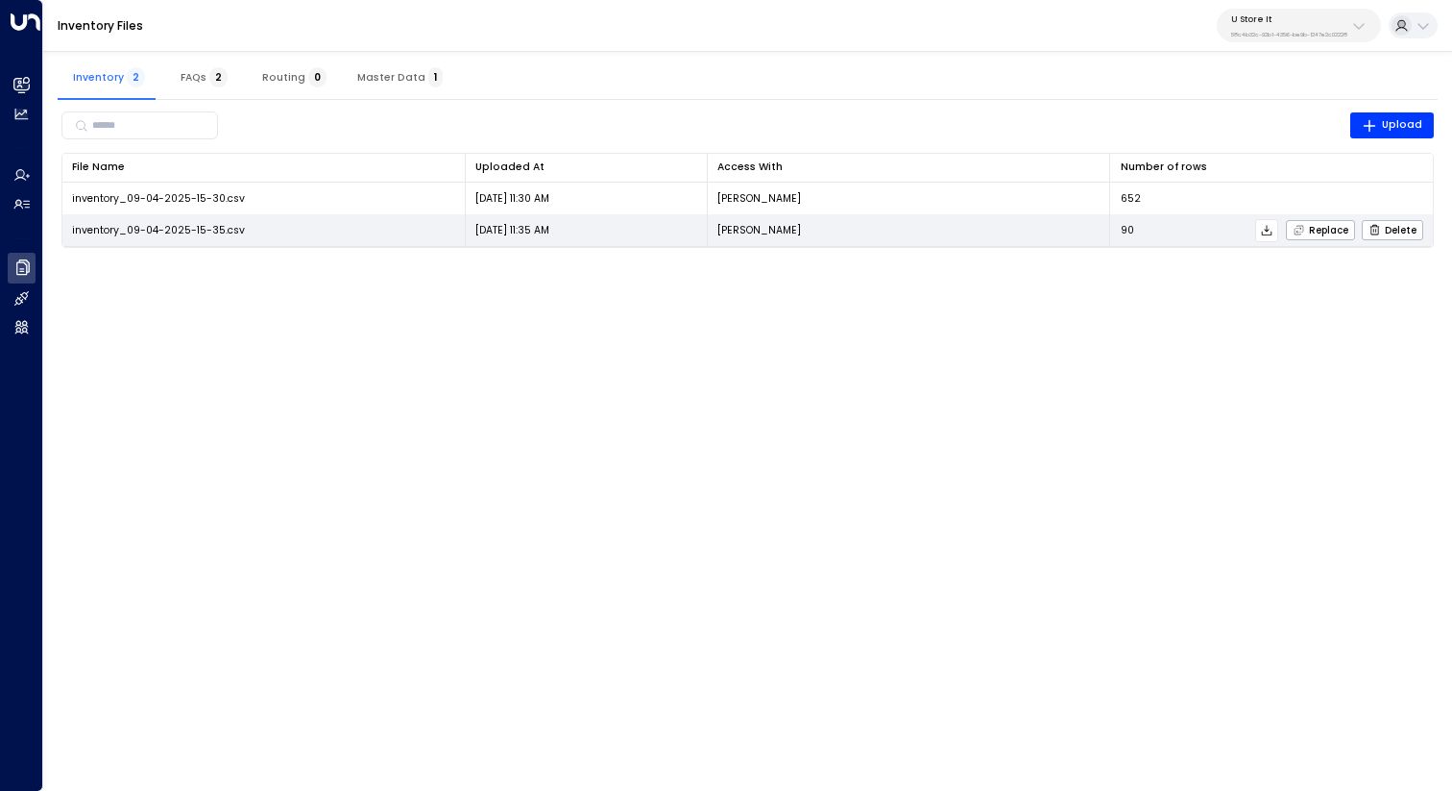
click at [1271, 231] on icon at bounding box center [1266, 230] width 13 height 13
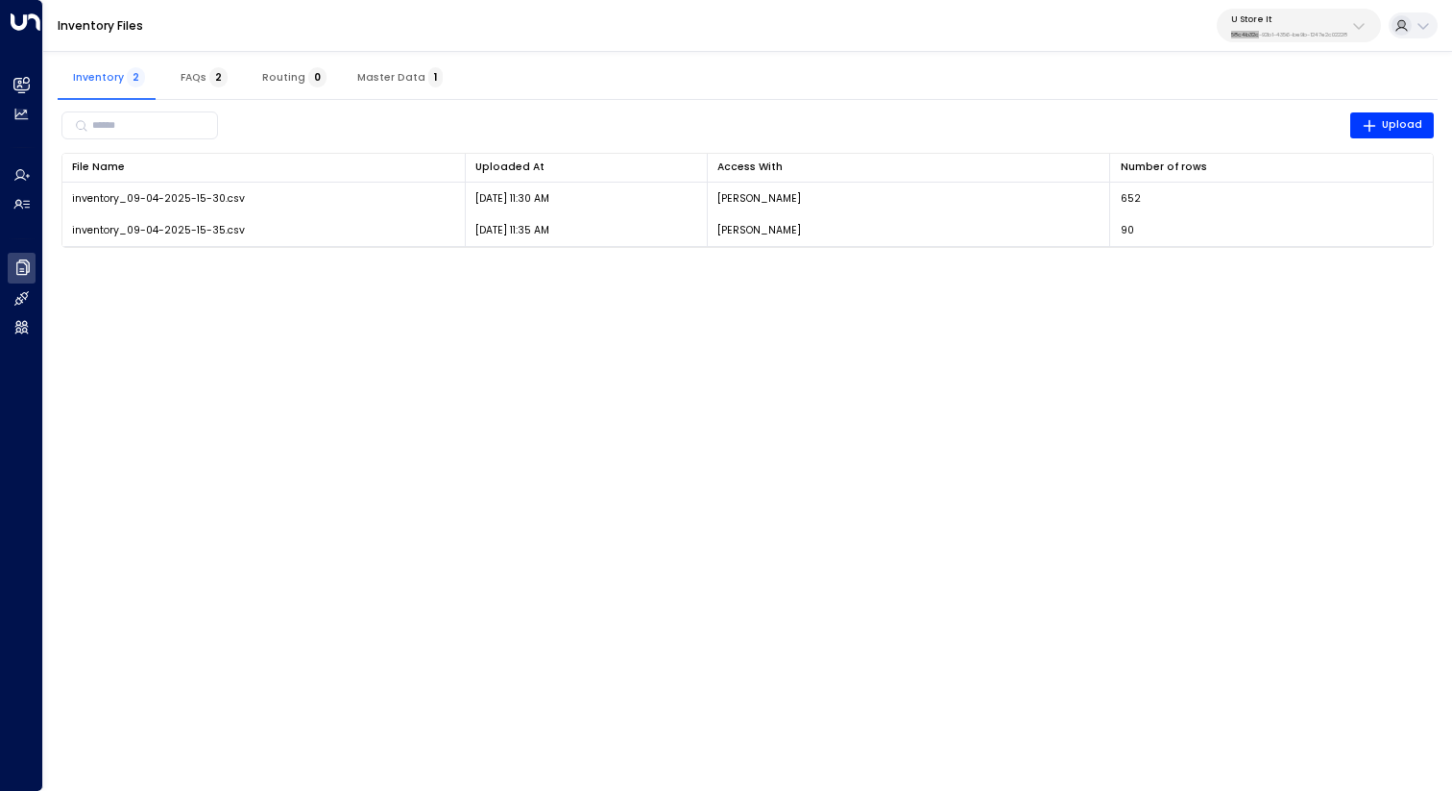
click at [1116, 36] on div "Inventory Files U Store It 58c4b32c-92b1-4356-be9b-1247e2c02228" at bounding box center [747, 26] width 1409 height 52
click at [899, 78] on div "Inventory 2 FAQs 2 Routing 0 Master Data 1" at bounding box center [748, 77] width 1380 height 46
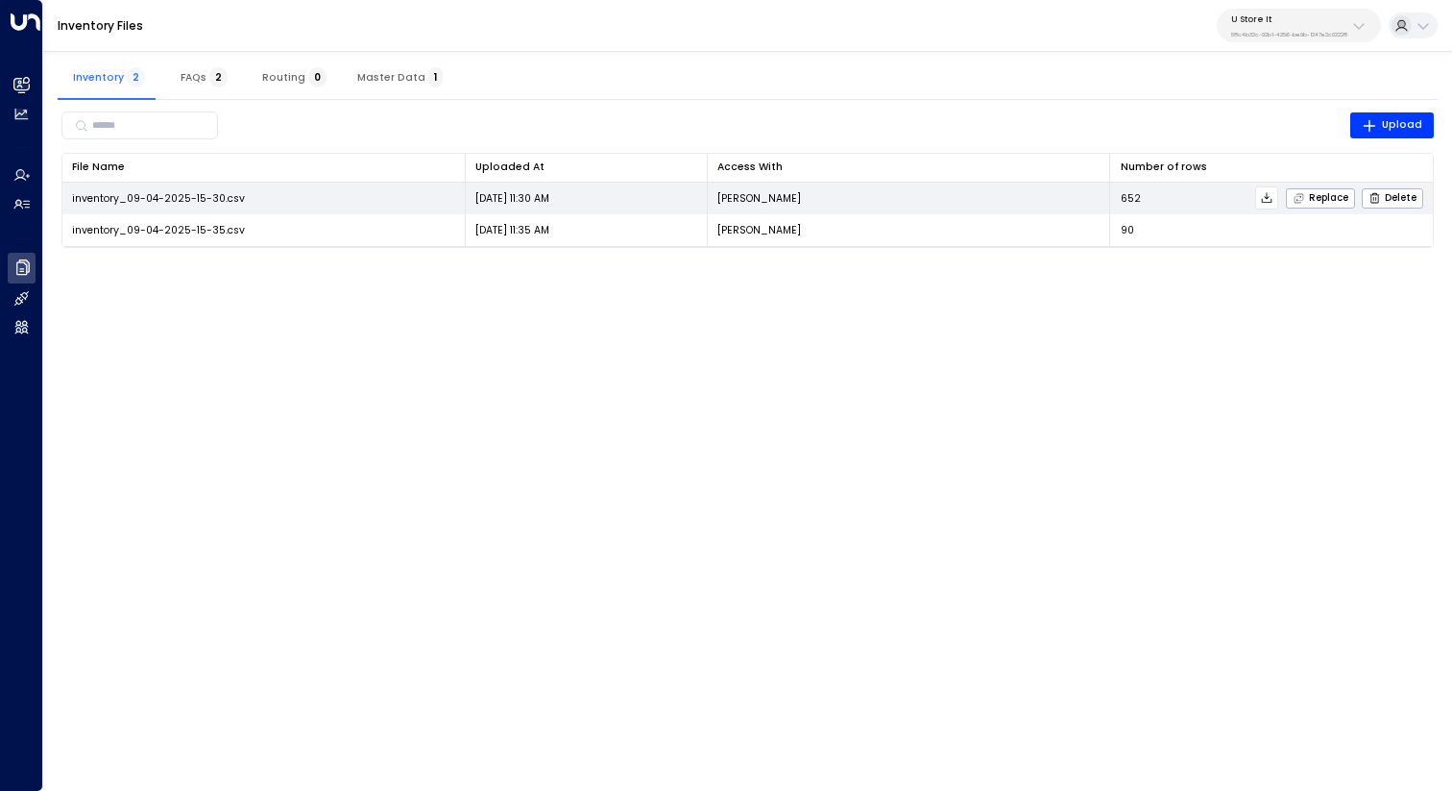
click at [1268, 196] on icon at bounding box center [1266, 197] width 13 height 13
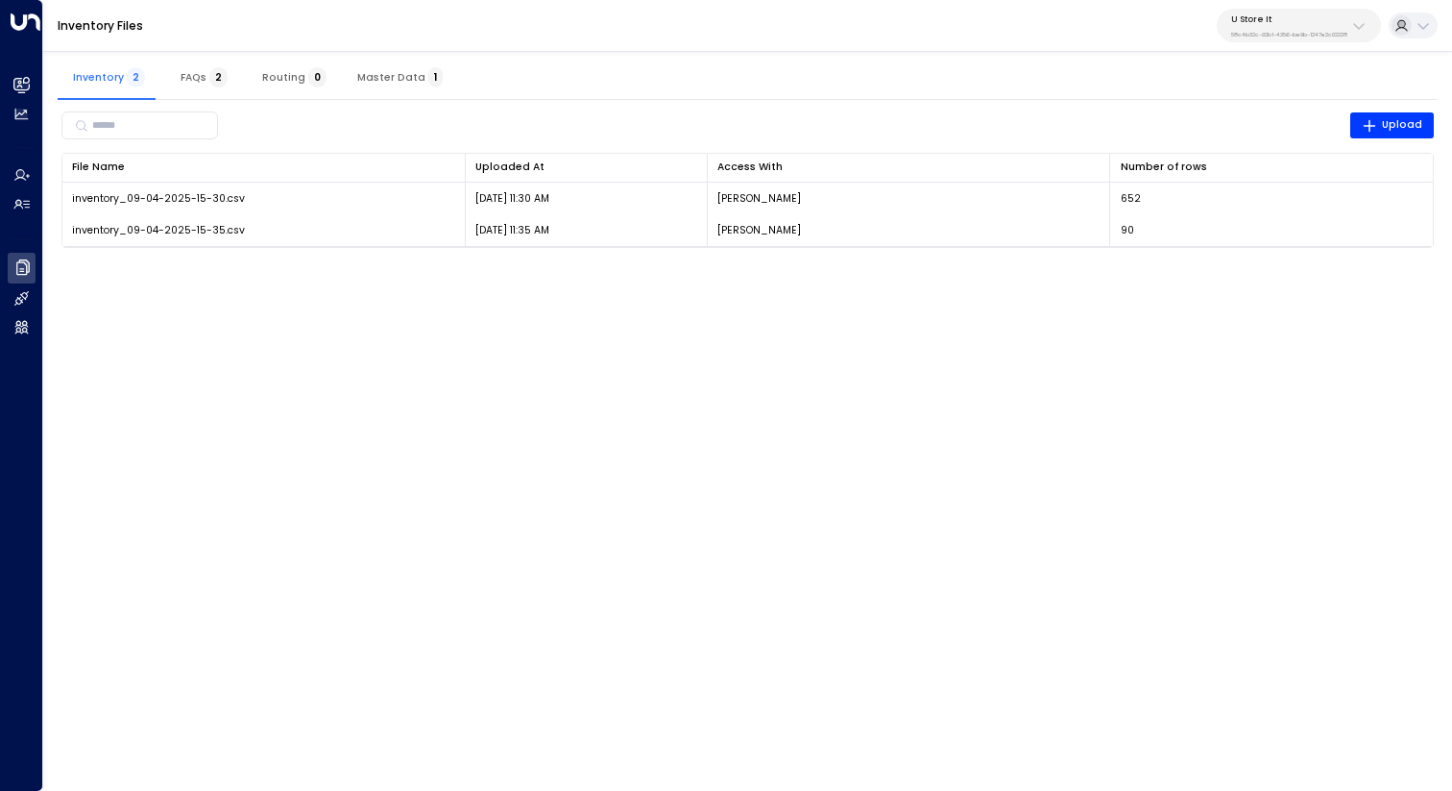
click at [1044, 44] on div "Inventory Files U Store It 58c4b32c-92b1-4356-be9b-1247e2c02228" at bounding box center [747, 26] width 1409 height 52
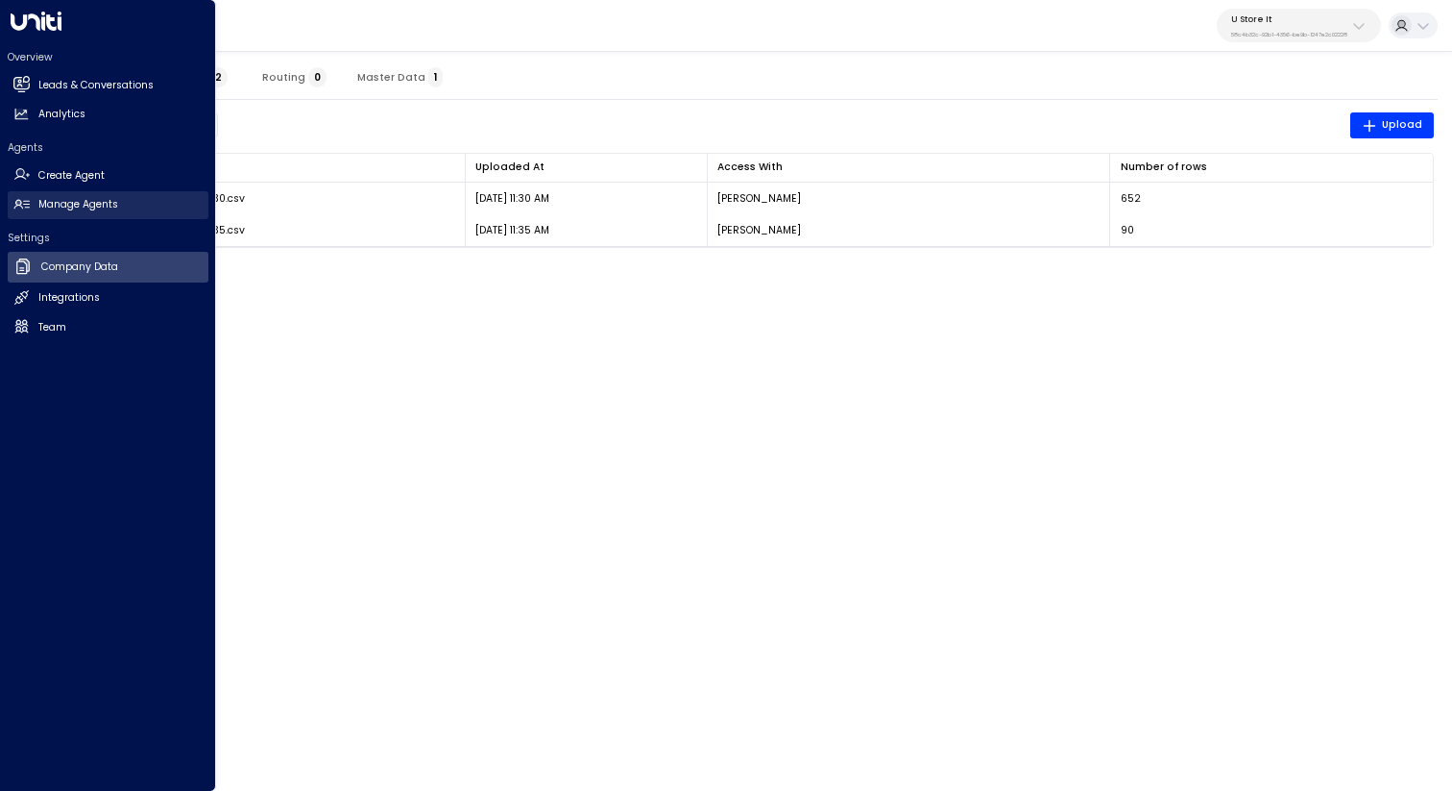
click at [101, 205] on h2 "Manage Agents" at bounding box center [78, 204] width 80 height 15
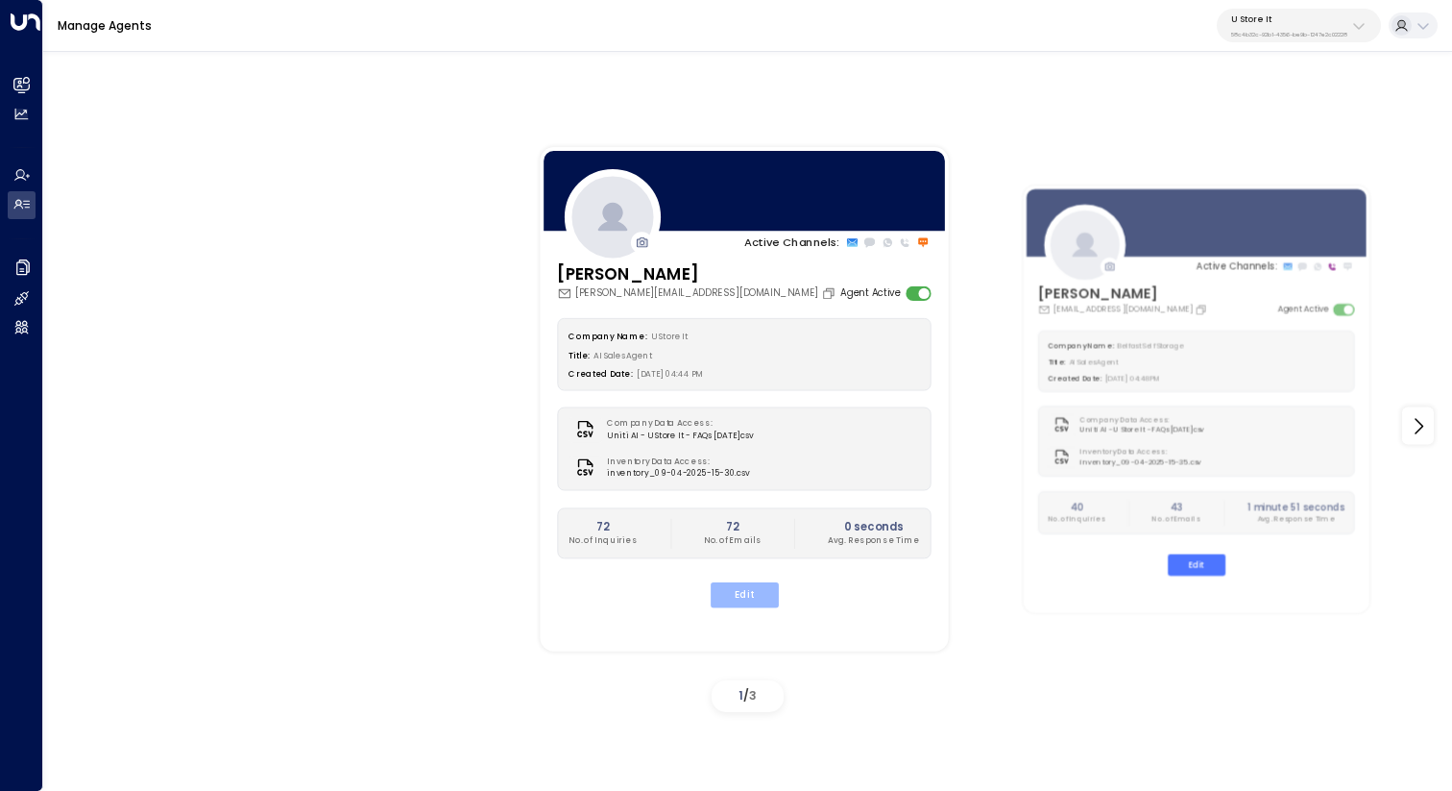
click at [733, 595] on button "Edit" at bounding box center [744, 594] width 68 height 25
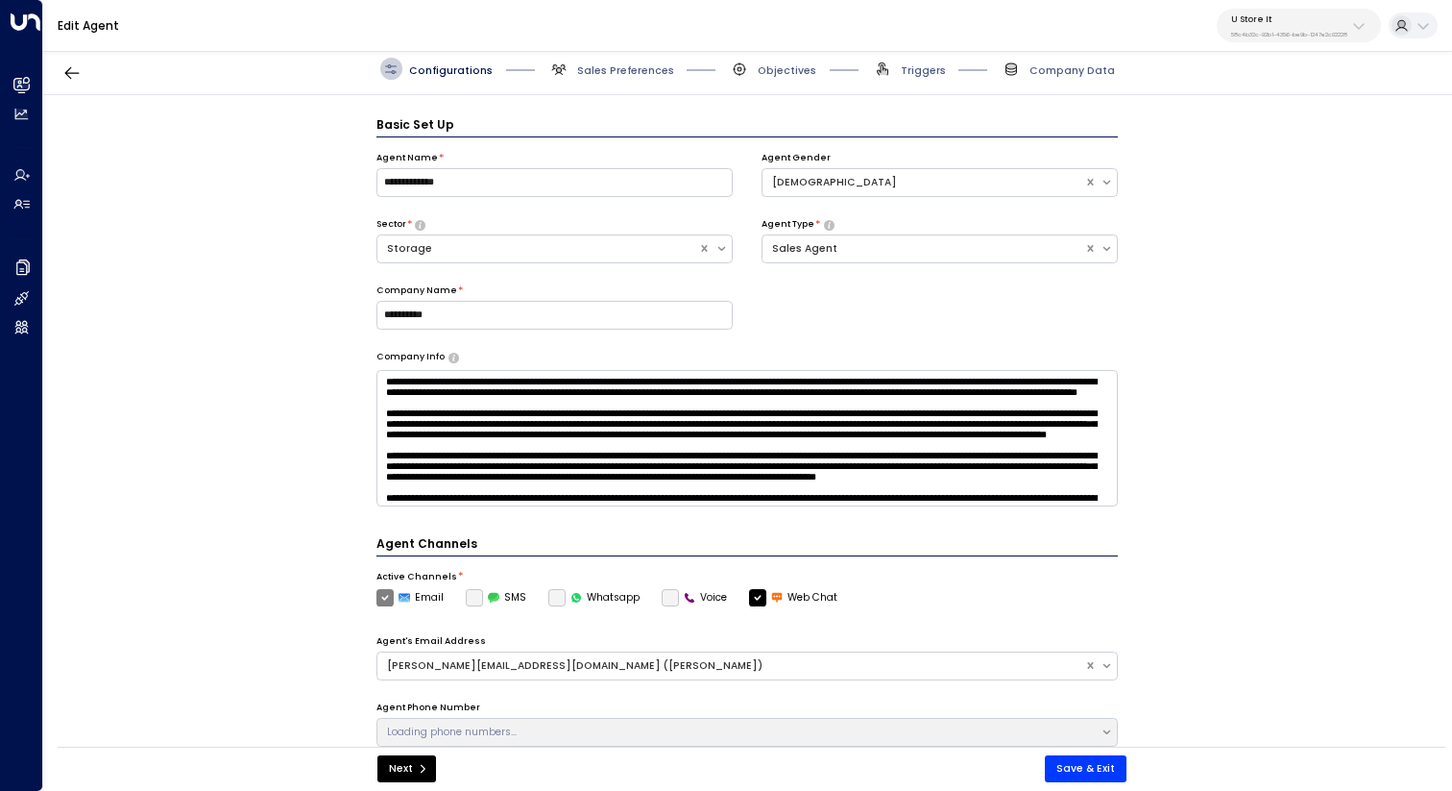
scroll to position [21, 0]
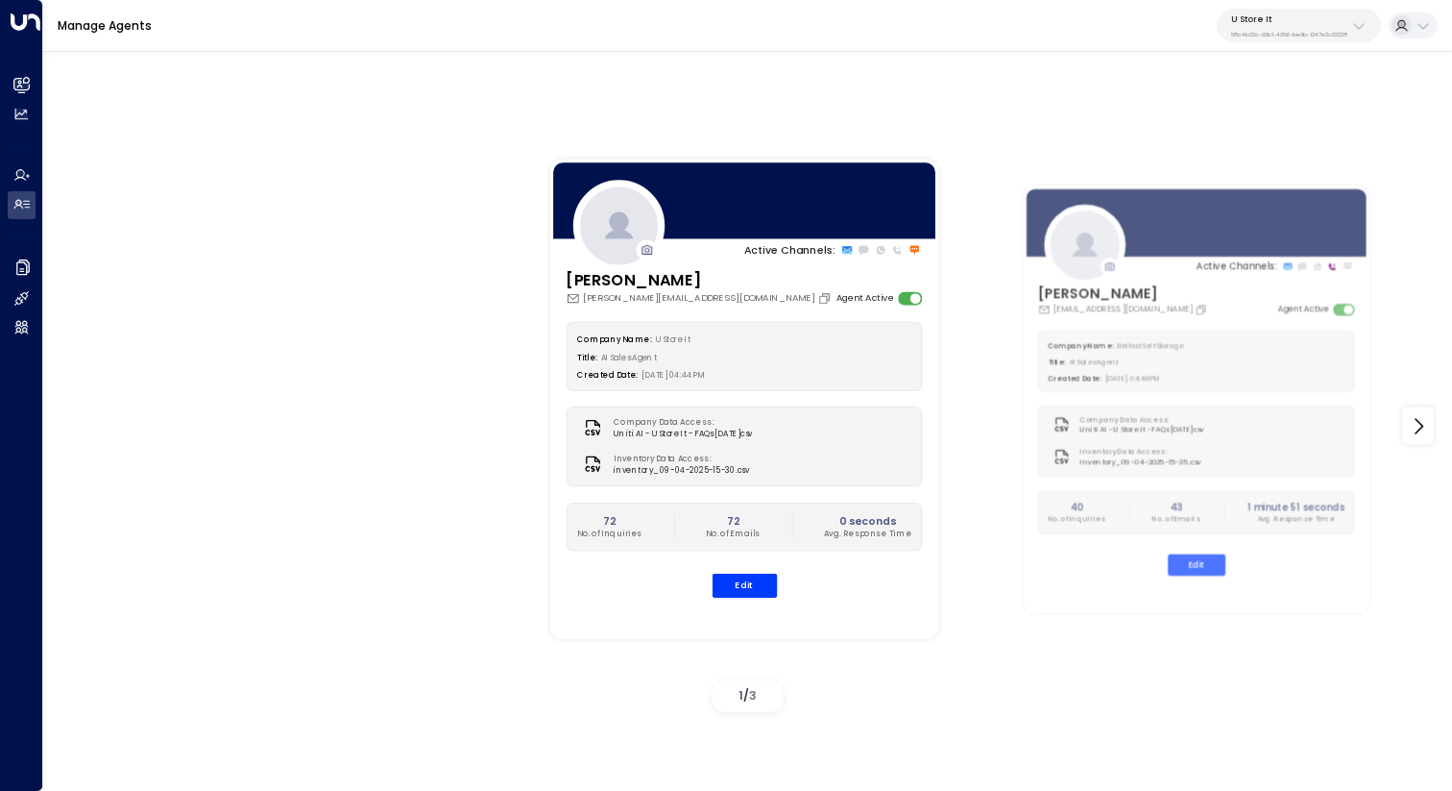
click at [1278, 16] on p "U Store It" at bounding box center [1290, 19] width 116 height 12
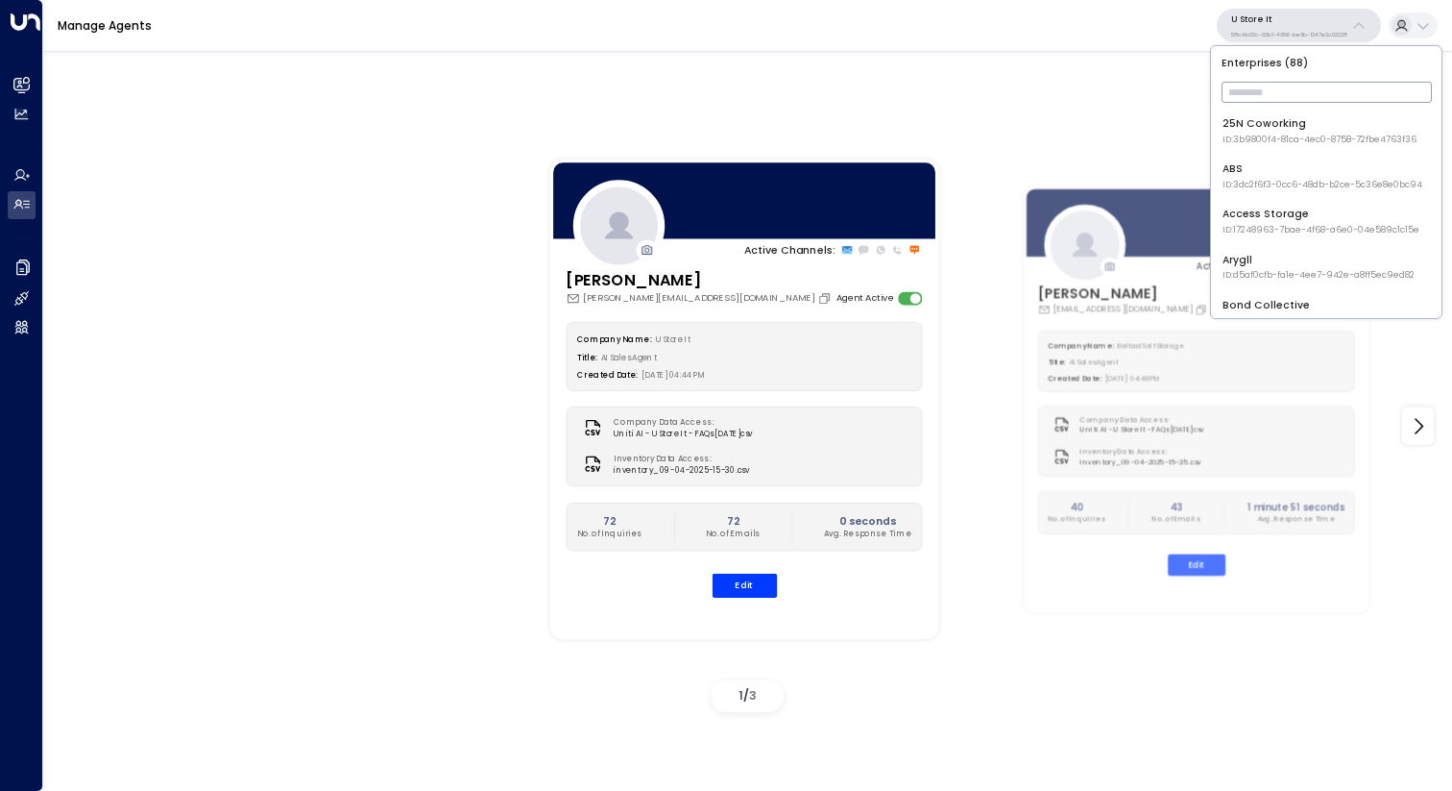
click at [1264, 84] on input "text" at bounding box center [1327, 92] width 210 height 31
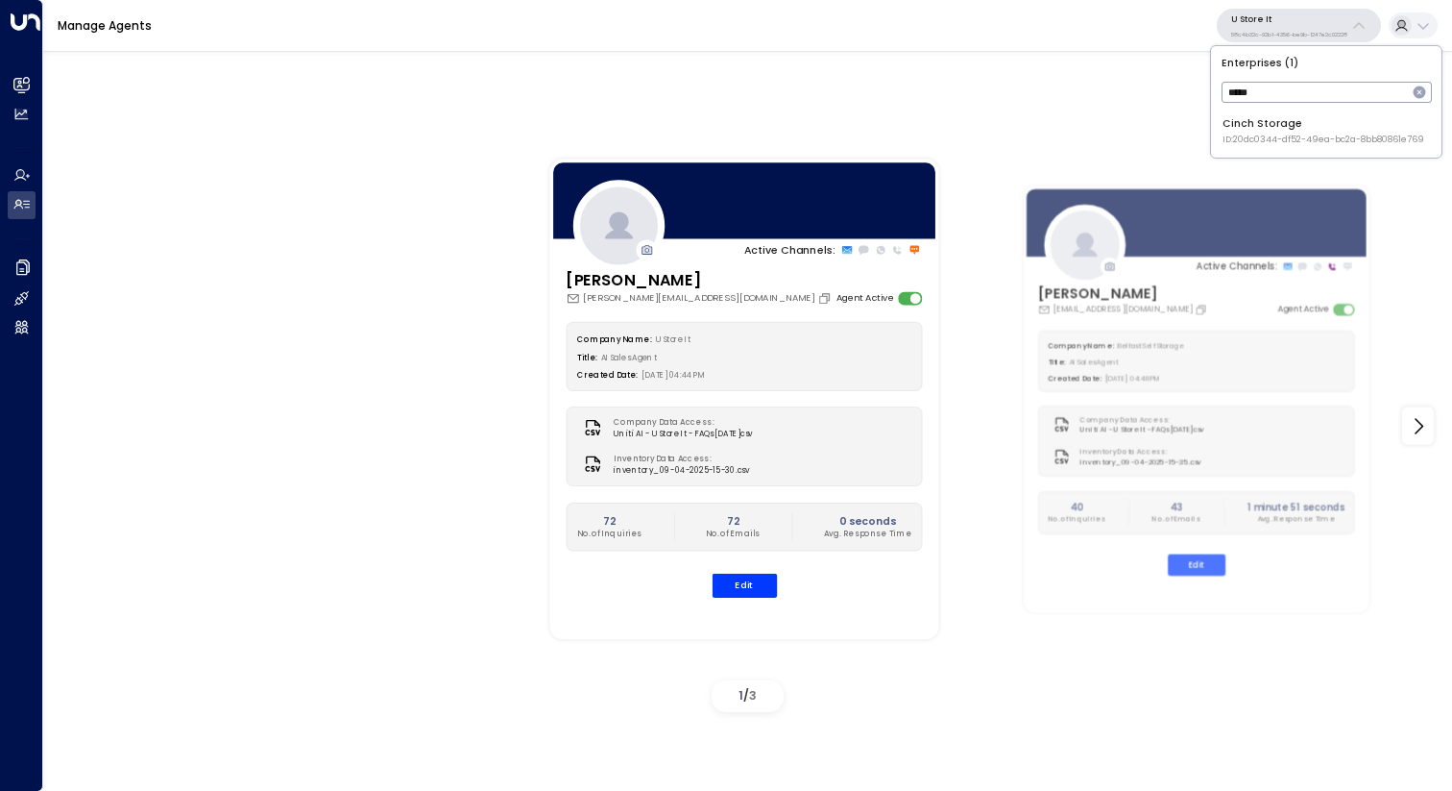
type input "*****"
click at [1282, 117] on div "Cinch Storage ID: 20dc0344-df52-49ea-bc2a-8bb80861e769" at bounding box center [1324, 131] width 202 height 30
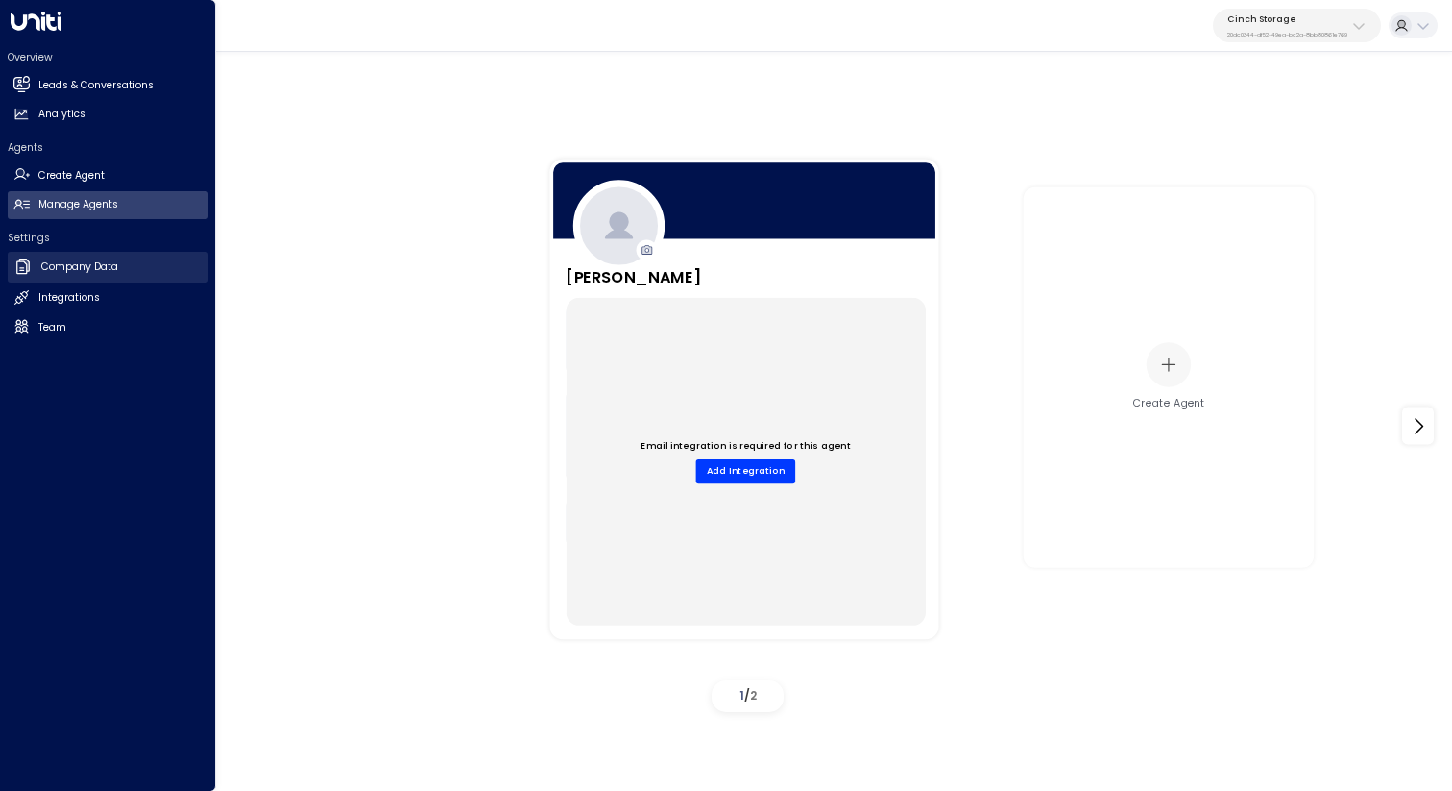
click at [95, 275] on link "Company Data Company Data" at bounding box center [108, 267] width 201 height 31
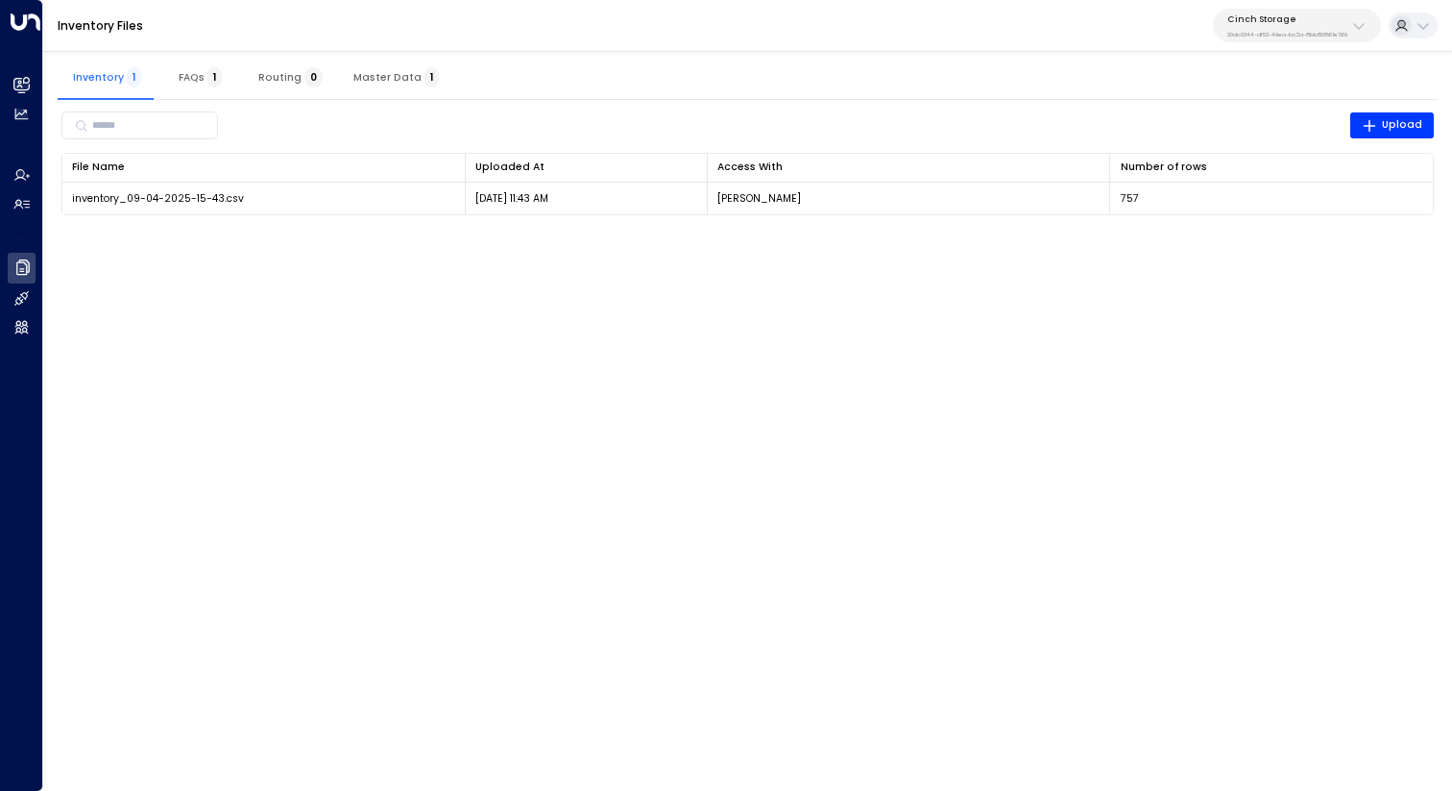
click at [841, 233] on html "Overview Leads & Conversations Leads & Conversations Analytics Analytics Agents…" at bounding box center [726, 116] width 1452 height 233
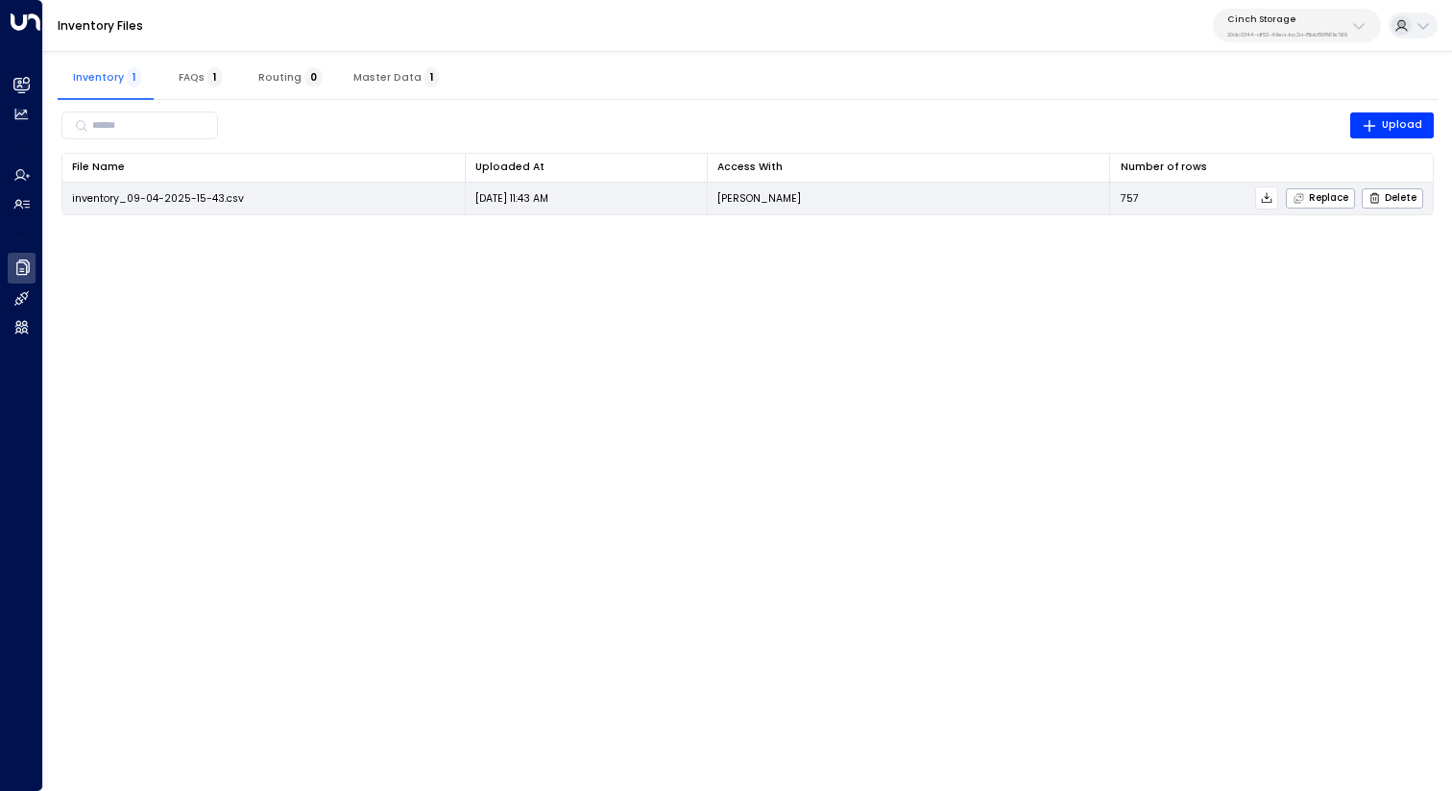
click at [1268, 195] on icon at bounding box center [1266, 197] width 13 height 13
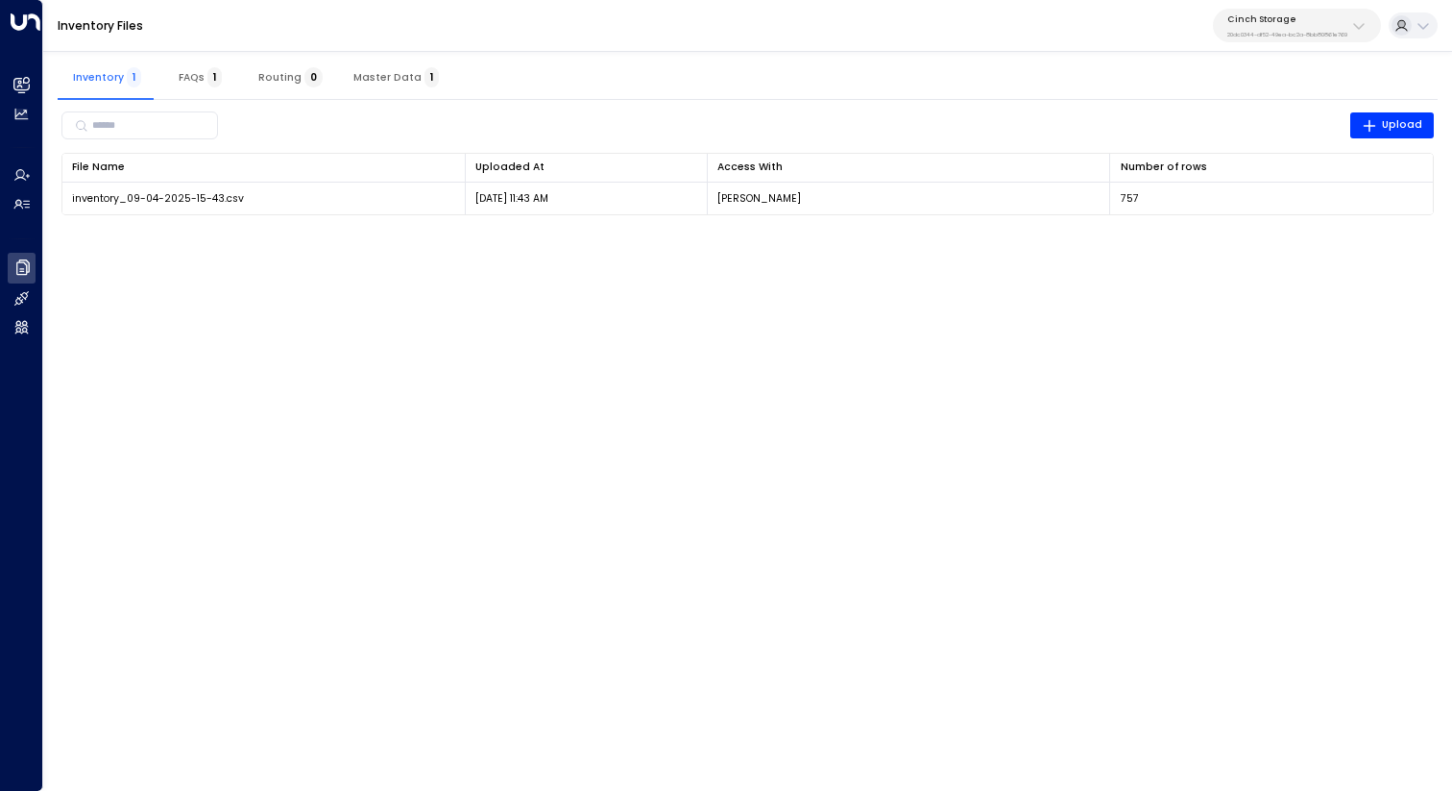
click at [1017, 45] on div "Inventory Files Cinch Storage 20dc0344-df52-49ea-bc2a-8bb80861e769" at bounding box center [747, 26] width 1409 height 52
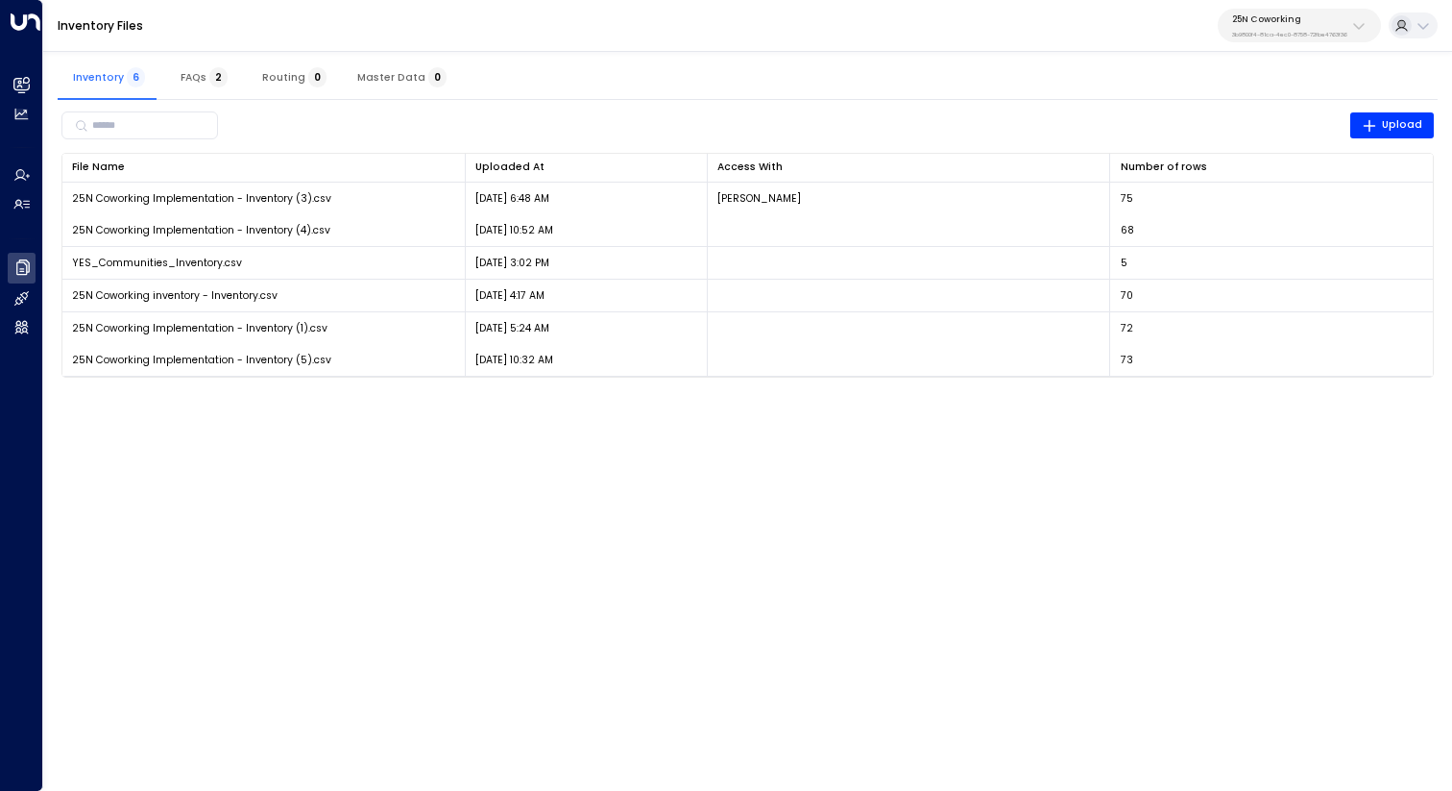
click at [1265, 35] on p "3b9800f4-81ca-4ec0-8758-72fbe4763f36" at bounding box center [1290, 35] width 115 height 8
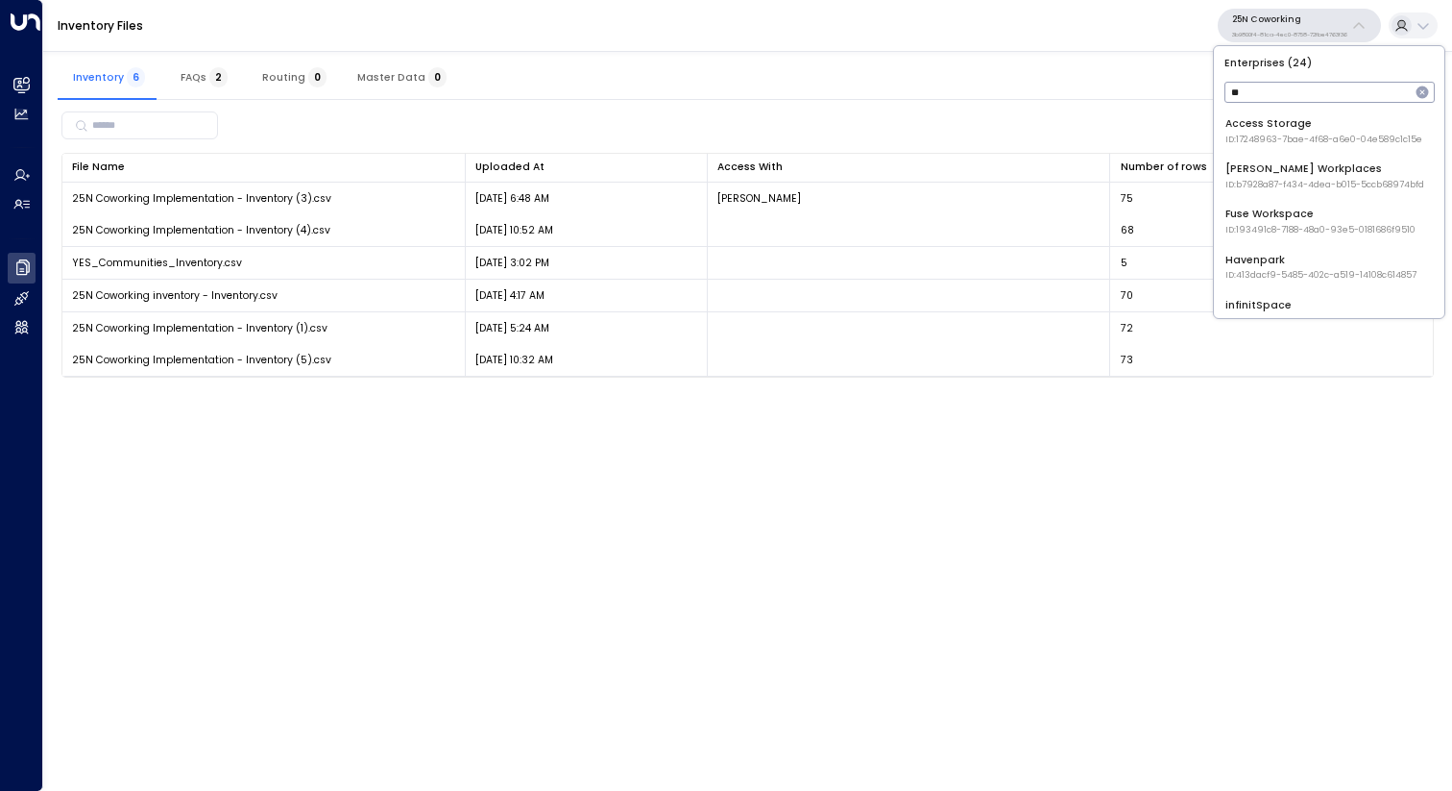
type input "**"
click at [1293, 144] on span "ID: 17248963-7bae-4f68-a6e0-04e589c1c15e" at bounding box center [1324, 140] width 197 height 13
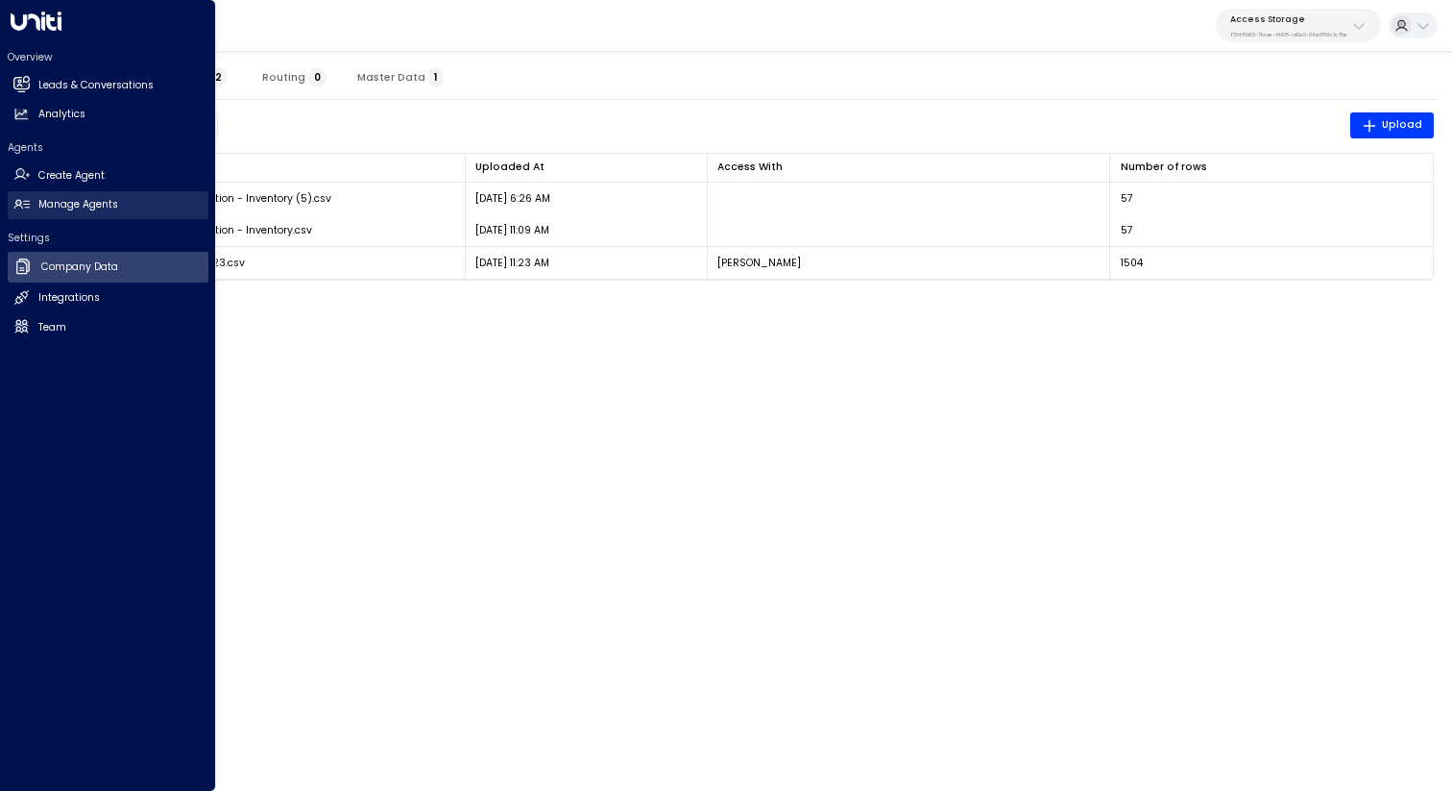
click at [45, 203] on h2 "Manage Agents" at bounding box center [78, 204] width 80 height 15
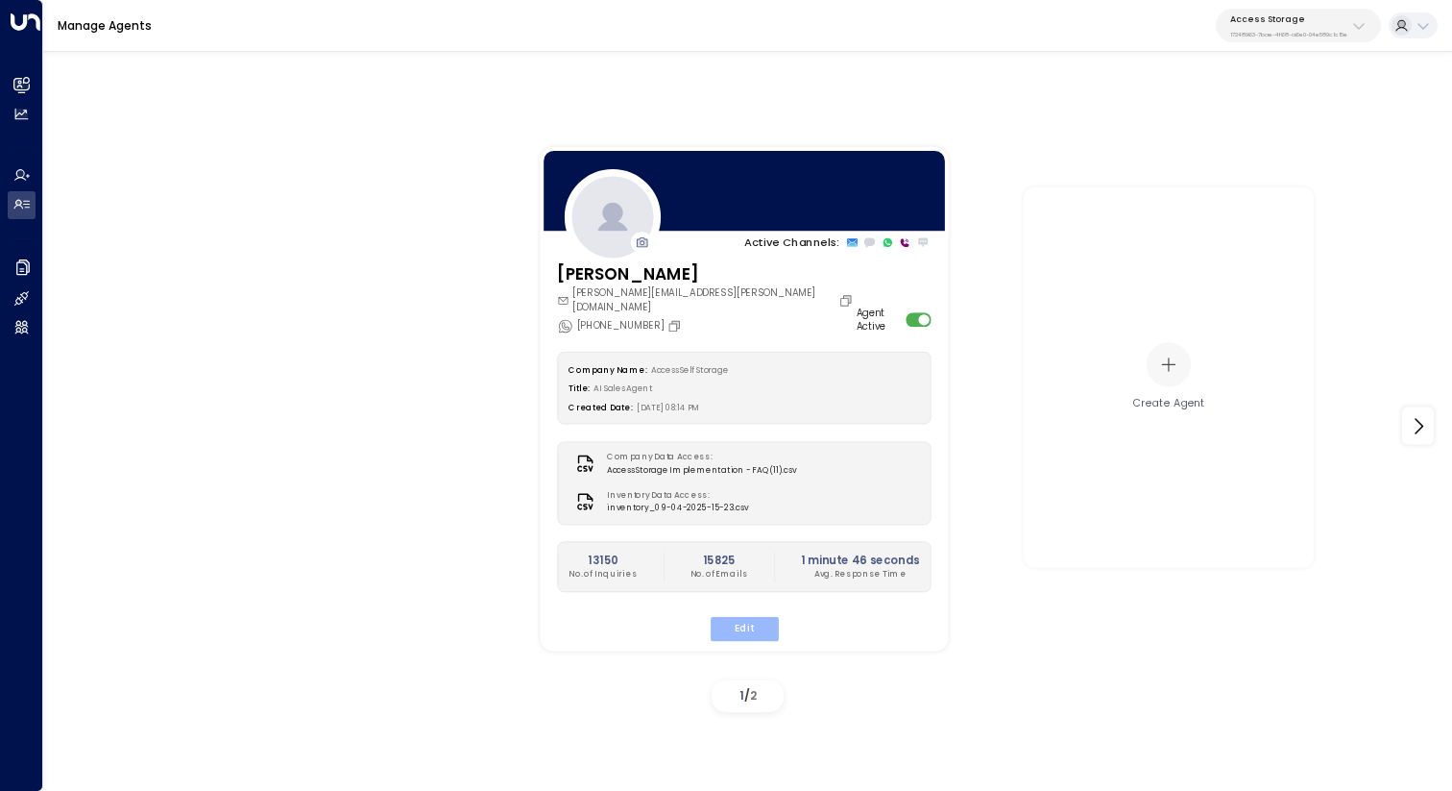
click at [748, 616] on button "Edit" at bounding box center [744, 628] width 68 height 25
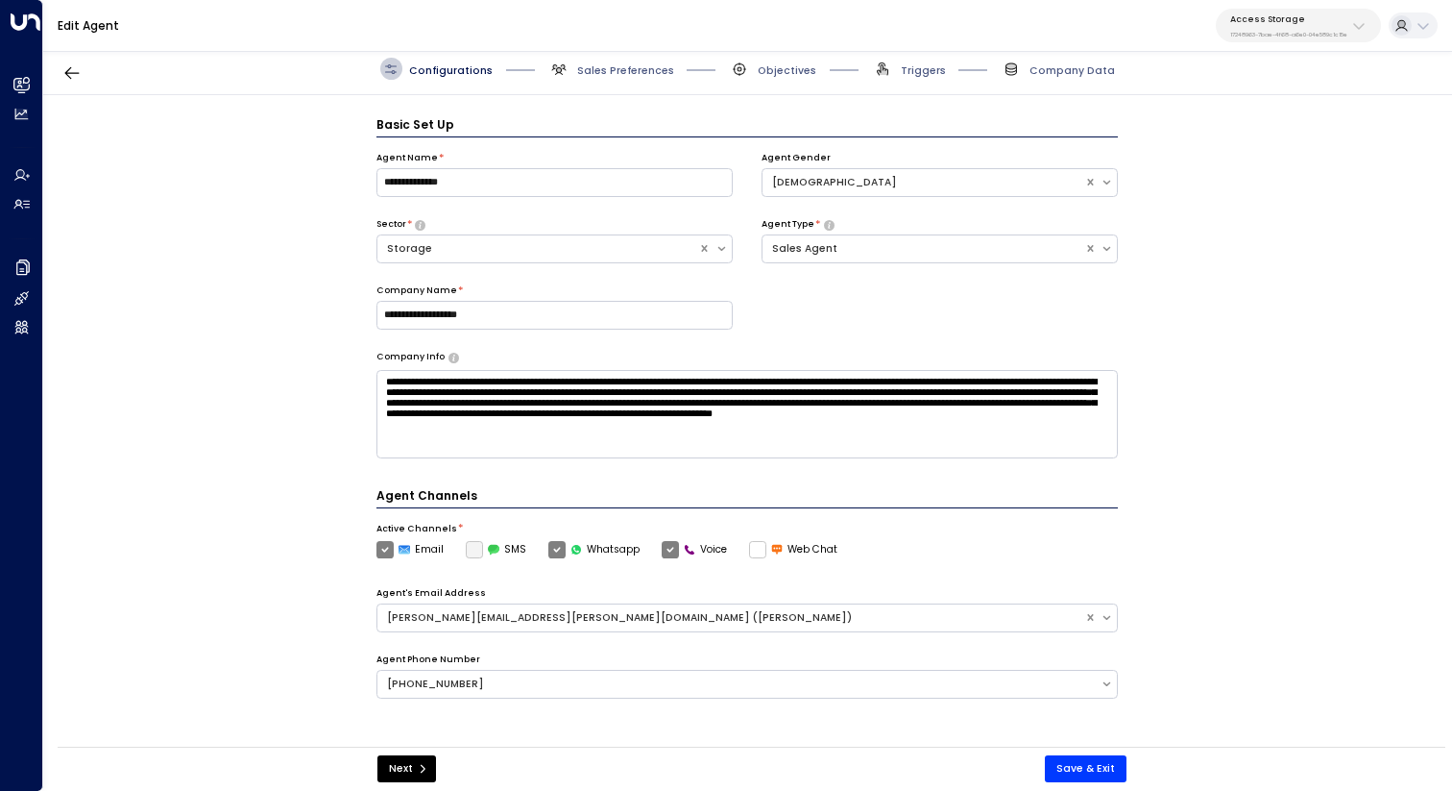
scroll to position [21, 0]
